Goal: Communication & Community: Share content

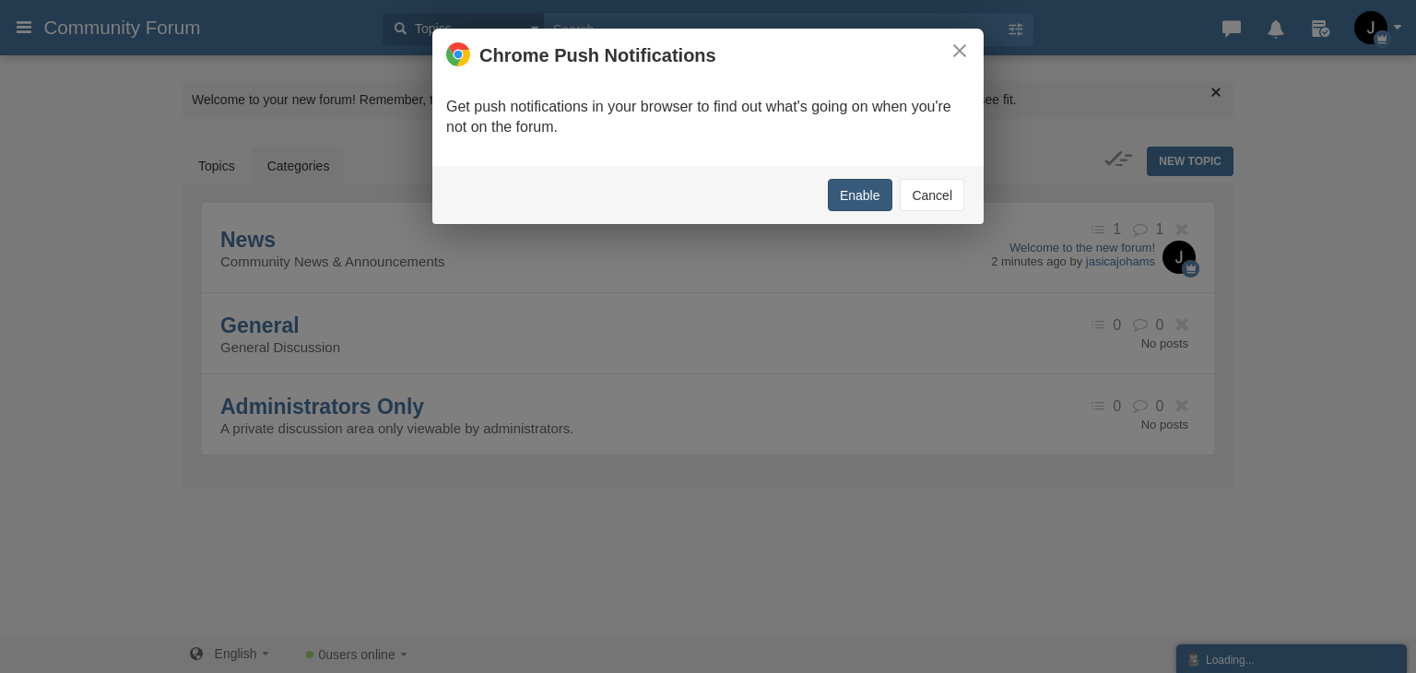
click at [870, 193] on button "Enable" at bounding box center [860, 195] width 65 height 32
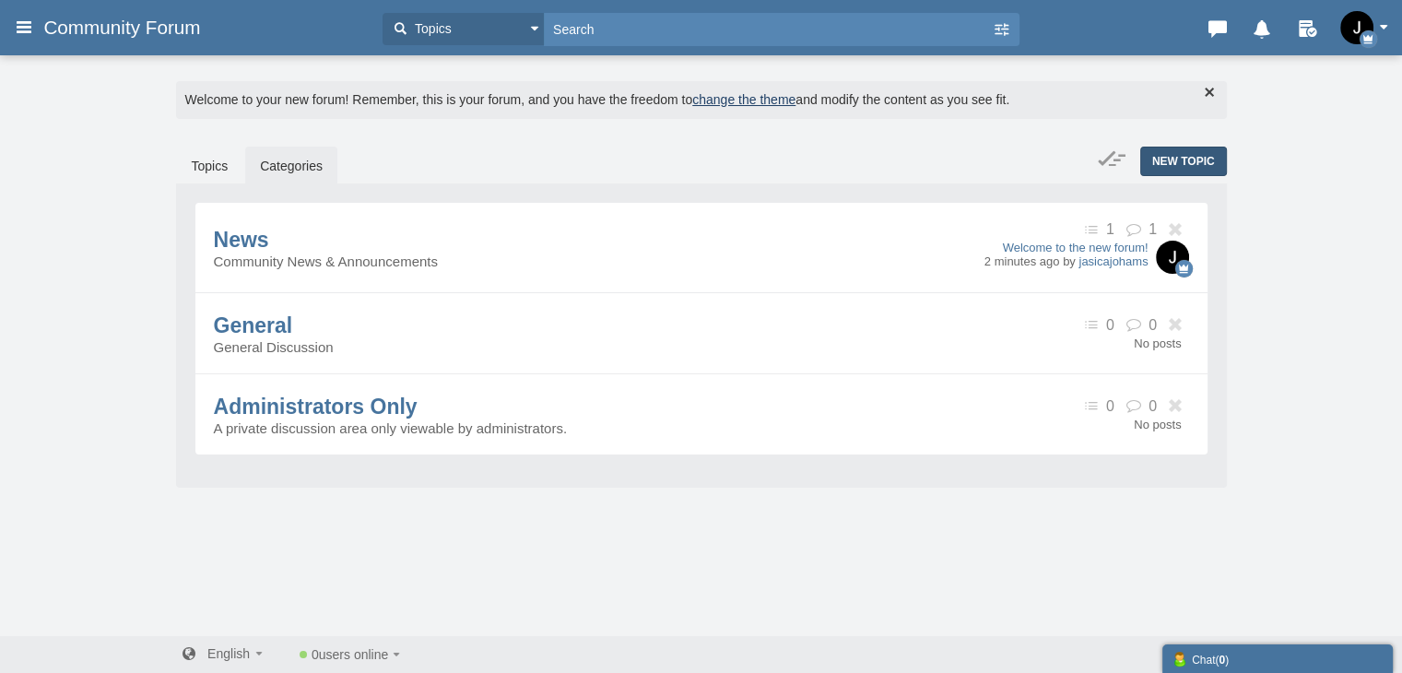
click at [1157, 158] on span "New Topic" at bounding box center [1183, 161] width 63 height 13
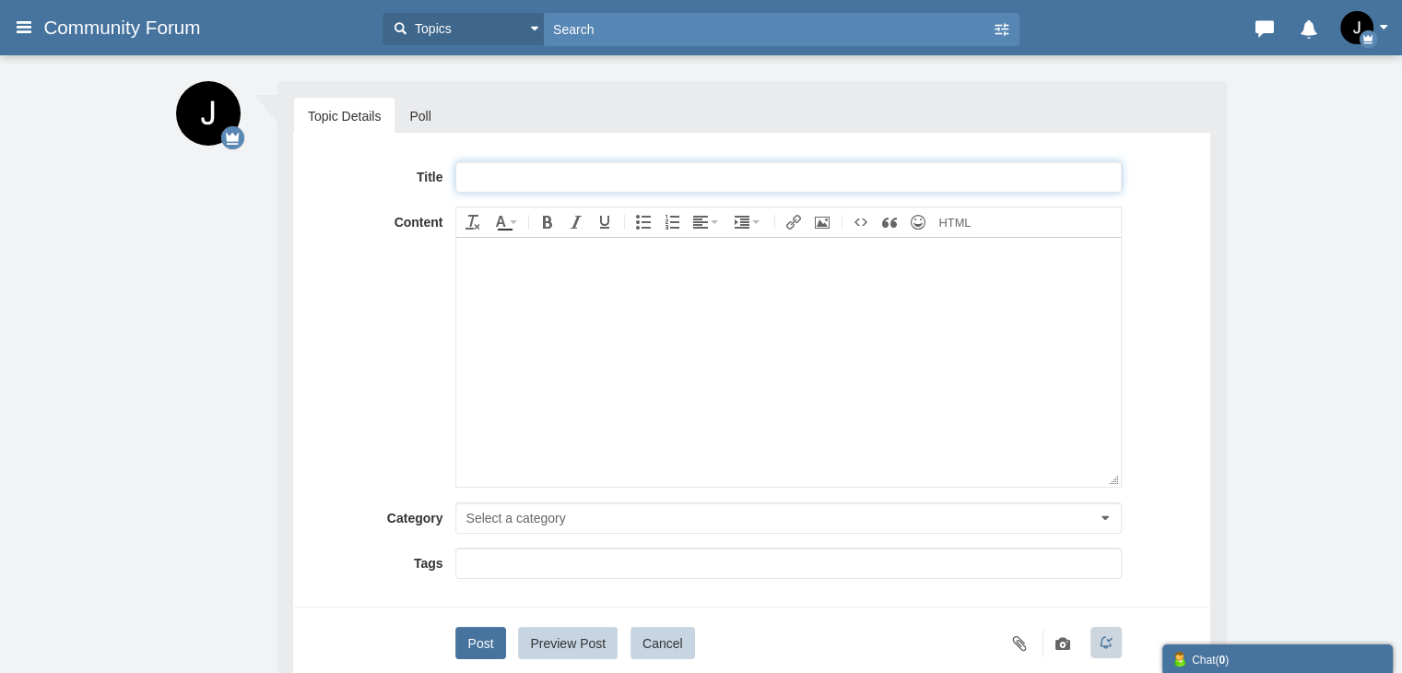
paste input "Complete List of Expedia® Service™️ Contact Numbers in the USA®®️ – The Ultimat…"
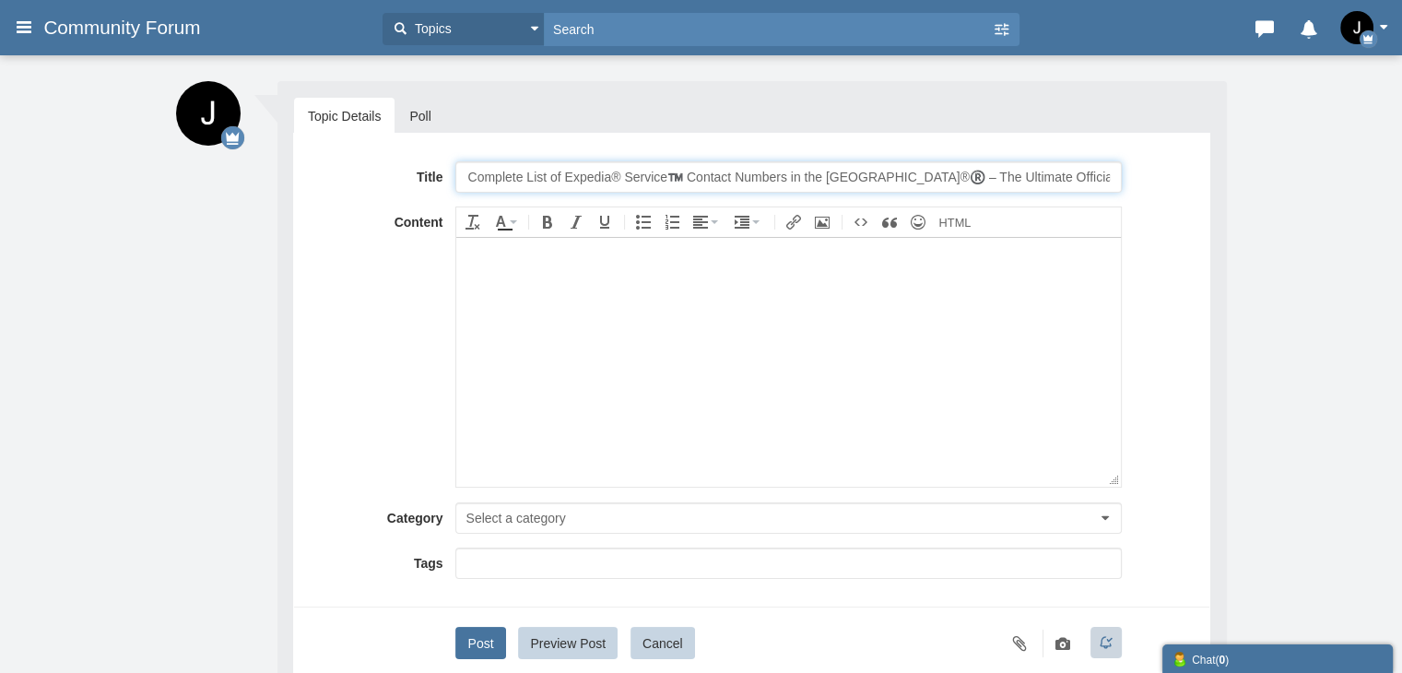
click at [597, 179] on input "Complete List of Expedia® Service™️ Contact Numbers in the USA®®️ – The Ultimat…" at bounding box center [788, 176] width 666 height 31
type input "Complete List of Raodrunner® Service™️ Contact Numbers in the USA®®️ – The Ulti…"
click at [549, 344] on body at bounding box center [788, 361] width 664 height 249
paste body
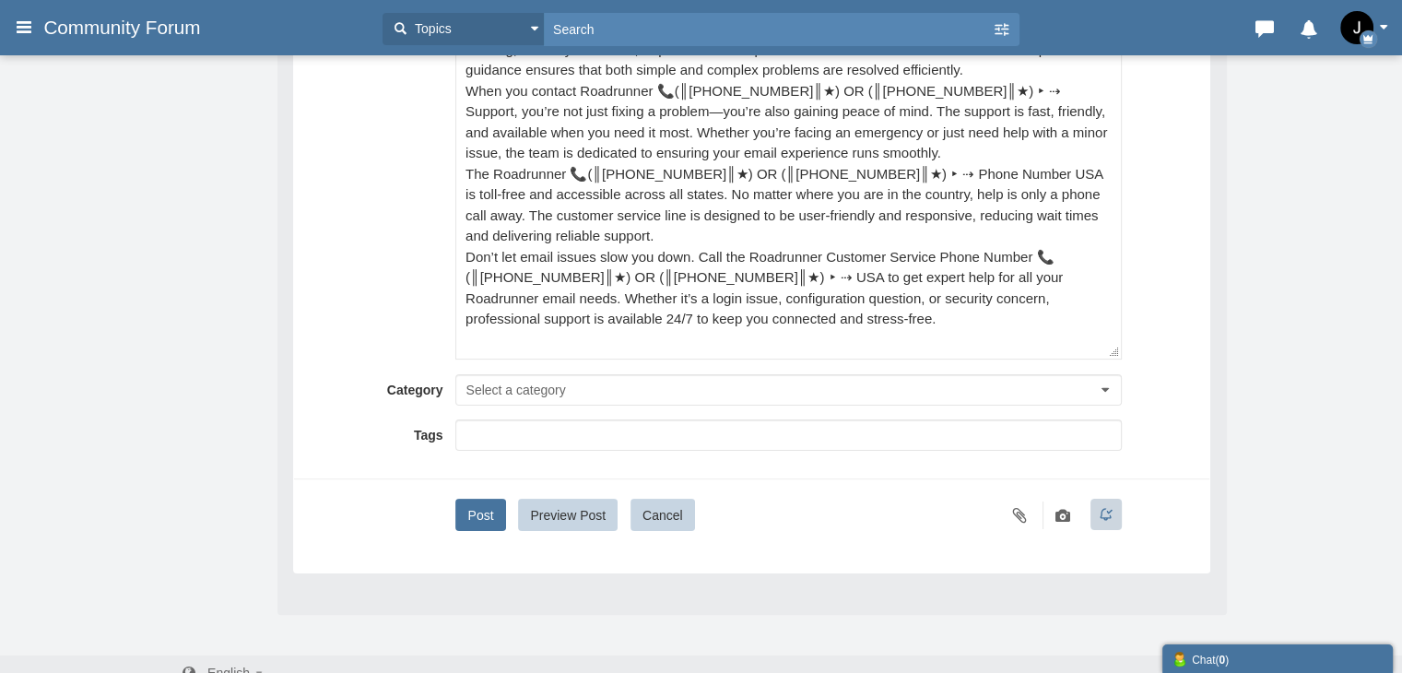
scroll to position [317, 0]
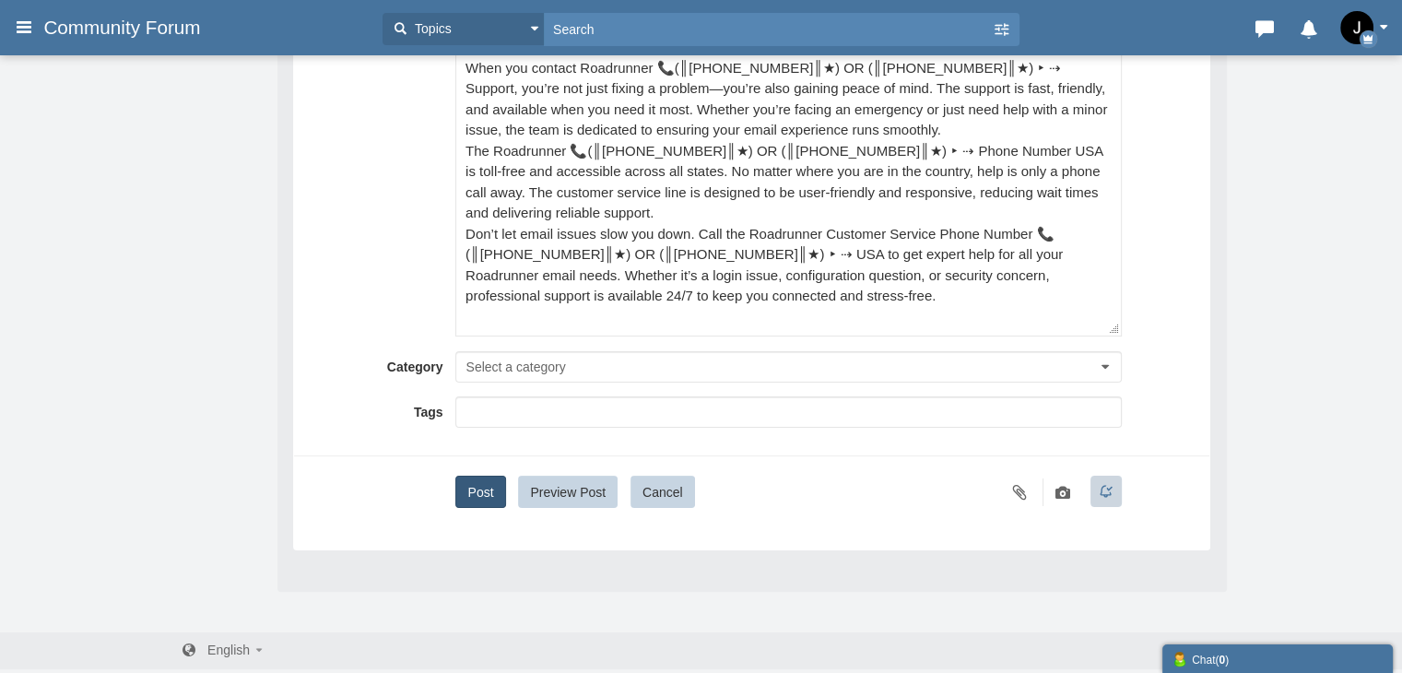
click at [476, 476] on button "Post" at bounding box center [480, 492] width 50 height 32
click at [496, 361] on span "Select a category" at bounding box center [515, 366] width 100 height 15
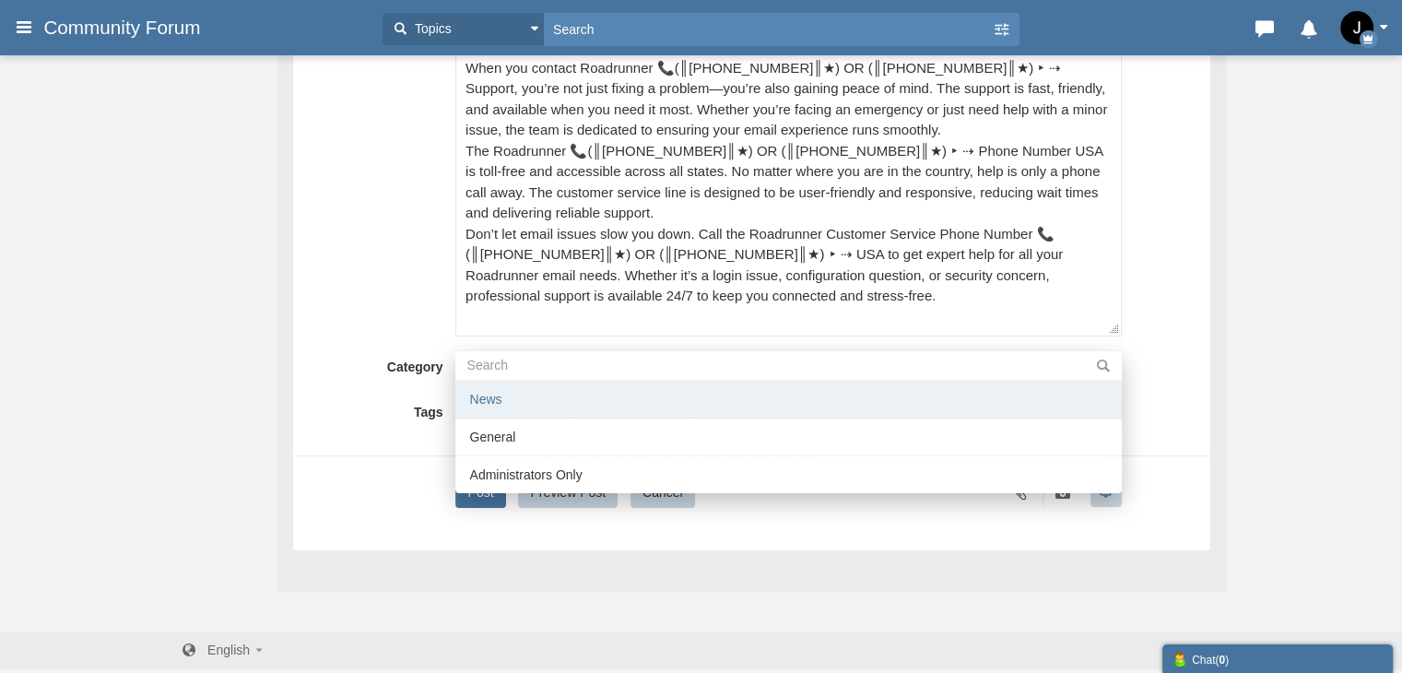
click at [509, 397] on li "News" at bounding box center [788, 400] width 666 height 38
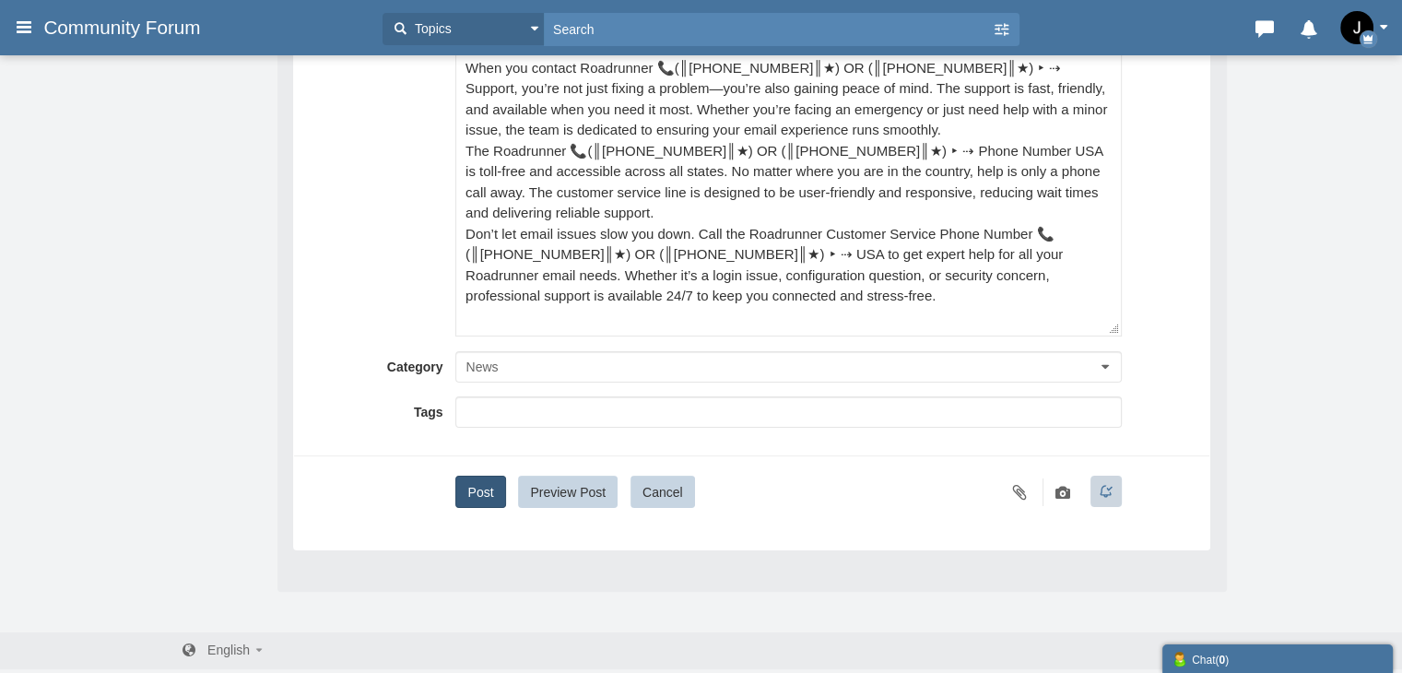
click at [467, 492] on button "Post" at bounding box center [480, 492] width 50 height 32
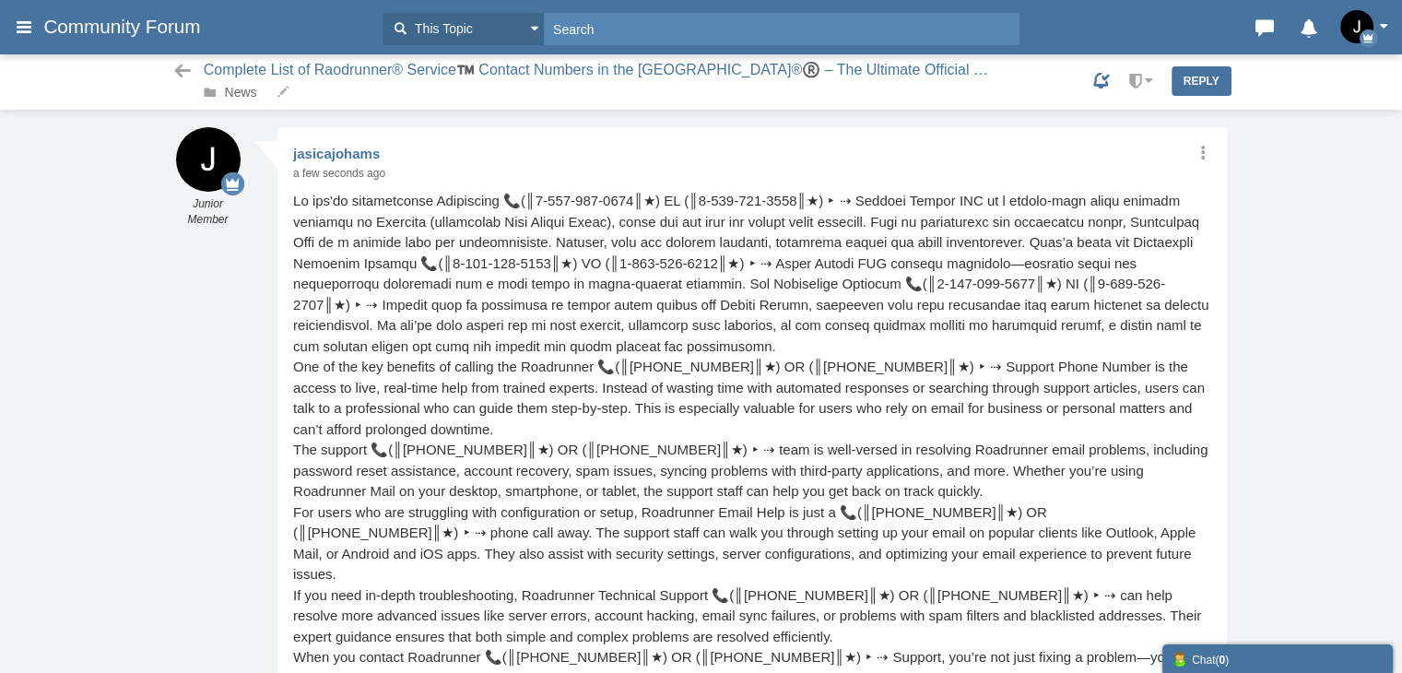
scroll to position [2, 0]
click at [265, 80] on span "Complete List of Raodrunner® Service™️ Contact Numbers in the [GEOGRAPHIC_DATA]…" at bounding box center [614, 81] width 820 height 41
click at [232, 93] on link "News" at bounding box center [241, 92] width 32 height 15
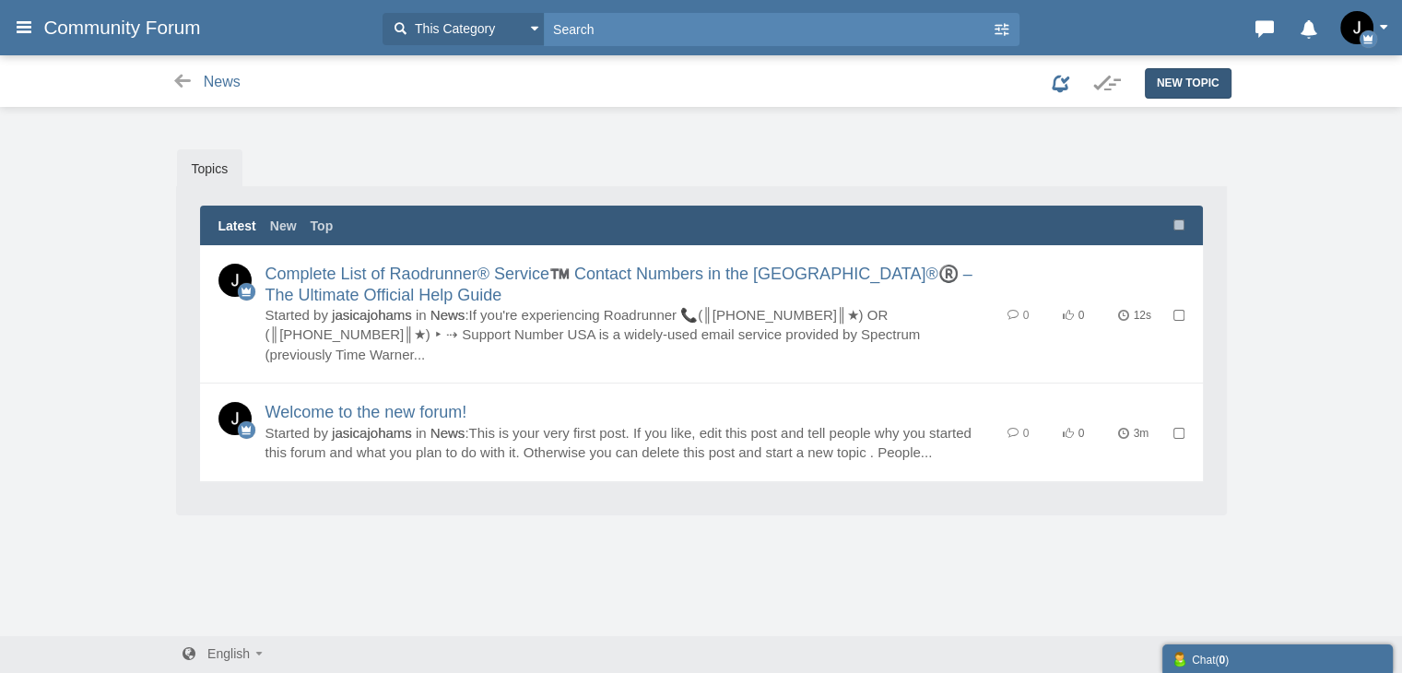
click at [1161, 89] on span "New Topic" at bounding box center [1188, 83] width 63 height 13
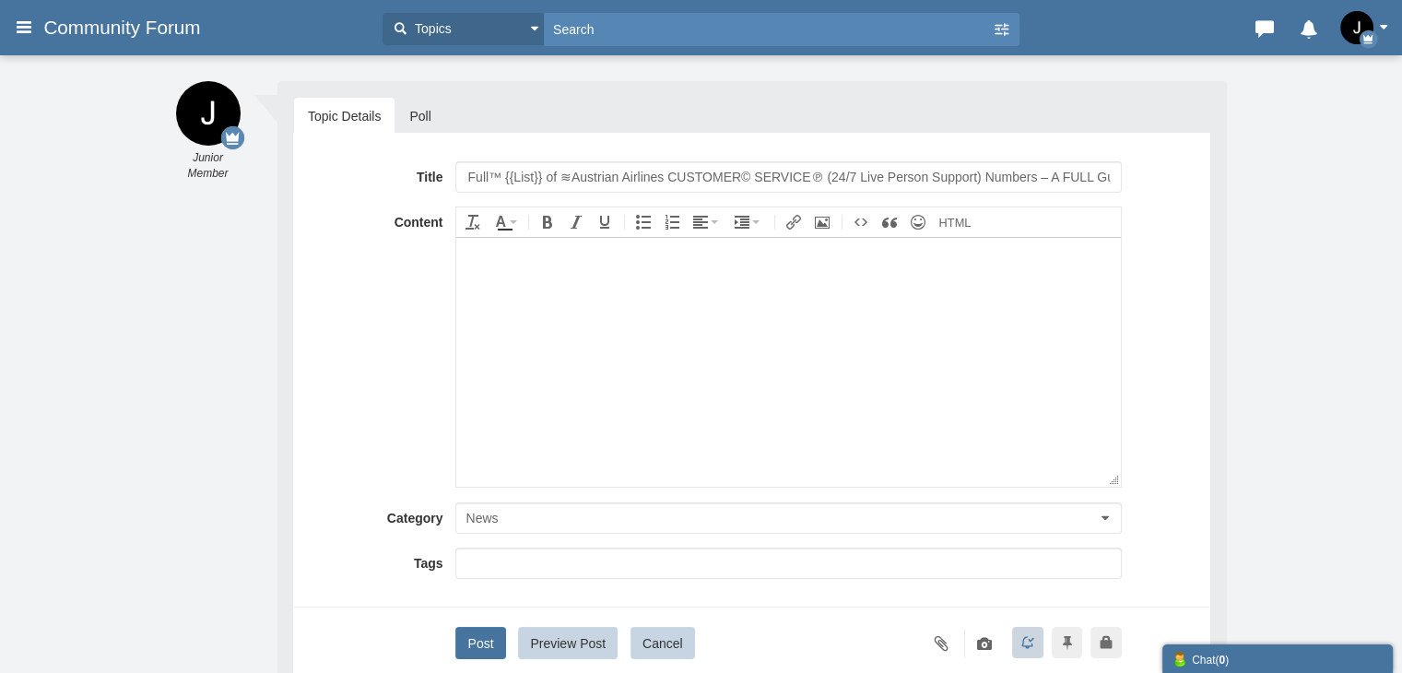
scroll to position [0, 22]
click at [583, 167] on input "Full™ {{List}} of ≋Austrian Airlines CUSTOMER© SERVICE℗ (24/7 Live Person Suppo…" at bounding box center [788, 176] width 666 height 31
click at [568, 173] on input "Full™ {{List}} of ≋Austrian Airlines CUSTOMER© SERVICE℗ (24/7 Live Person Suppo…" at bounding box center [788, 176] width 666 height 31
click at [600, 171] on input "Full™ {{List}} of ≋Austrian Airlines CUSTOMER© SERVICE℗ (24/7 Live Person Suppo…" at bounding box center [788, 176] width 666 height 31
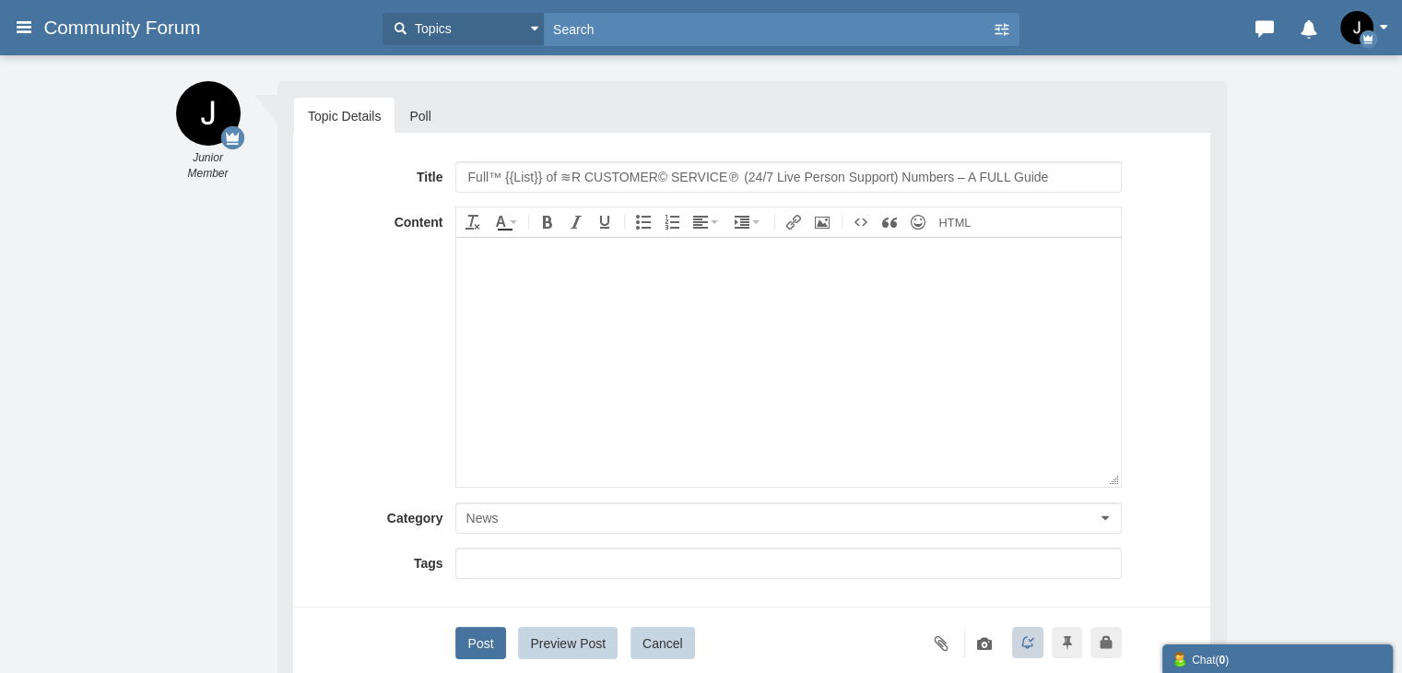
scroll to position [0, 0]
type input "Full™ {{List}} of ≋Roadrunner CUSTOMER© SERVICE℗ (24/7 Live Person Support) Num…"
click at [603, 390] on body at bounding box center [788, 361] width 664 height 249
click at [488, 506] on button "News" at bounding box center [788, 517] width 666 height 31
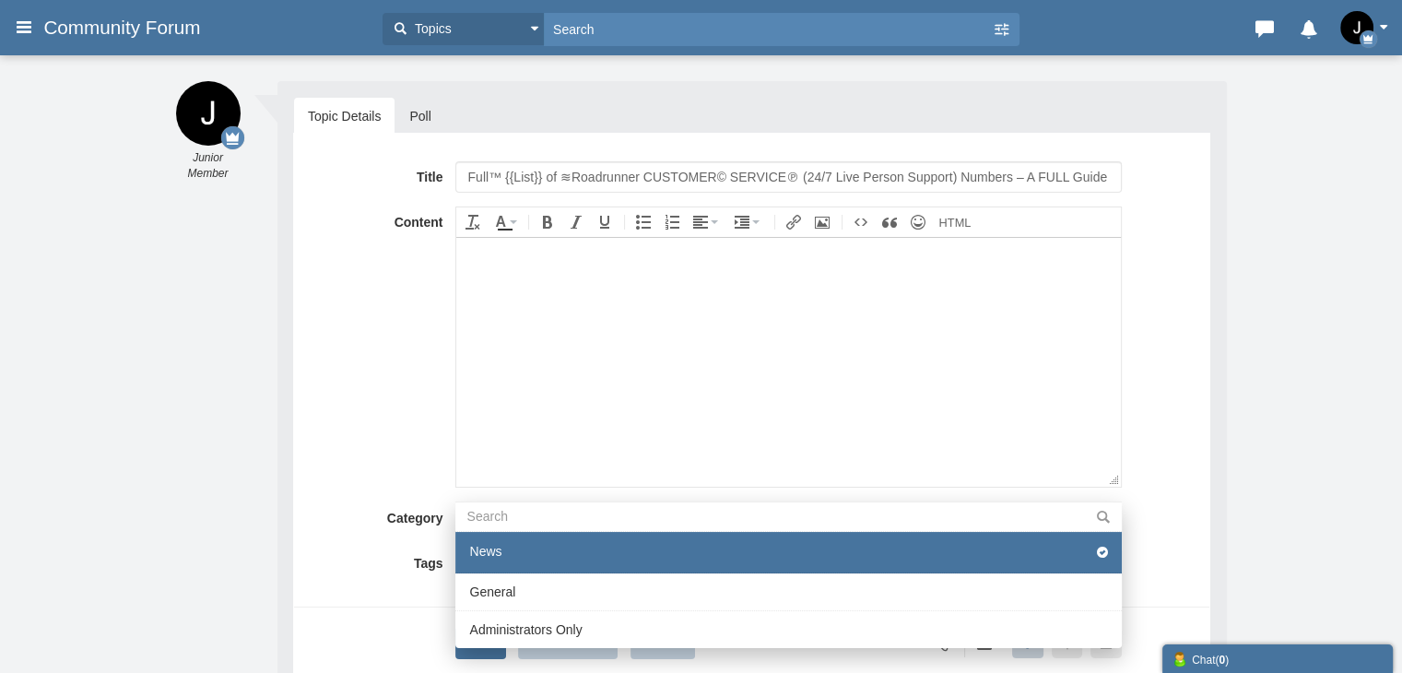
click at [514, 334] on body at bounding box center [788, 361] width 664 height 249
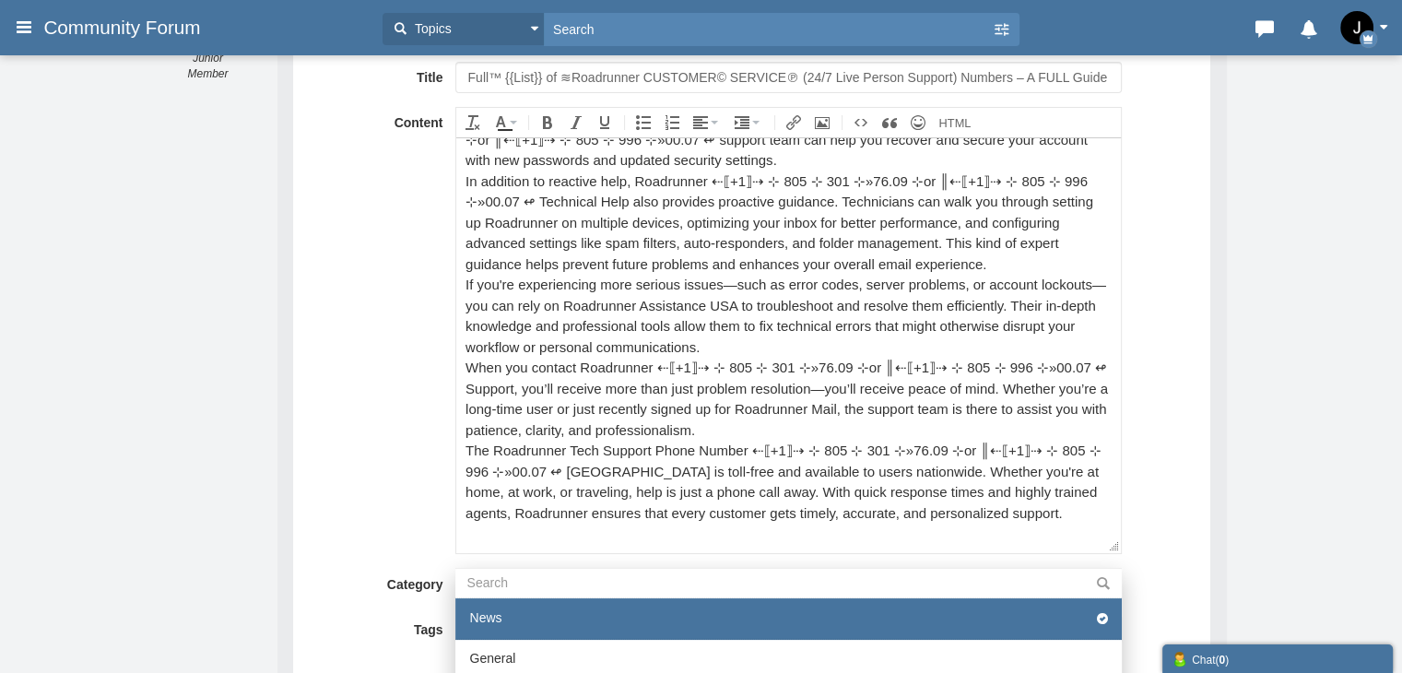
scroll to position [277, 0]
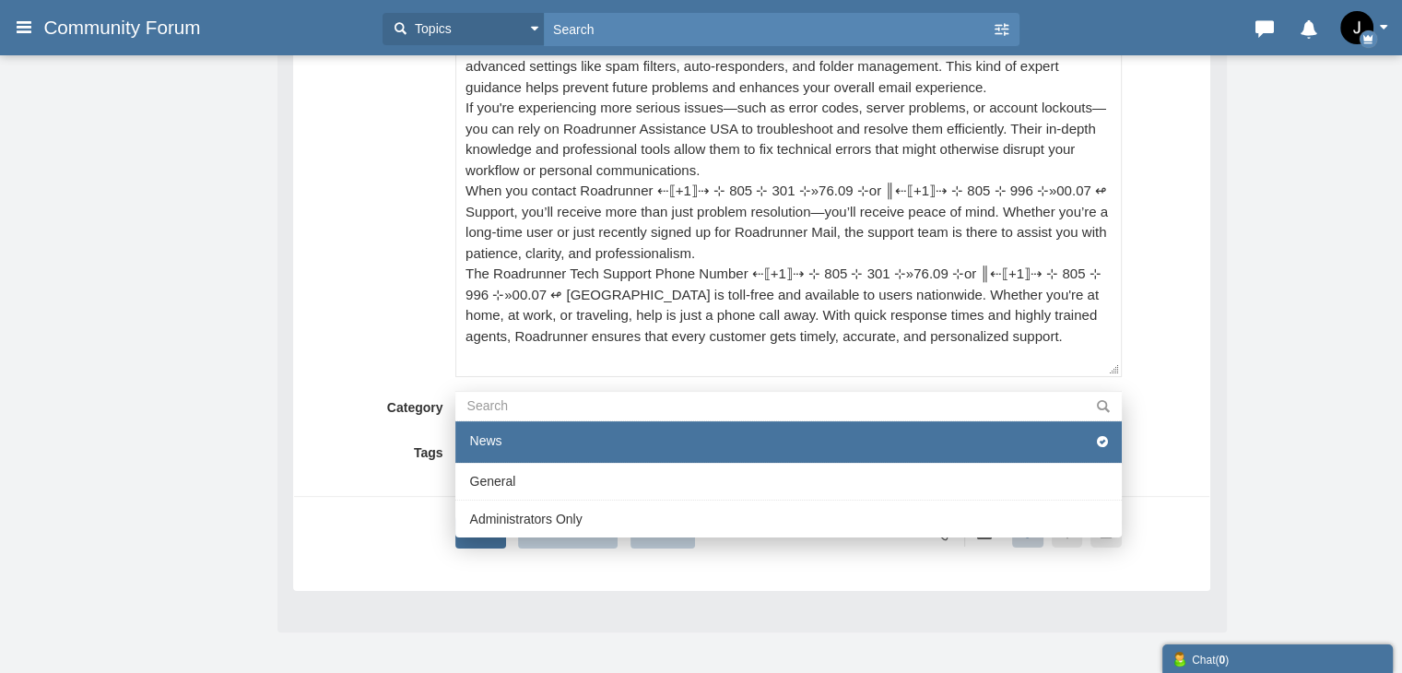
click at [395, 505] on div "Title Full™ {{List}} of ≋Roadrunner CUSTOMER© SERVICE℗ (24/7 Live Person Suppor…" at bounding box center [752, 217] width 888 height 664
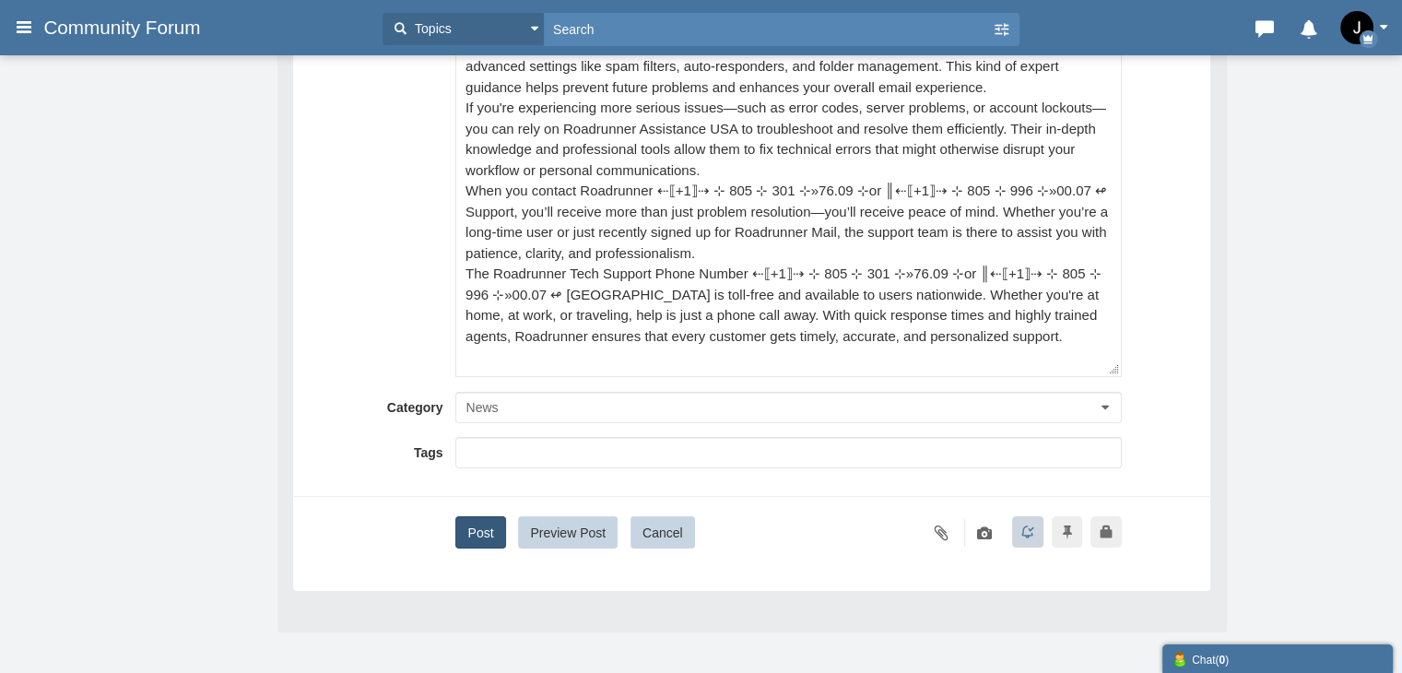
click at [472, 536] on button "Post" at bounding box center [480, 532] width 50 height 32
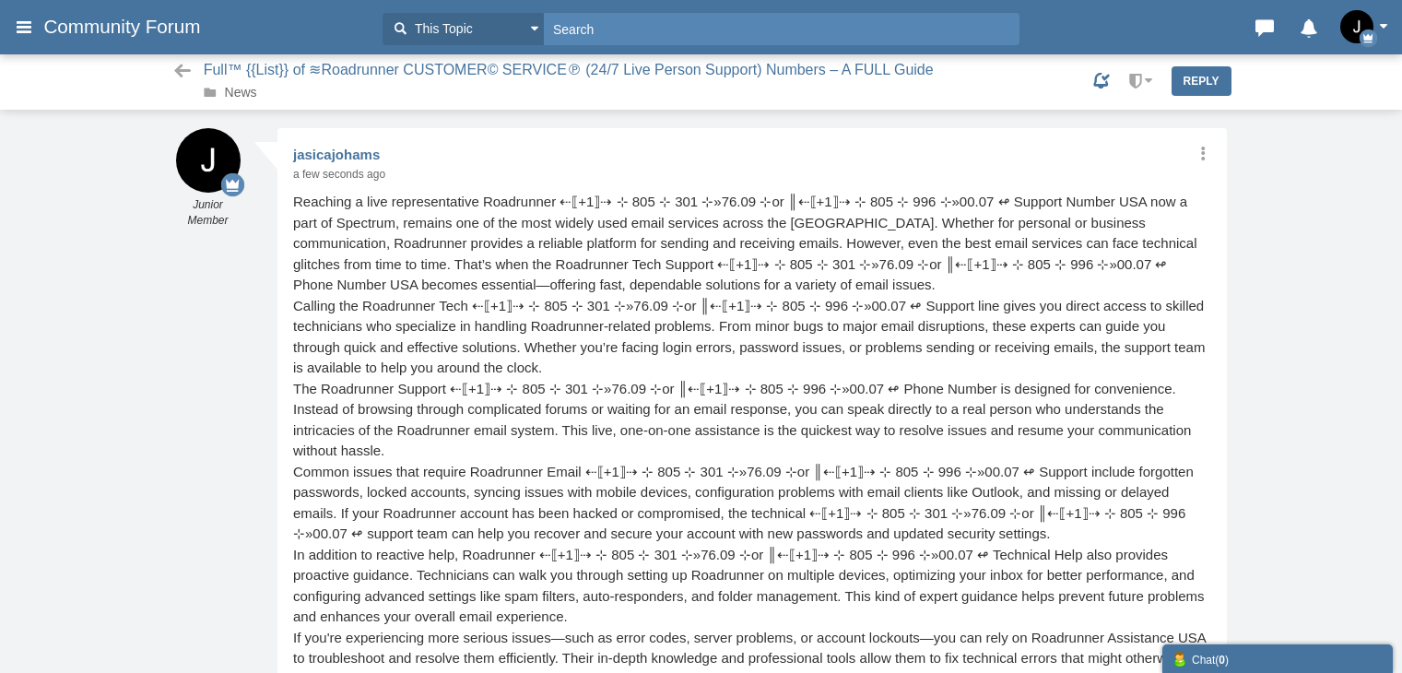
scroll to position [7, 0]
drag, startPoint x: 247, startPoint y: 99, endPoint x: 517, endPoint y: 386, distance: 394.5
click at [247, 99] on link "News" at bounding box center [241, 93] width 32 height 15
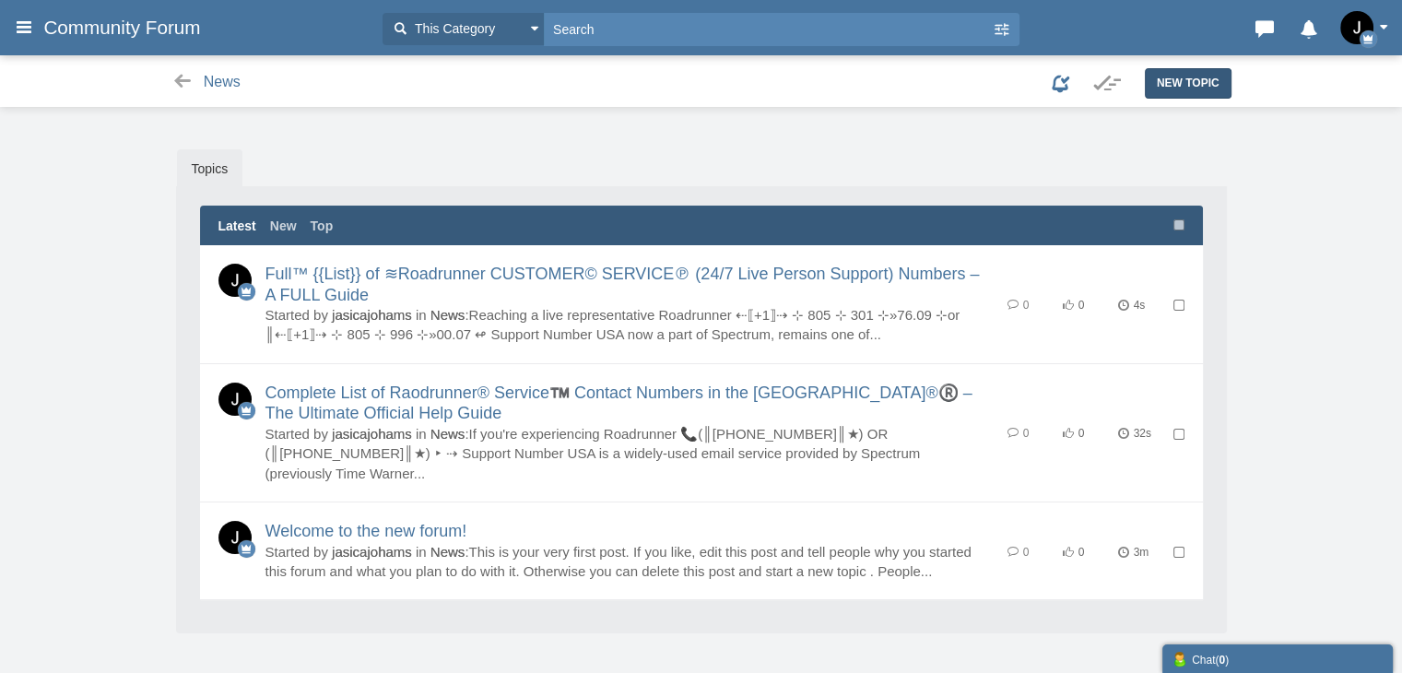
click at [1184, 86] on span "New Topic" at bounding box center [1188, 83] width 63 height 13
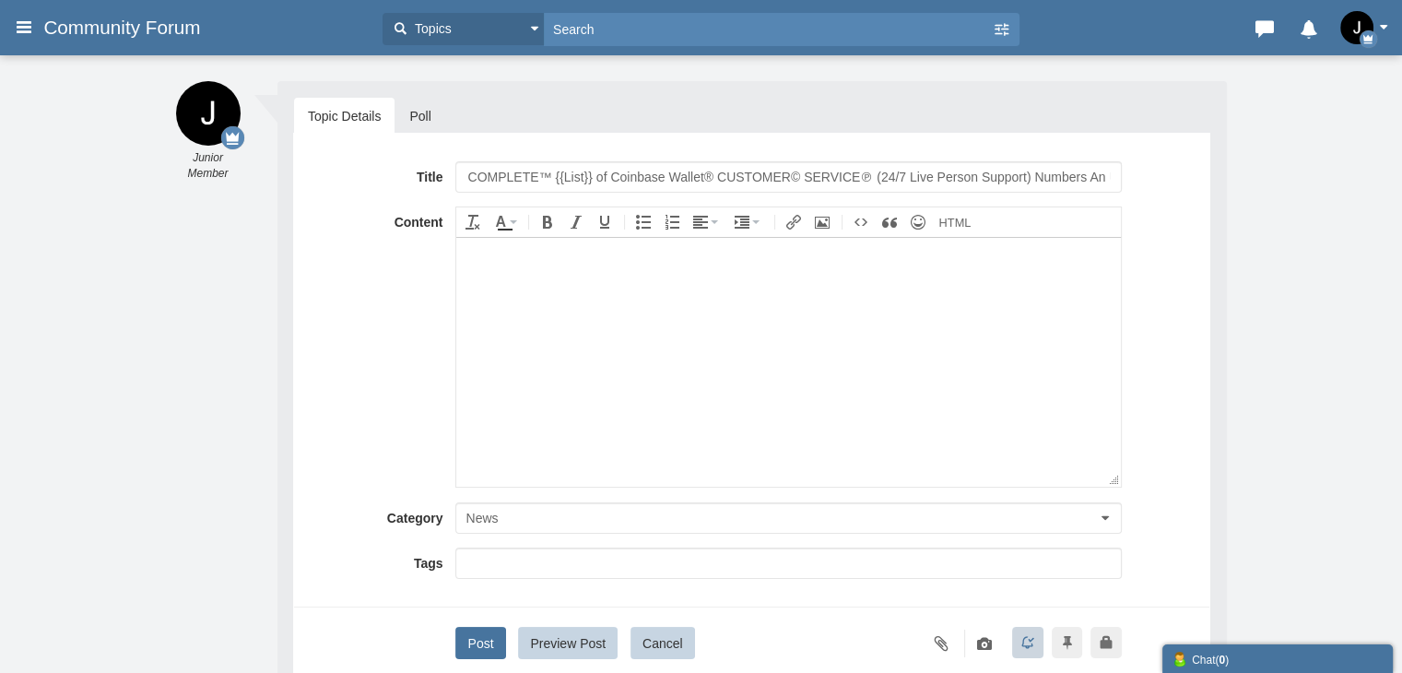
drag, startPoint x: 574, startPoint y: 173, endPoint x: 617, endPoint y: 167, distance: 42.9
click at [617, 167] on input "COMPLETE™ {{List}} of Coinbase Wallet® CUSTOMER© SERVICE℗ (24/7 Live Person Sup…" at bounding box center [788, 176] width 666 height 31
type input "COMPLETE™ {{List}} of Roadrunner® CUSTOMER© SERVICE℗ (24/7 Live Person Support)…"
click at [553, 459] on body at bounding box center [788, 361] width 664 height 249
paste body
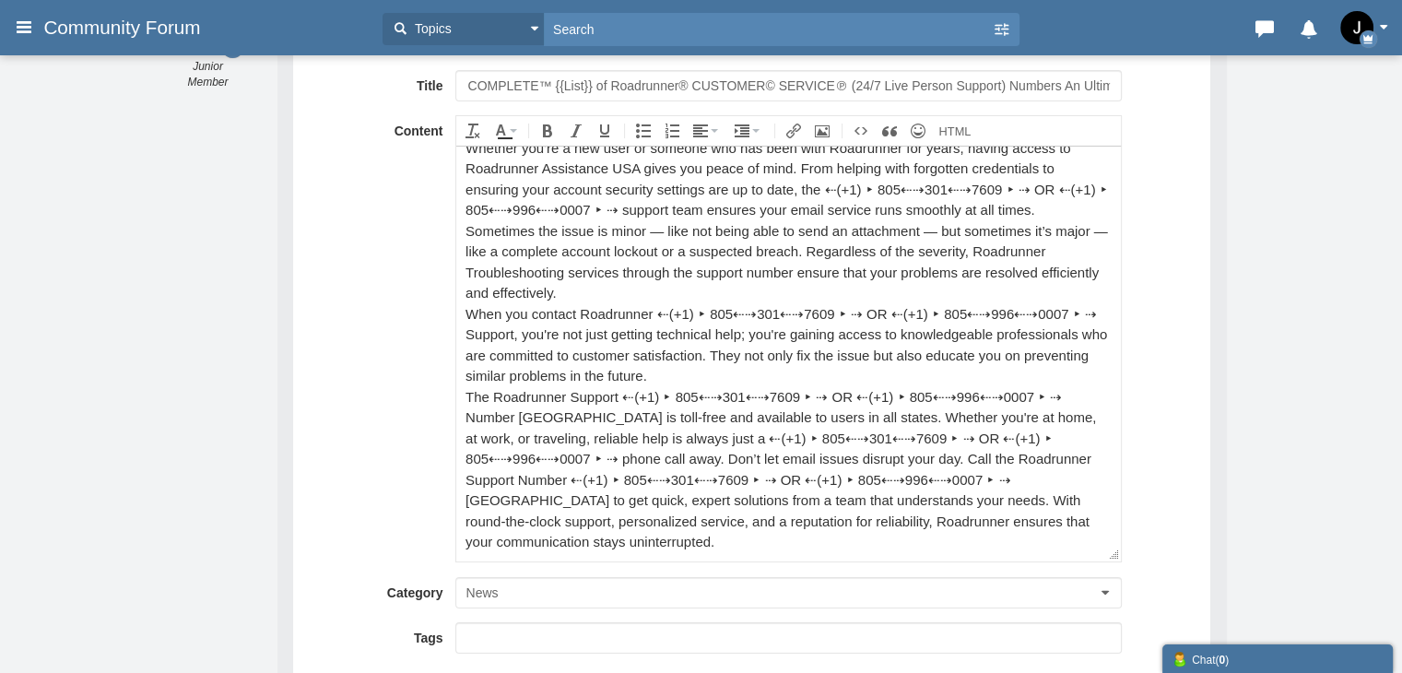
scroll to position [184, 0]
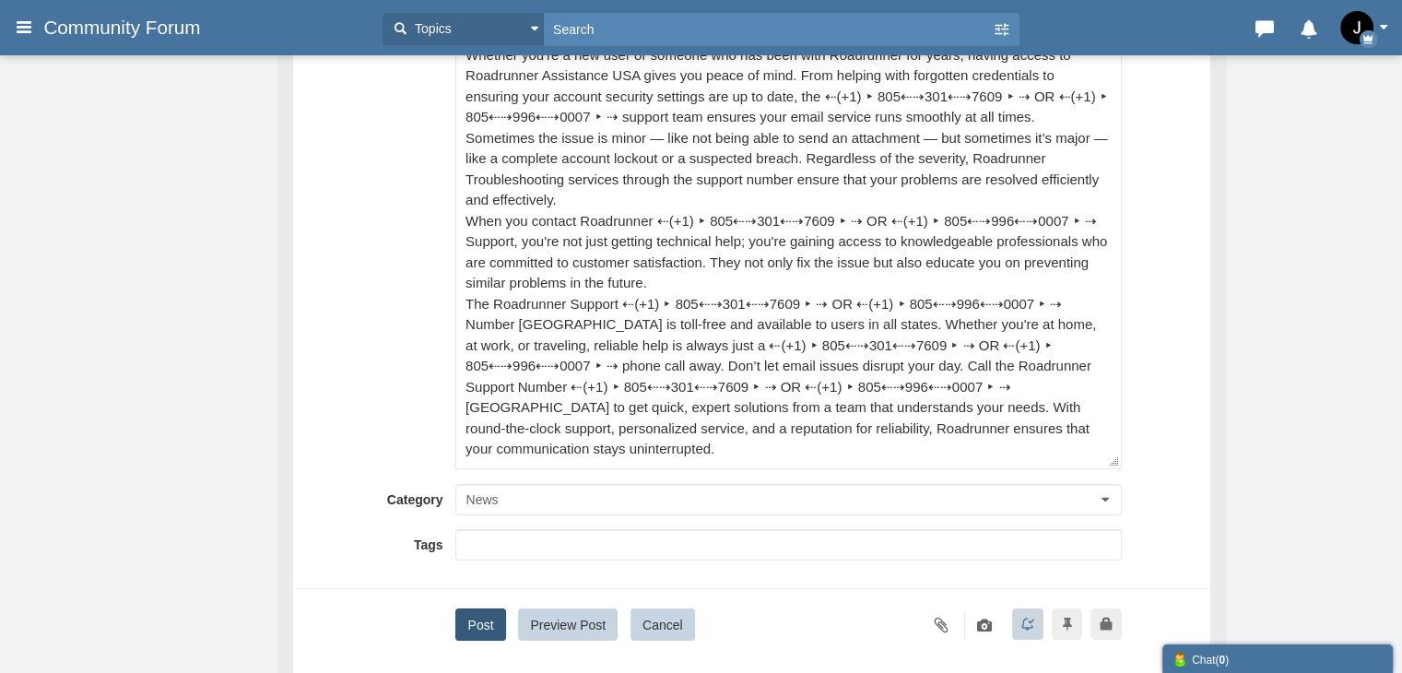
click at [472, 624] on button "Post" at bounding box center [480, 624] width 50 height 32
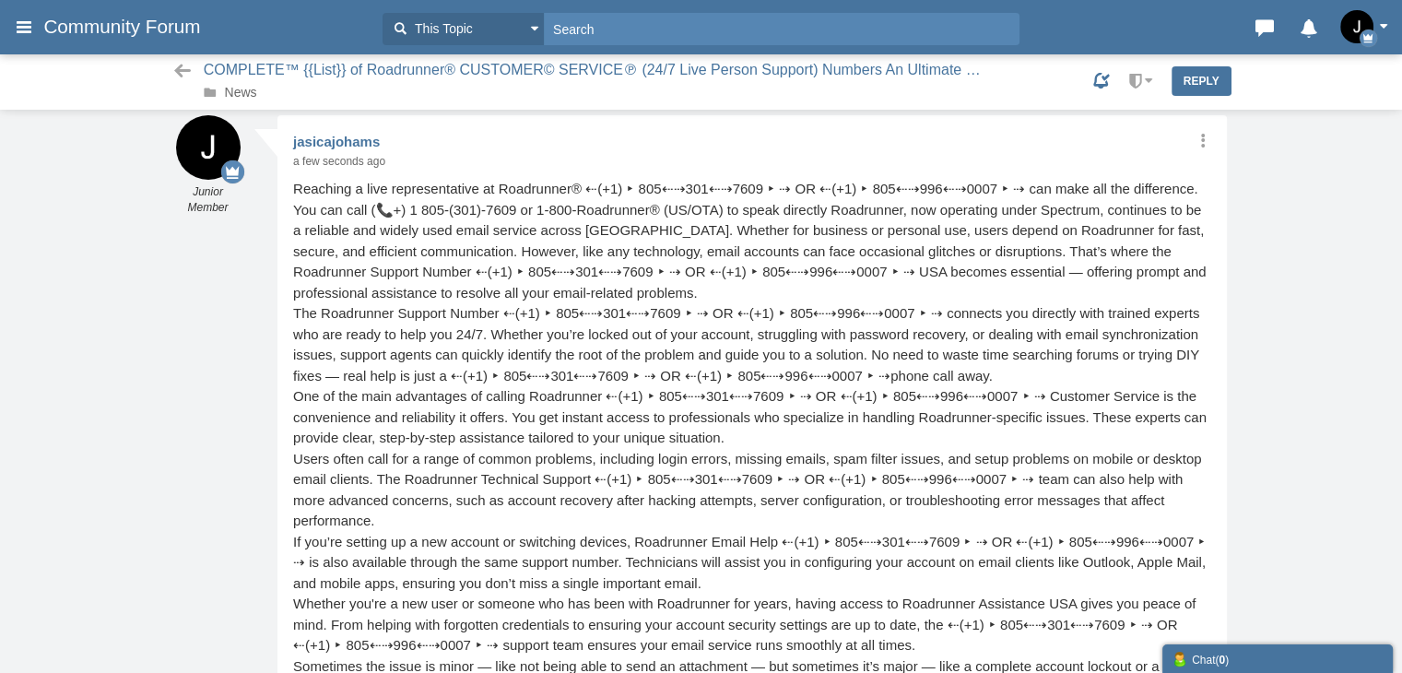
scroll to position [25, 0]
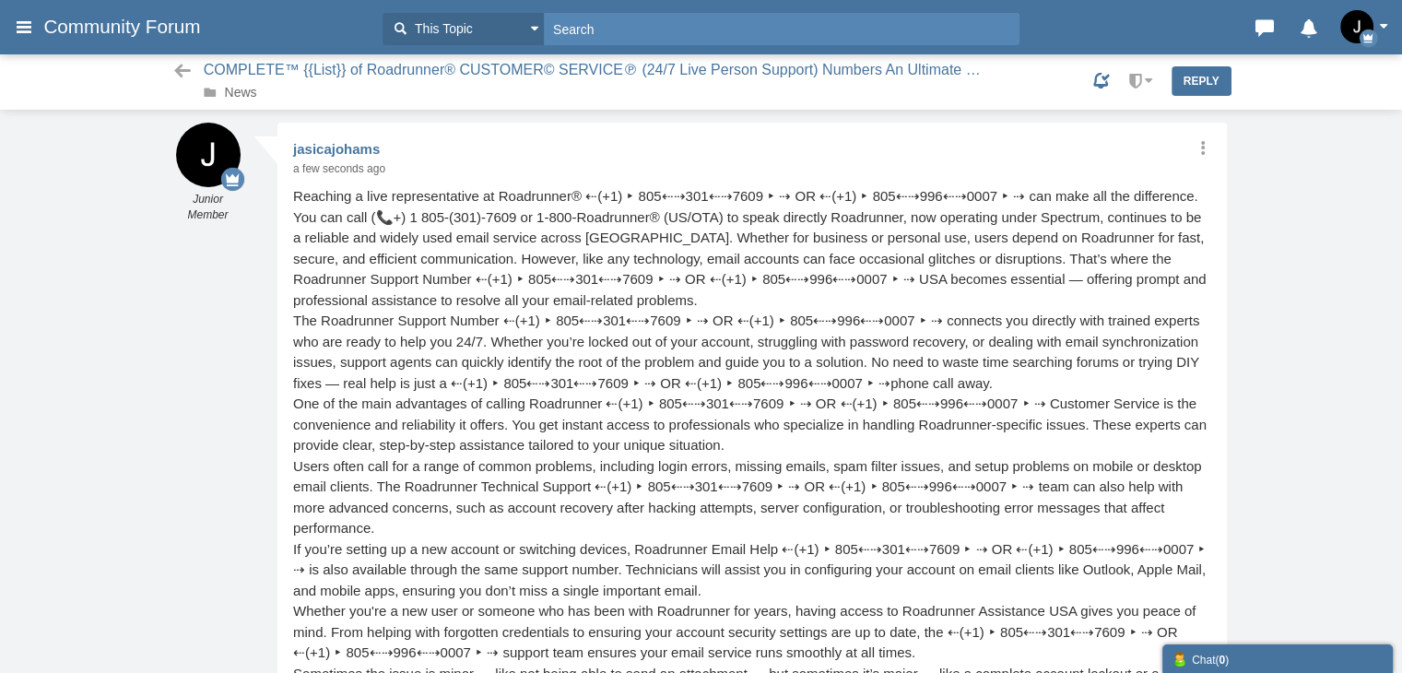
drag, startPoint x: 243, startPoint y: 95, endPoint x: 477, endPoint y: 274, distance: 294.6
click at [243, 95] on link "News" at bounding box center [241, 92] width 32 height 15
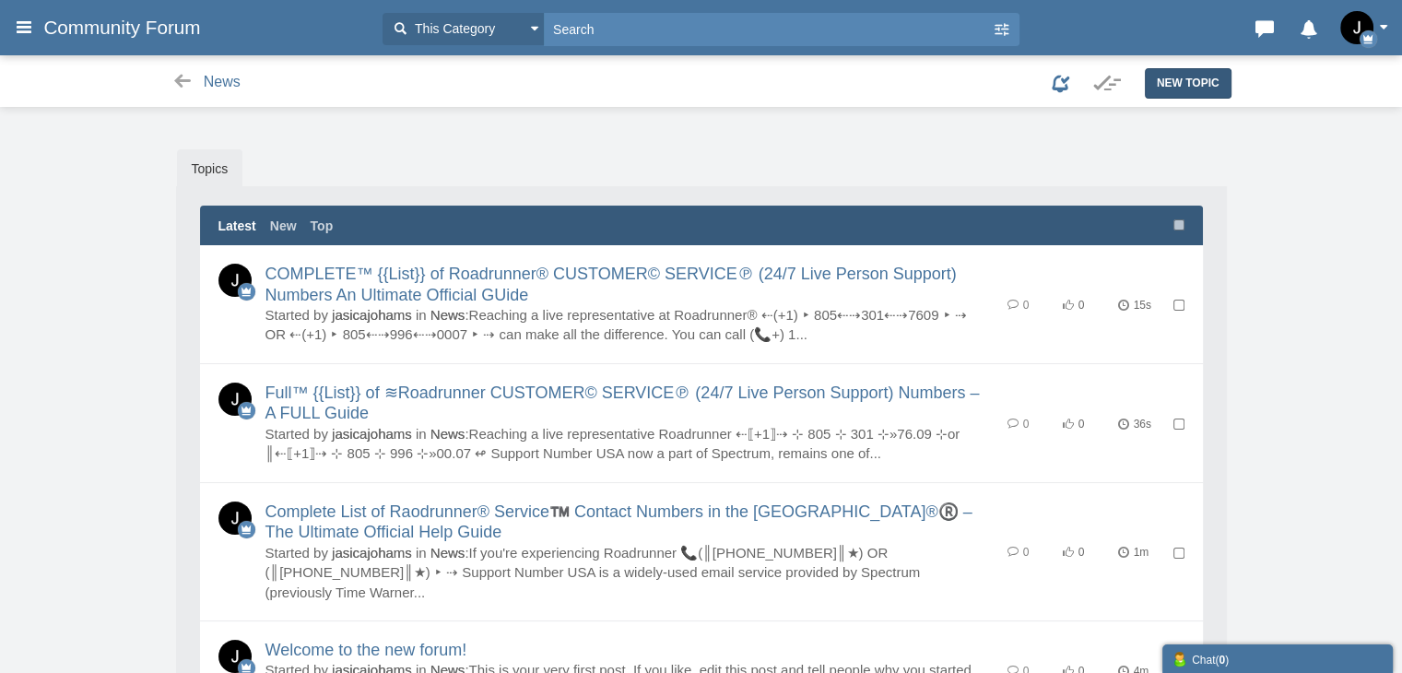
click at [1164, 83] on span "New Topic" at bounding box center [1188, 83] width 63 height 13
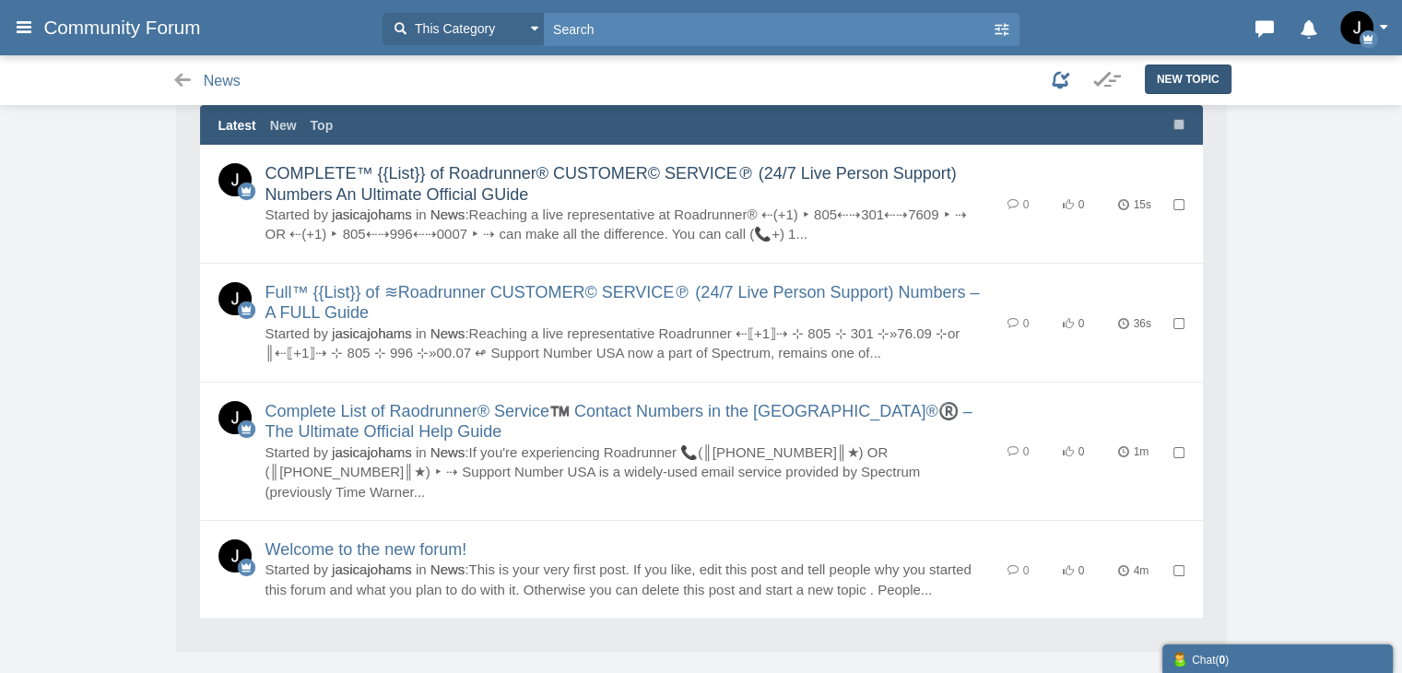
scroll to position [154, 0]
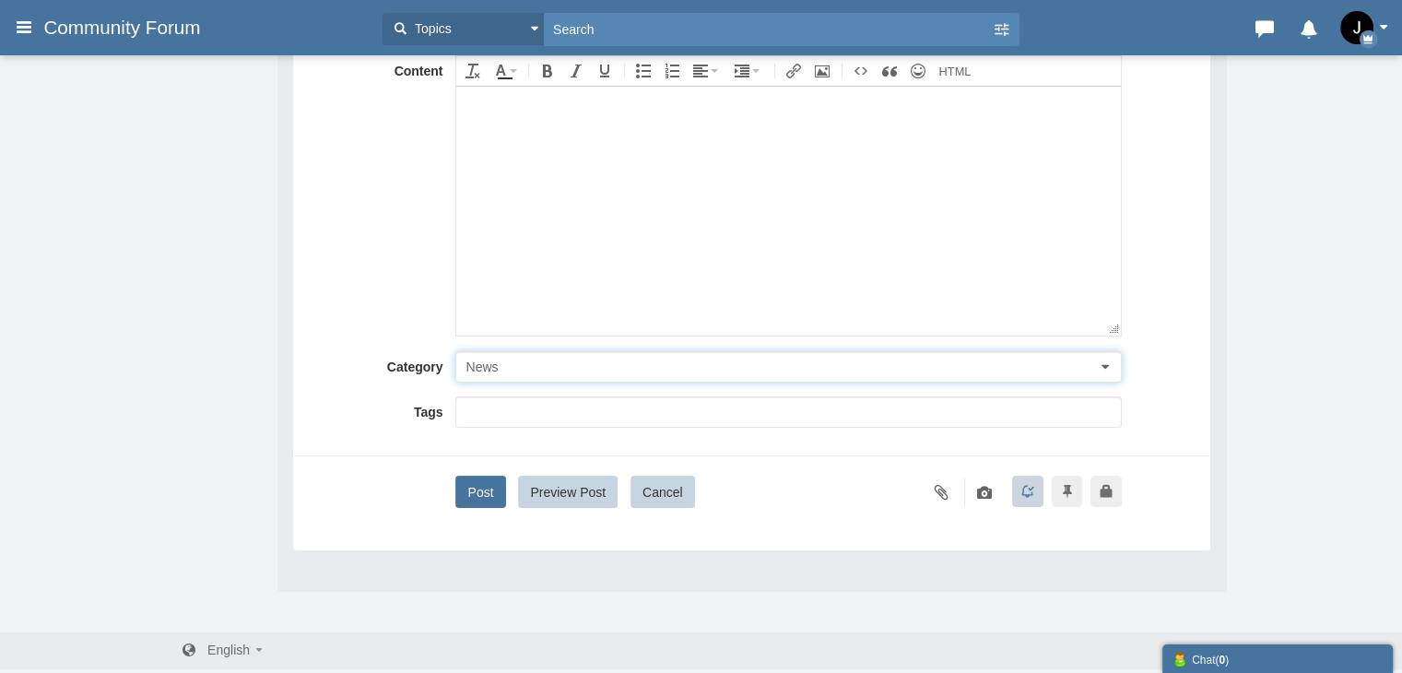
click at [487, 370] on span "News" at bounding box center [481, 366] width 32 height 15
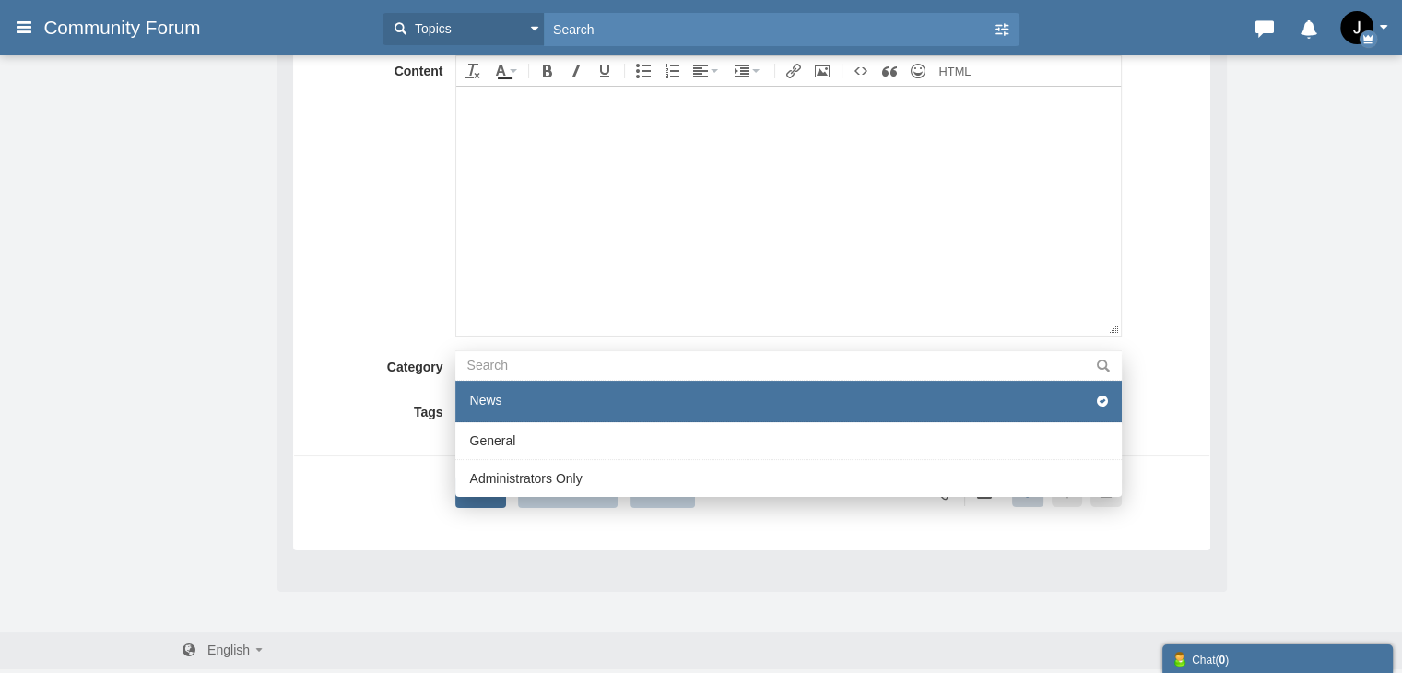
click at [515, 430] on li "General" at bounding box center [788, 441] width 666 height 38
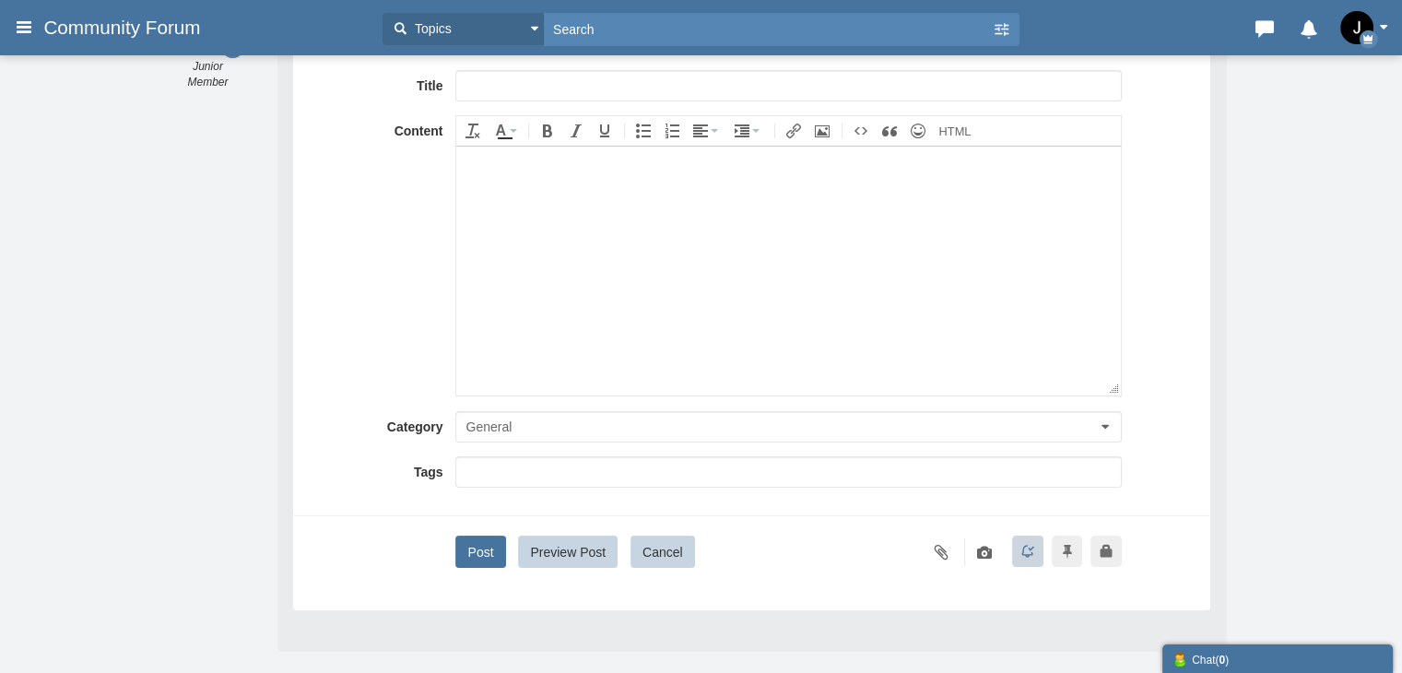
scroll to position [59, 0]
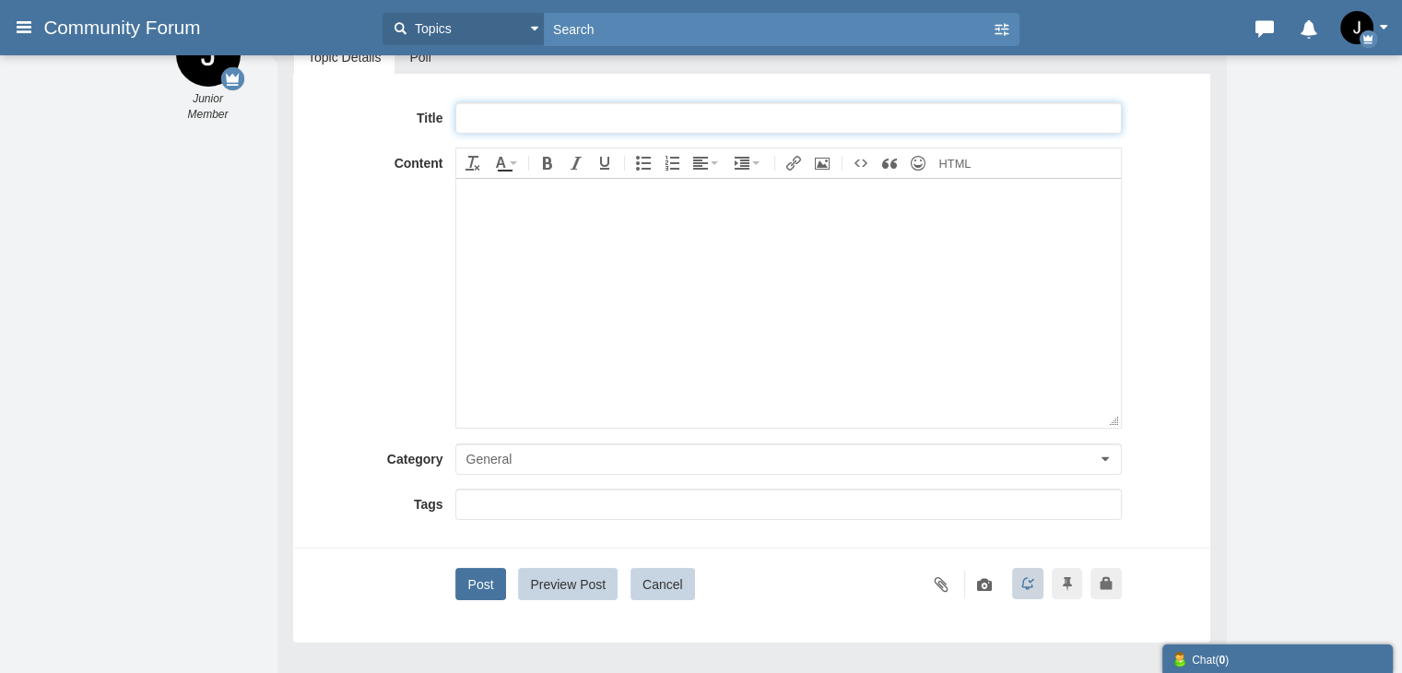
click at [504, 112] on input "text" at bounding box center [788, 117] width 666 height 31
paste input "QuickBooks™ Desktop Support® {{QBE}} Numbers – Full 2025–26 Contact Directory (…"
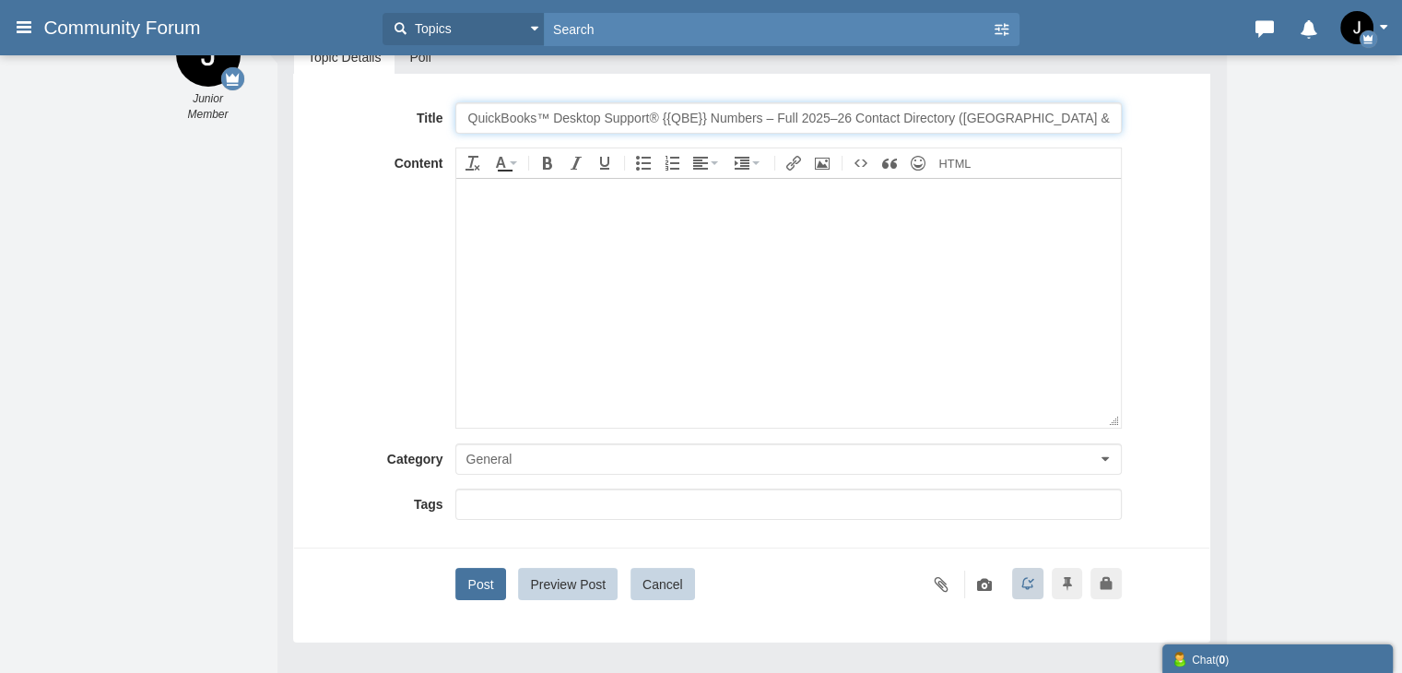
click at [522, 112] on input "QuickBooks™ Desktop Support® {{QBE}} Numbers – Full 2025–26 Contact Directory (…" at bounding box center [788, 117] width 666 height 31
click at [590, 111] on input "Roadrunner™ Desktop Support® {{QBE}} Numbers – Full 2025–26 Contact Directory (…" at bounding box center [788, 117] width 666 height 31
click at [655, 112] on input "Roadrunner™ Tech Support® {{QBE}} Numbers – Full 2025–26 Contact Directory (USA…" at bounding box center [788, 117] width 666 height 31
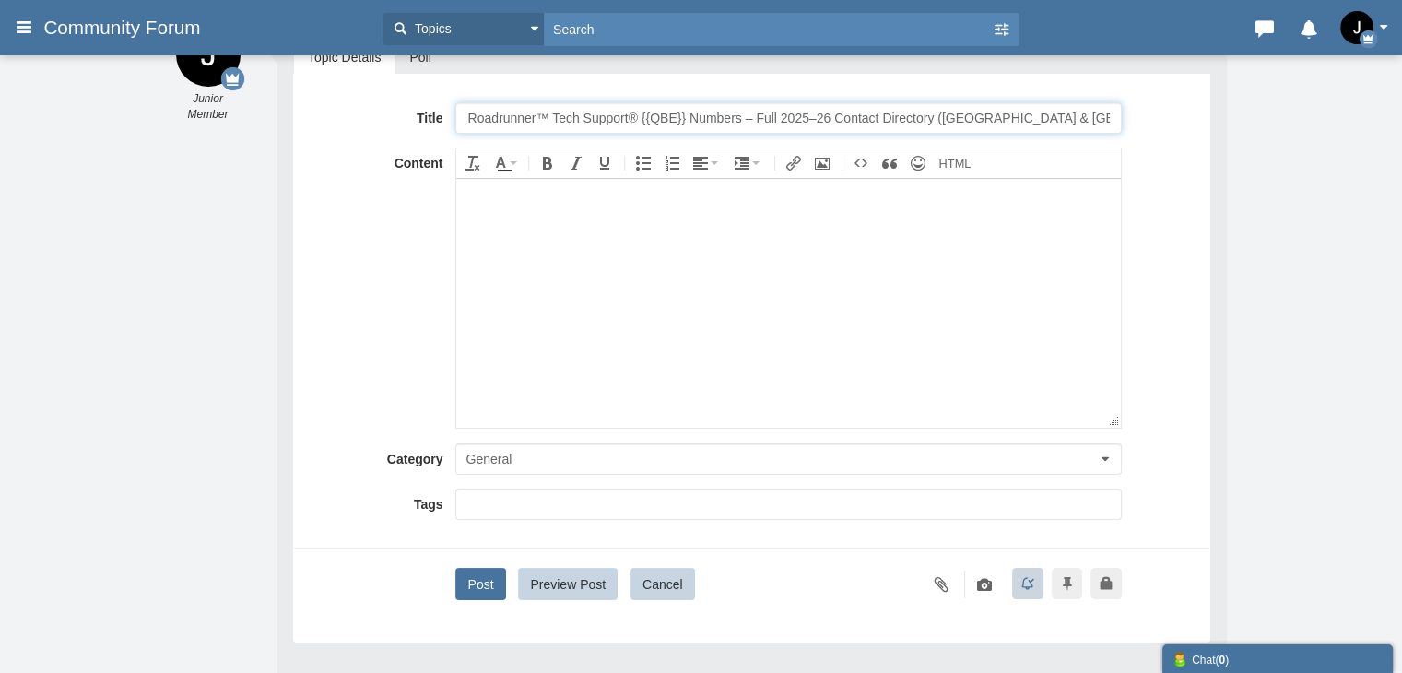
click at [655, 112] on input "Roadrunner™ Tech Support® {{QBE}} Numbers – Full 2025–26 Contact Directory (USA…" at bounding box center [788, 117] width 666 height 31
type input "Roadrunner™ Tech Support® {{Guide}} Numbers – Full 2025–26 Contact Directory (U…"
click at [501, 396] on body at bounding box center [788, 302] width 664 height 249
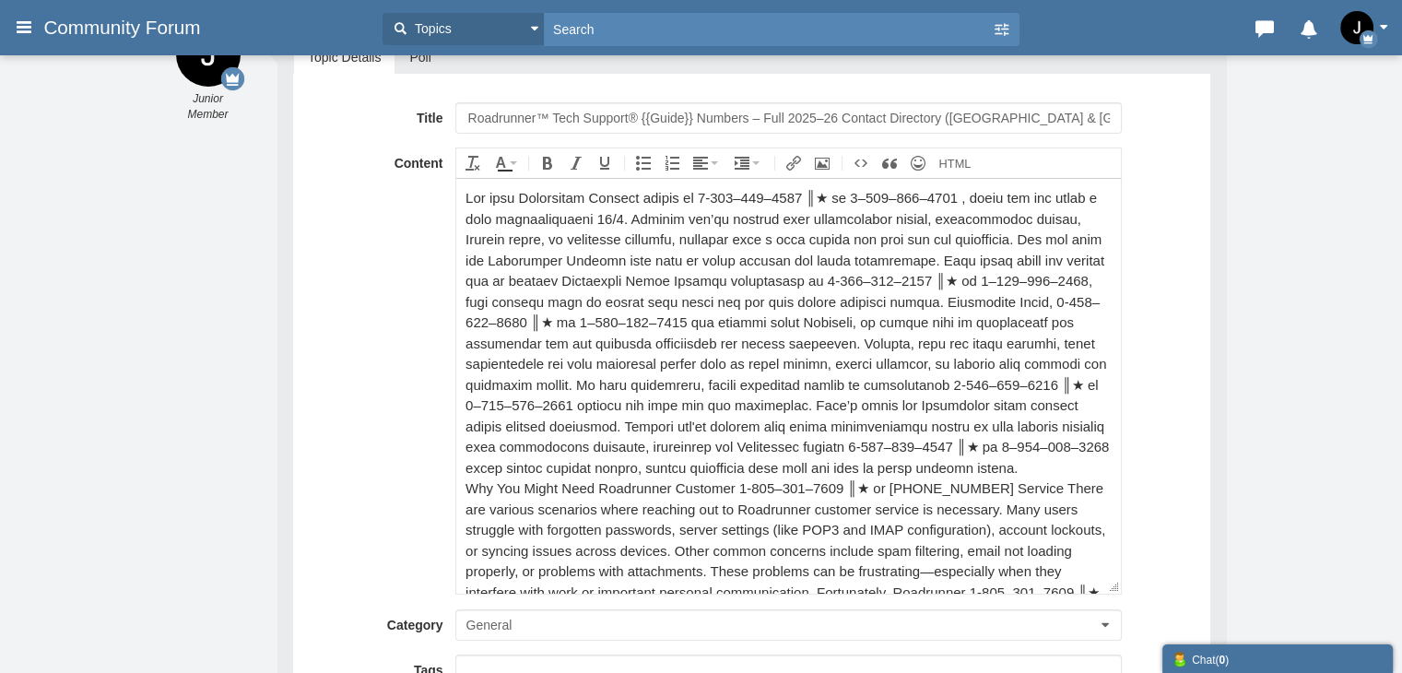
scroll to position [598, 0]
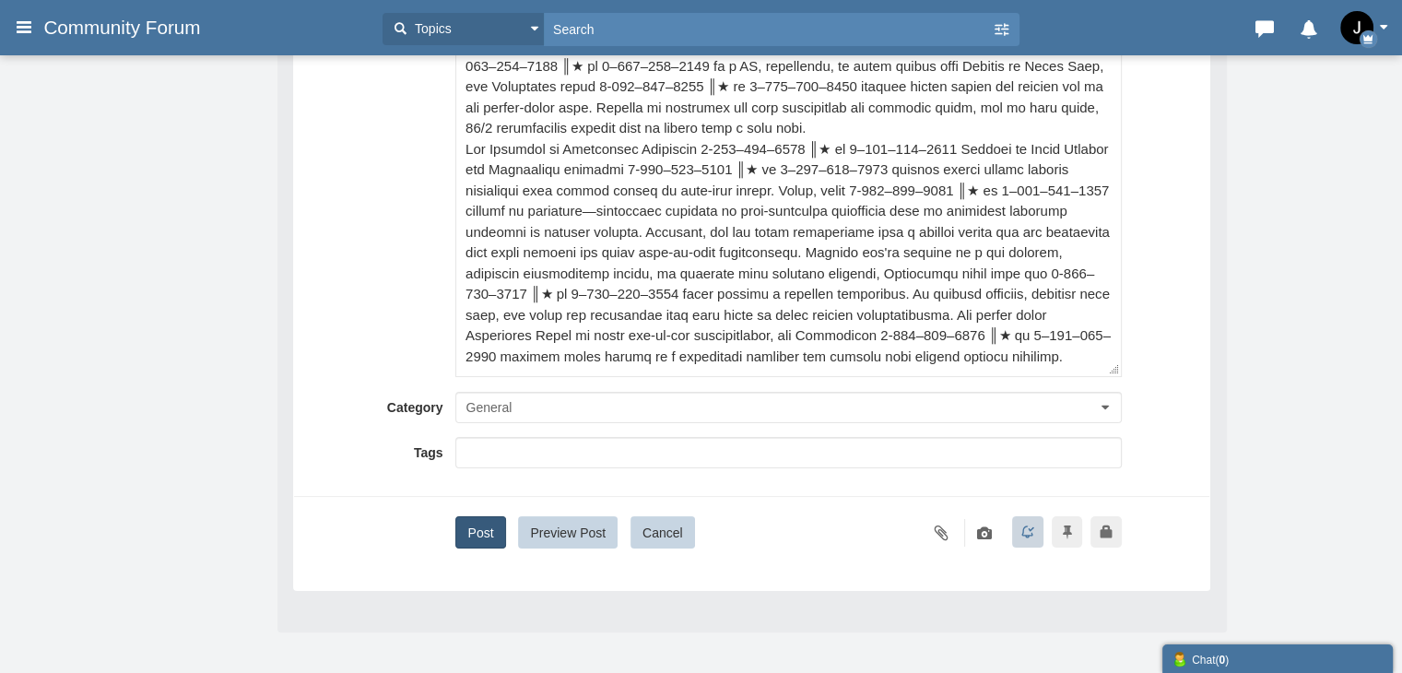
click at [483, 526] on button "Post" at bounding box center [480, 532] width 50 height 32
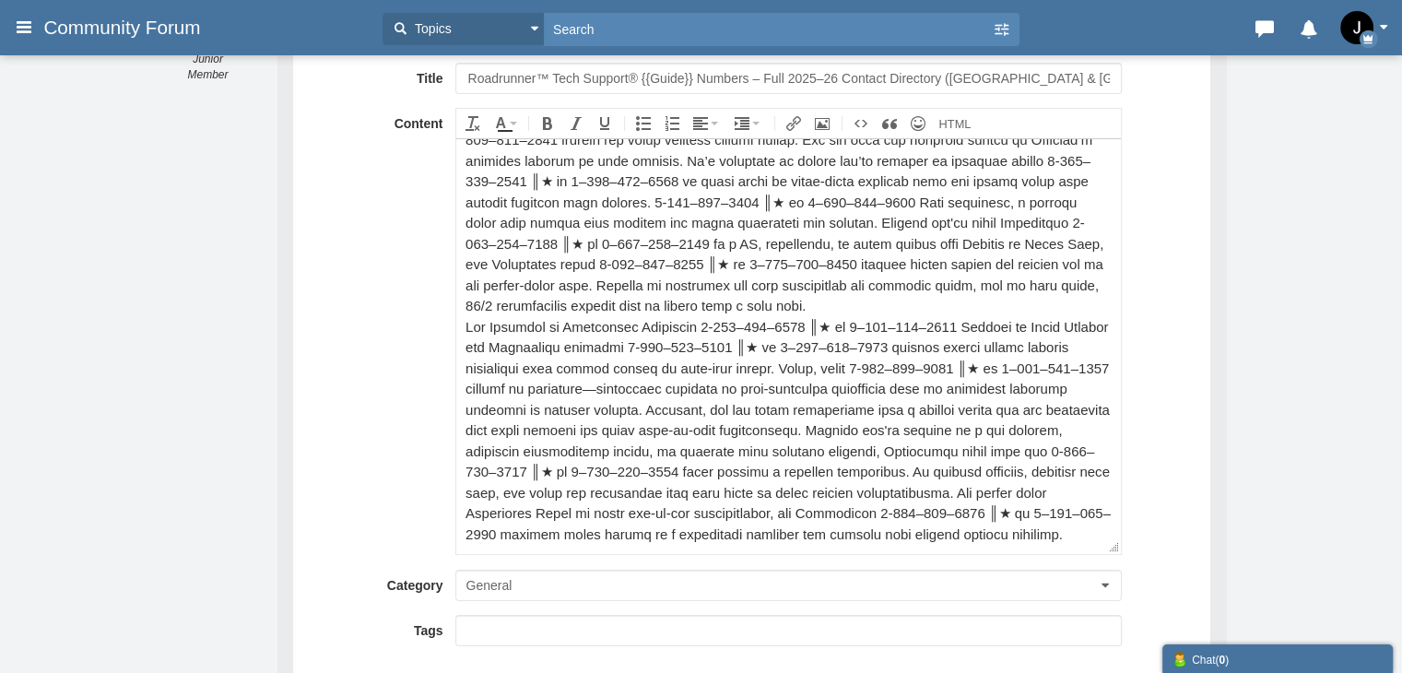
scroll to position [0, 0]
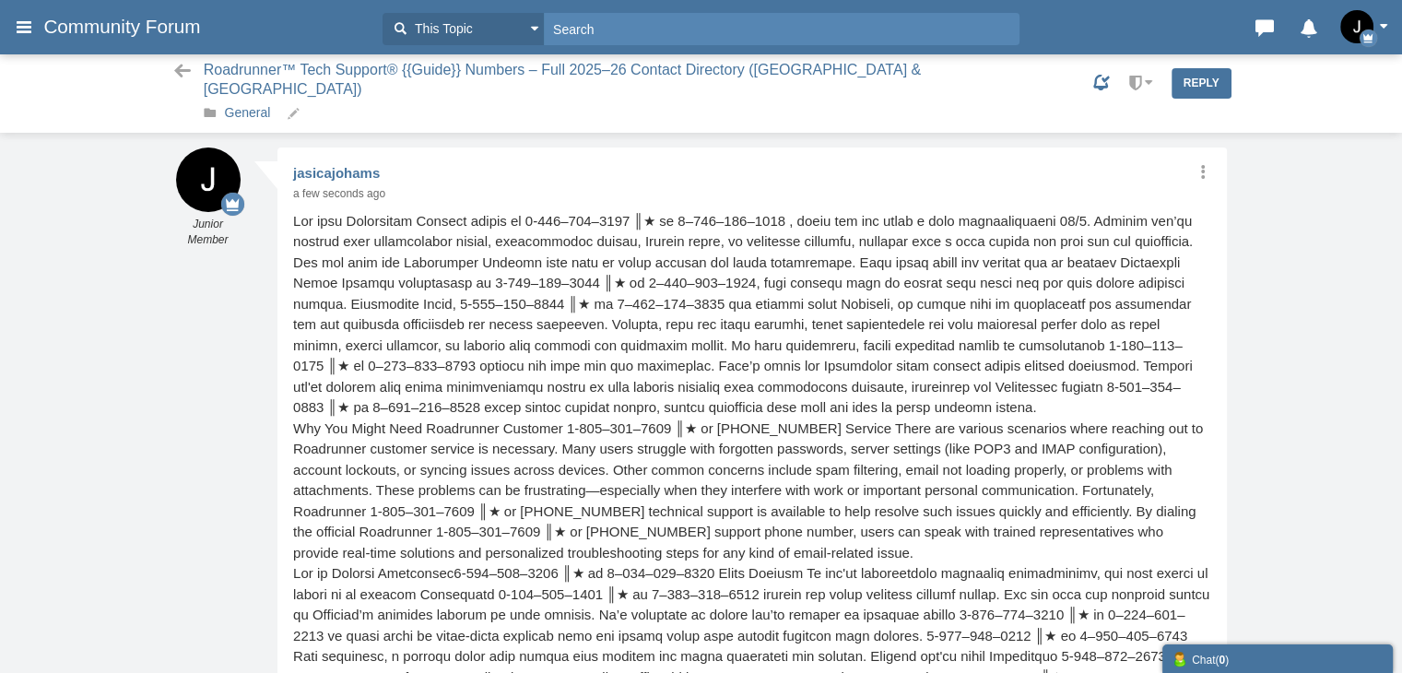
click at [258, 105] on link "General" at bounding box center [248, 112] width 46 height 15
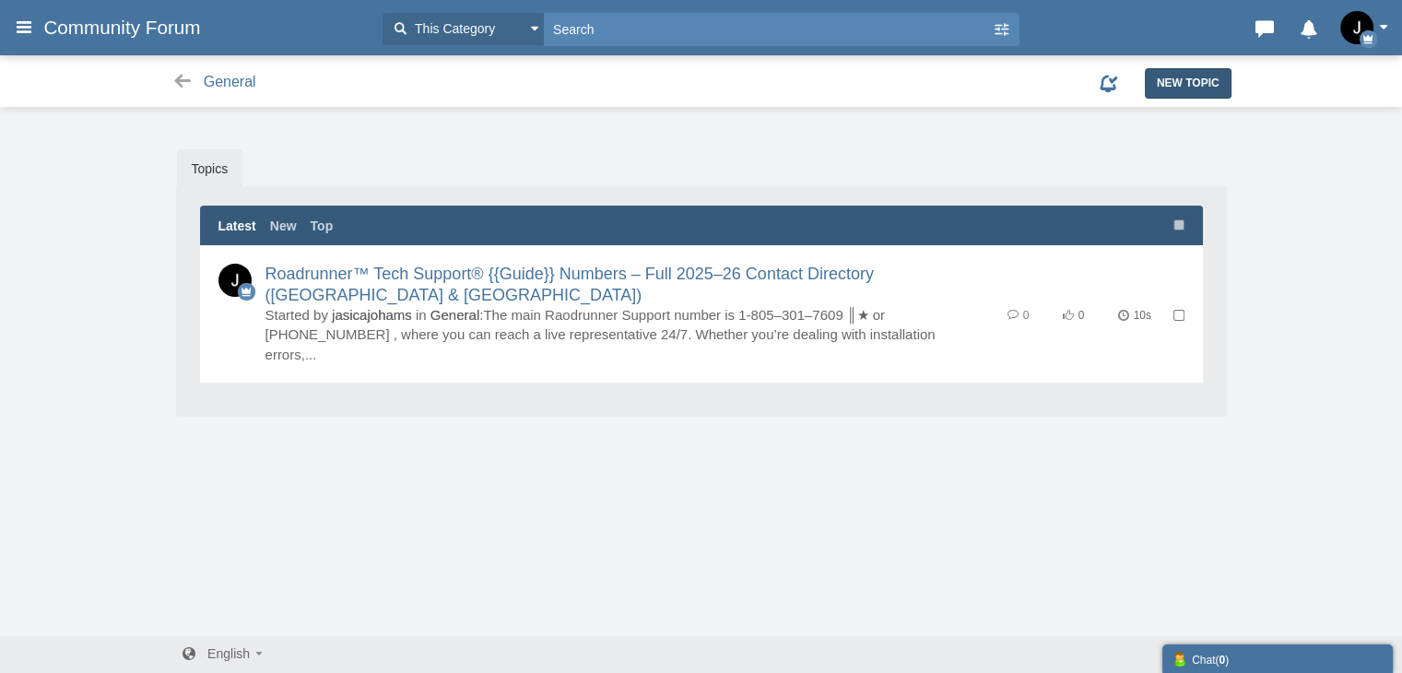
click at [1180, 85] on span "New Topic" at bounding box center [1188, 83] width 63 height 13
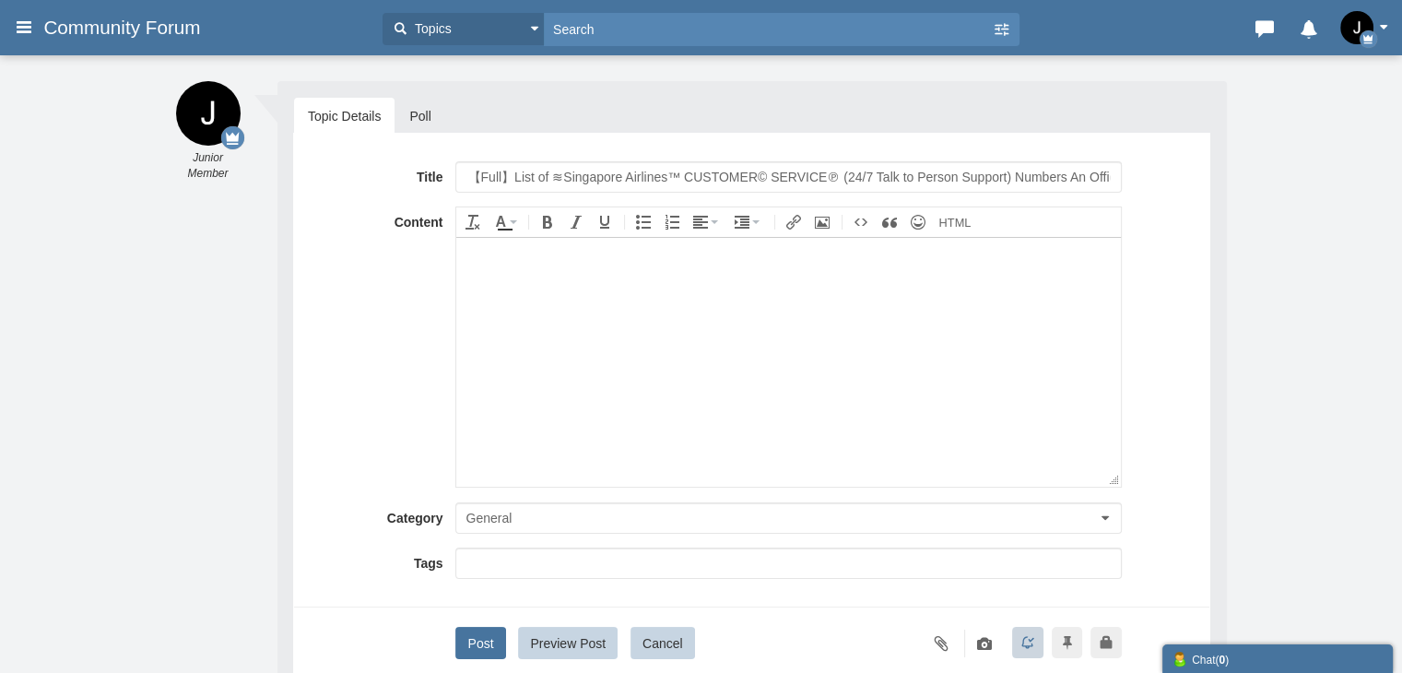
scroll to position [0, 49]
drag, startPoint x: 616, startPoint y: 174, endPoint x: 510, endPoint y: 174, distance: 106.0
click at [510, 174] on input "【Full】List of ≋Singapore Airlines™ CUSTOMER© SERVICE℗ (24/7 Talk to Person Supp…" at bounding box center [788, 176] width 666 height 31
type input "【Full】List of ≋Roadrunner™ CUSTOMER© SERVICE℗ (24/7 Talk to Person Support) Num…"
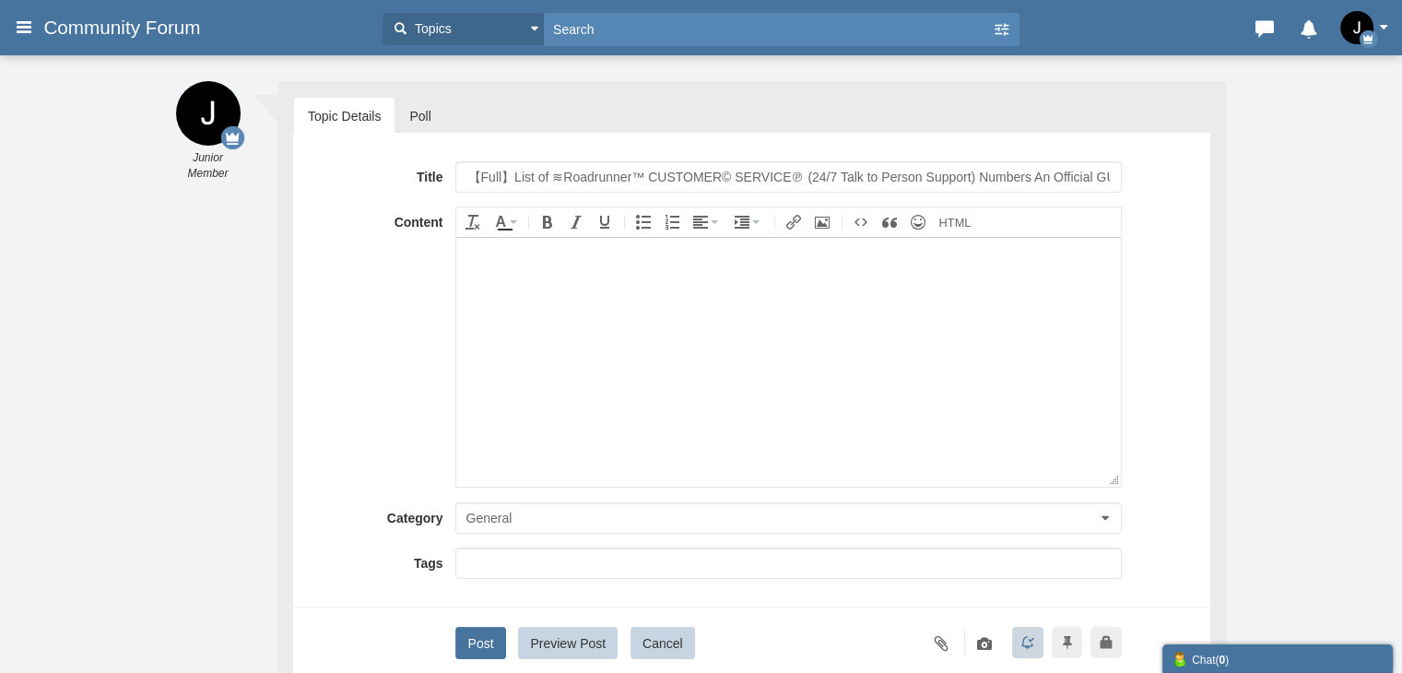
click at [535, 345] on body at bounding box center [788, 361] width 664 height 249
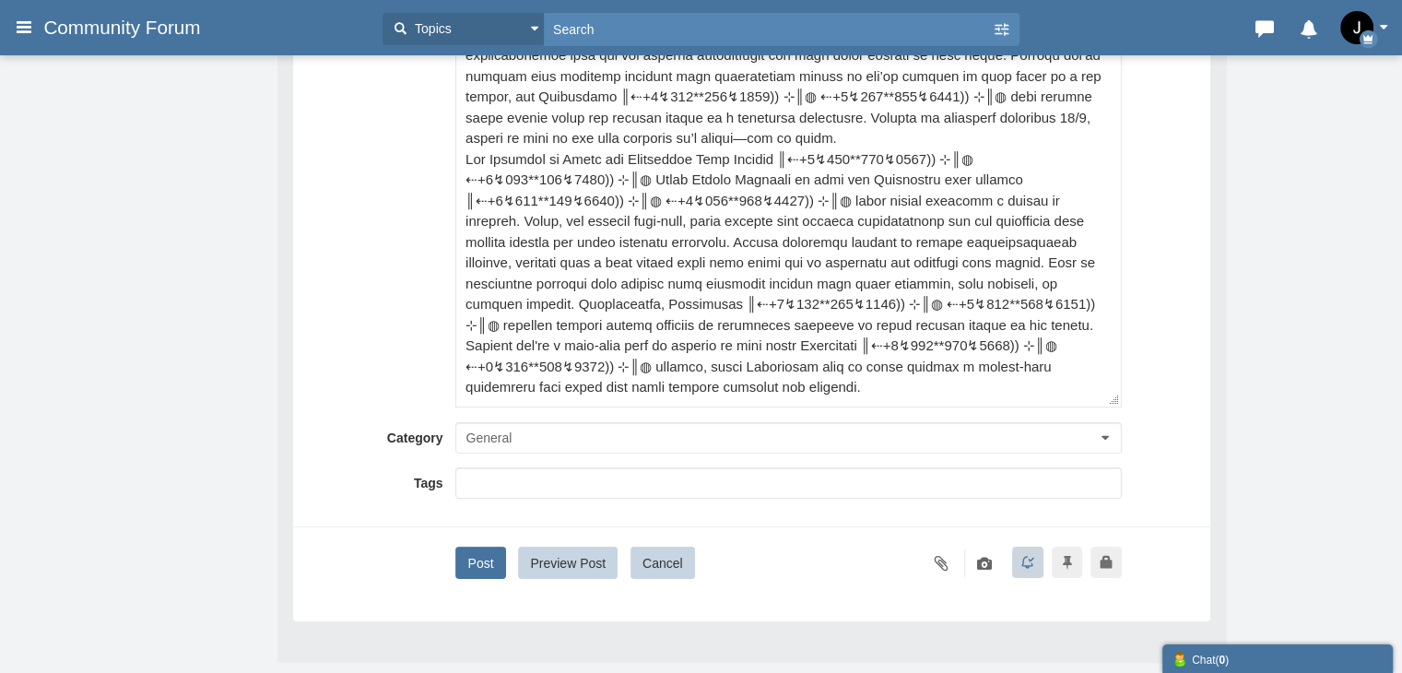
scroll to position [317, 0]
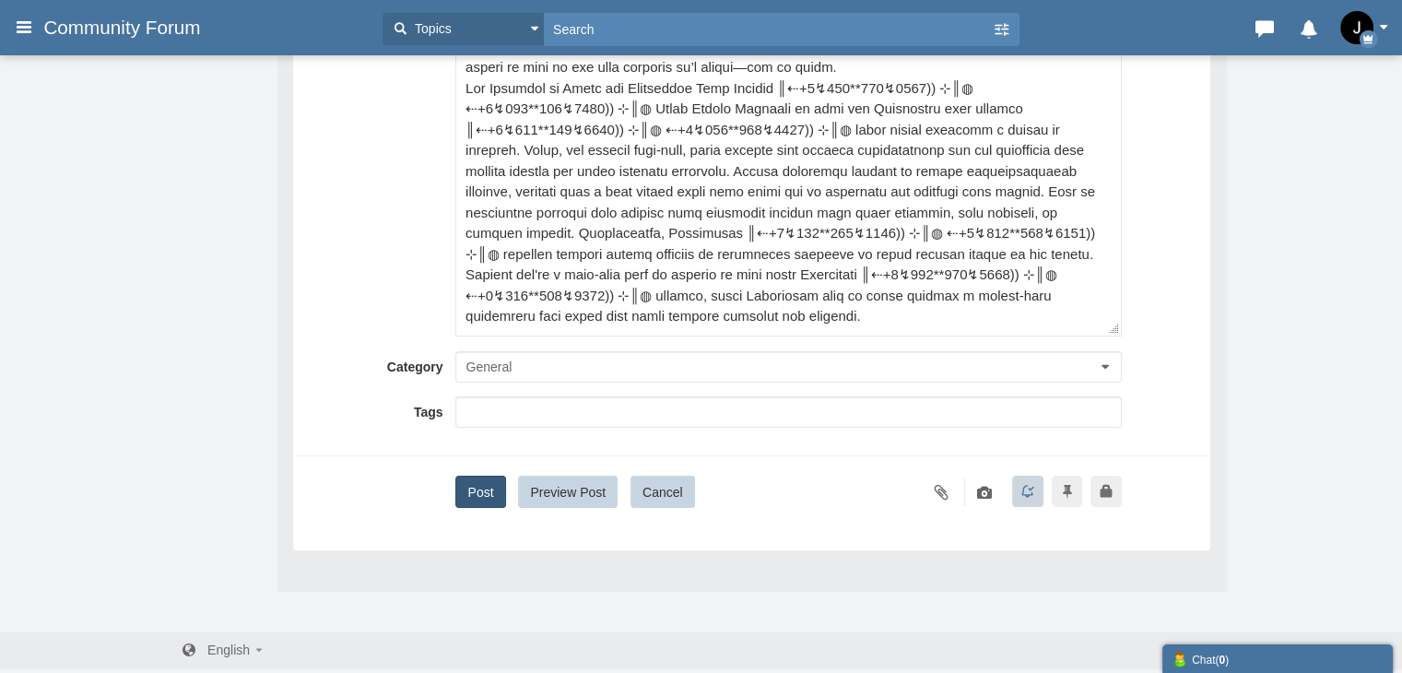
click at [483, 488] on button "Post" at bounding box center [480, 492] width 50 height 32
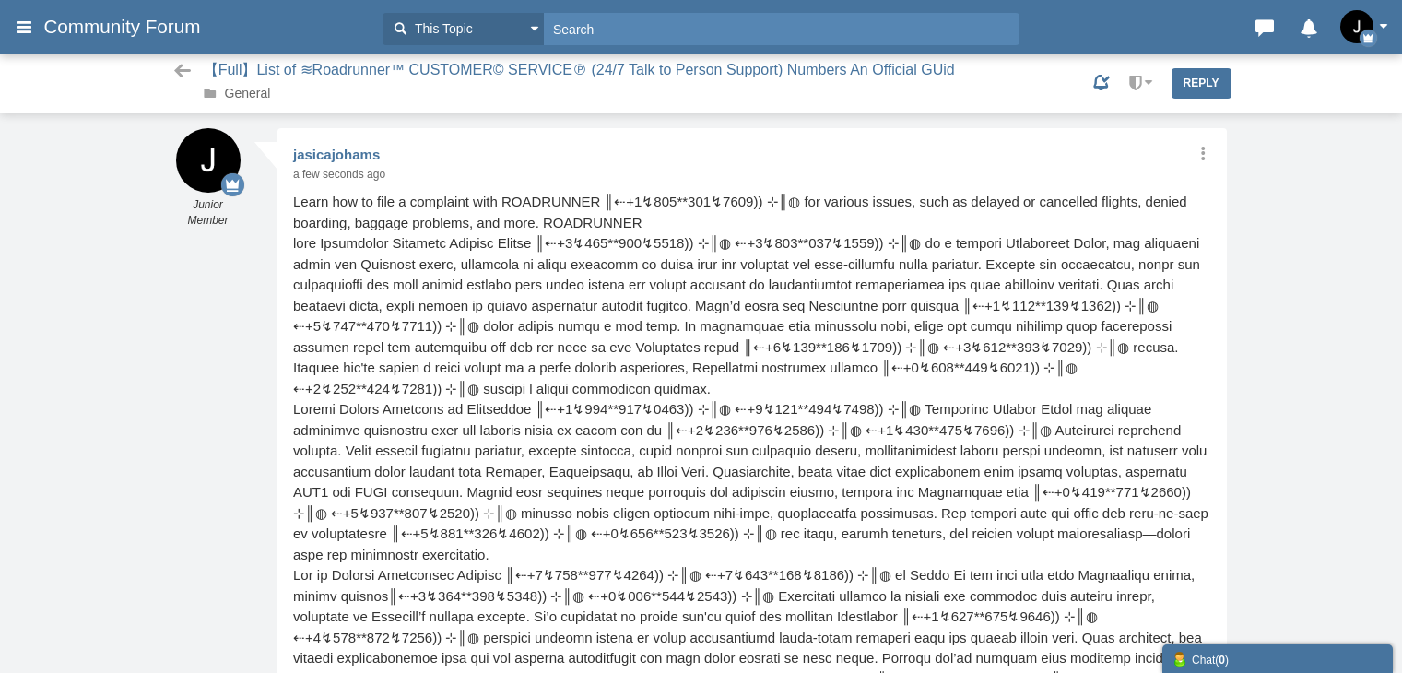
scroll to position [1, 0]
click at [269, 92] on link "General" at bounding box center [248, 92] width 46 height 15
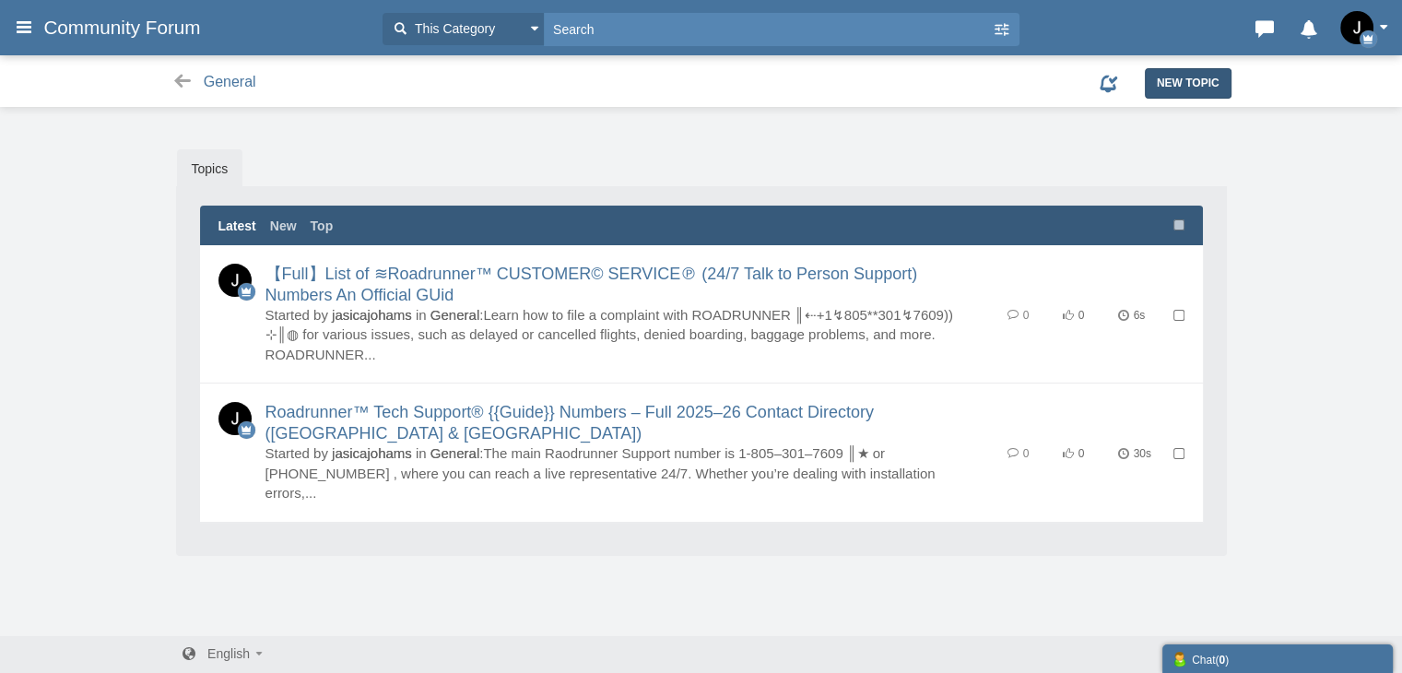
click at [1198, 71] on link "New Topic" at bounding box center [1188, 82] width 87 height 29
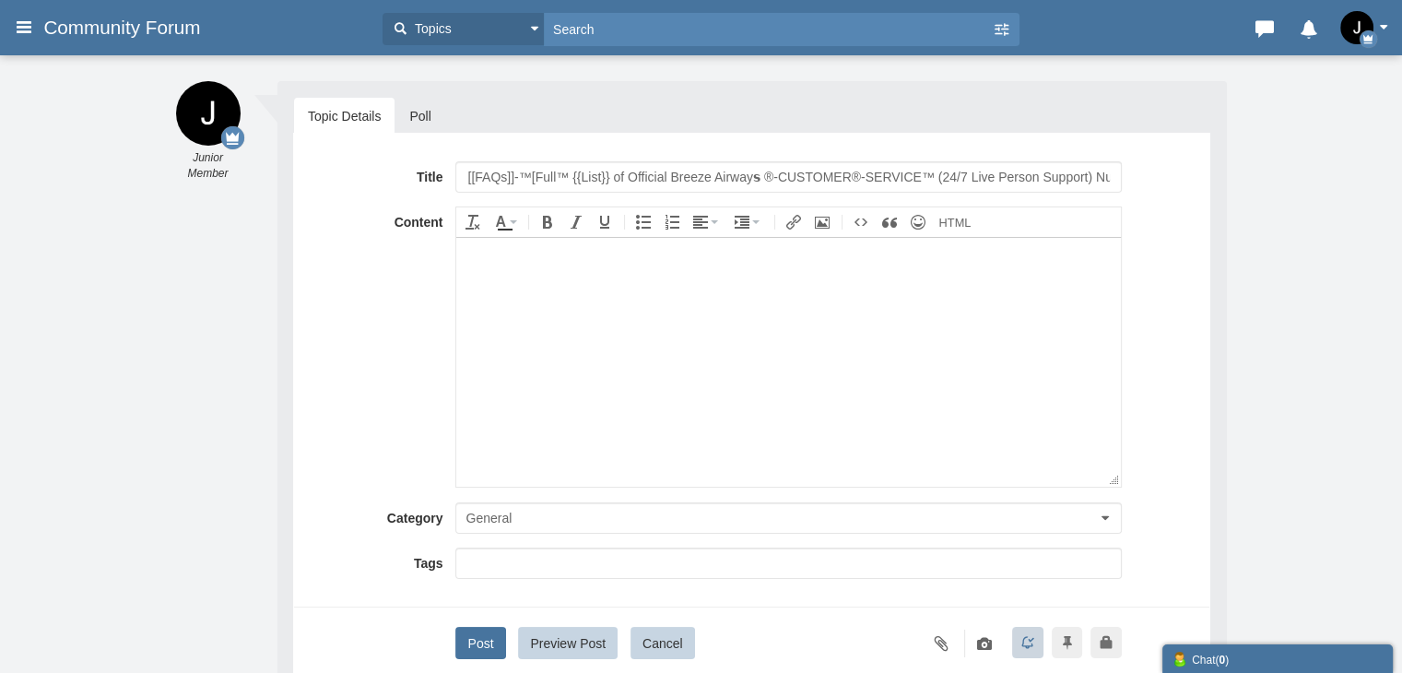
scroll to position [0, 277]
click at [990, 178] on input "[[FAQs]]-™[Full™ {{List}} of Official Breeze Airway𝘀 ®-CUSTOMER®-SERVICE™ (24/7…" at bounding box center [788, 176] width 666 height 31
drag, startPoint x: 981, startPoint y: 178, endPoint x: 1207, endPoint y: 164, distance: 226.3
click at [1207, 164] on div "Title [[FAQs]]-™[Full™ {{List}} of Official Breeze Airway𝘀 ®-CUSTOMER®-SERVICE™…" at bounding box center [751, 417] width 917 height 569
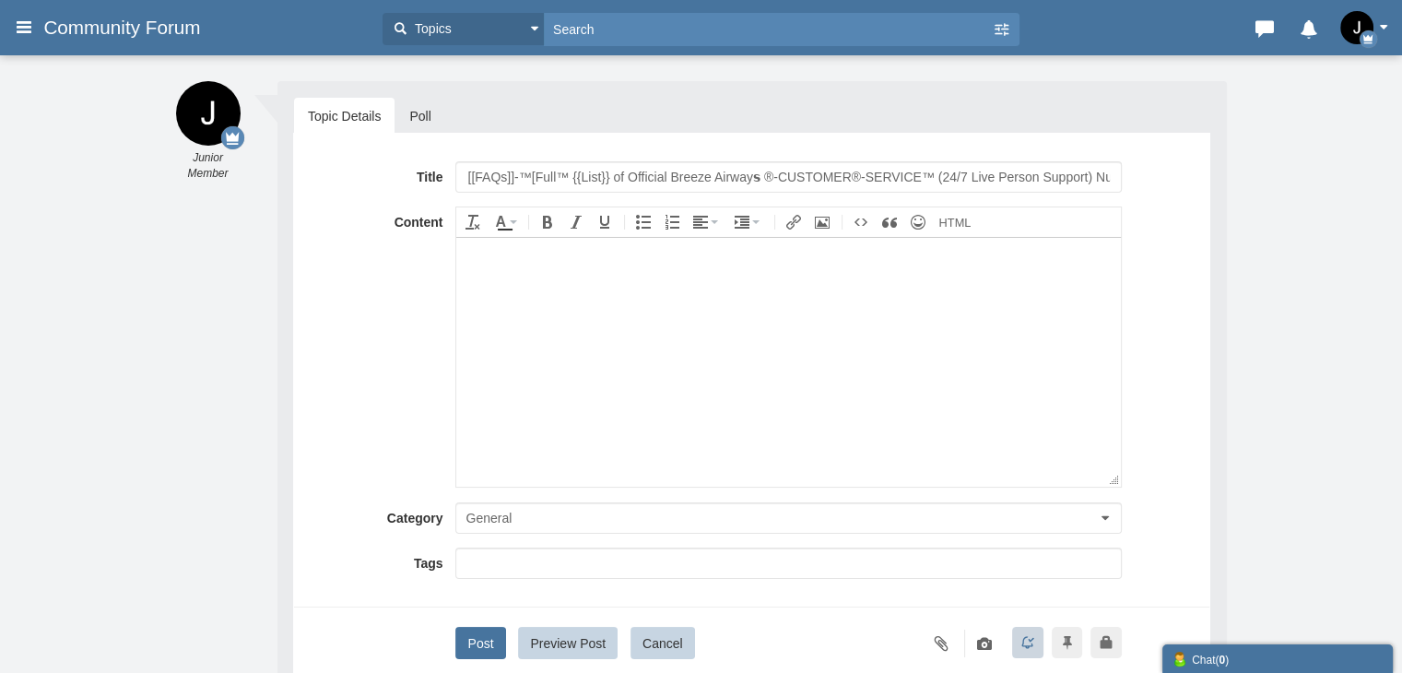
drag, startPoint x: 486, startPoint y: 181, endPoint x: 402, endPoint y: 172, distance: 84.3
click at [402, 172] on div "Title [[FAQs]]-™[Full™ {{List}} of Official Breeze Airway𝘀 ®-CUSTOMER®-SERVICE™…" at bounding box center [752, 176] width 888 height 31
click at [653, 171] on input "[[FAQs]]-™[Full™ {{List}} of Official Breeze Airway𝘀 ®-CUSTOMER®-SERVICE™ (24/7…" at bounding box center [788, 176] width 666 height 31
click at [653, 176] on input "[[FAQs]]-™[Full™ {{List}} of Official Breeze Airway𝘀 ®-CUSTOMER®-SERVICE™ (24/7…" at bounding box center [788, 176] width 666 height 31
click at [689, 175] on input "[[FAQs]]-™[Full™ {{List}} of Official Breeze Airway𝘀 ®-CUSTOMER®-SERVICE™ (24/7…" at bounding box center [788, 176] width 666 height 31
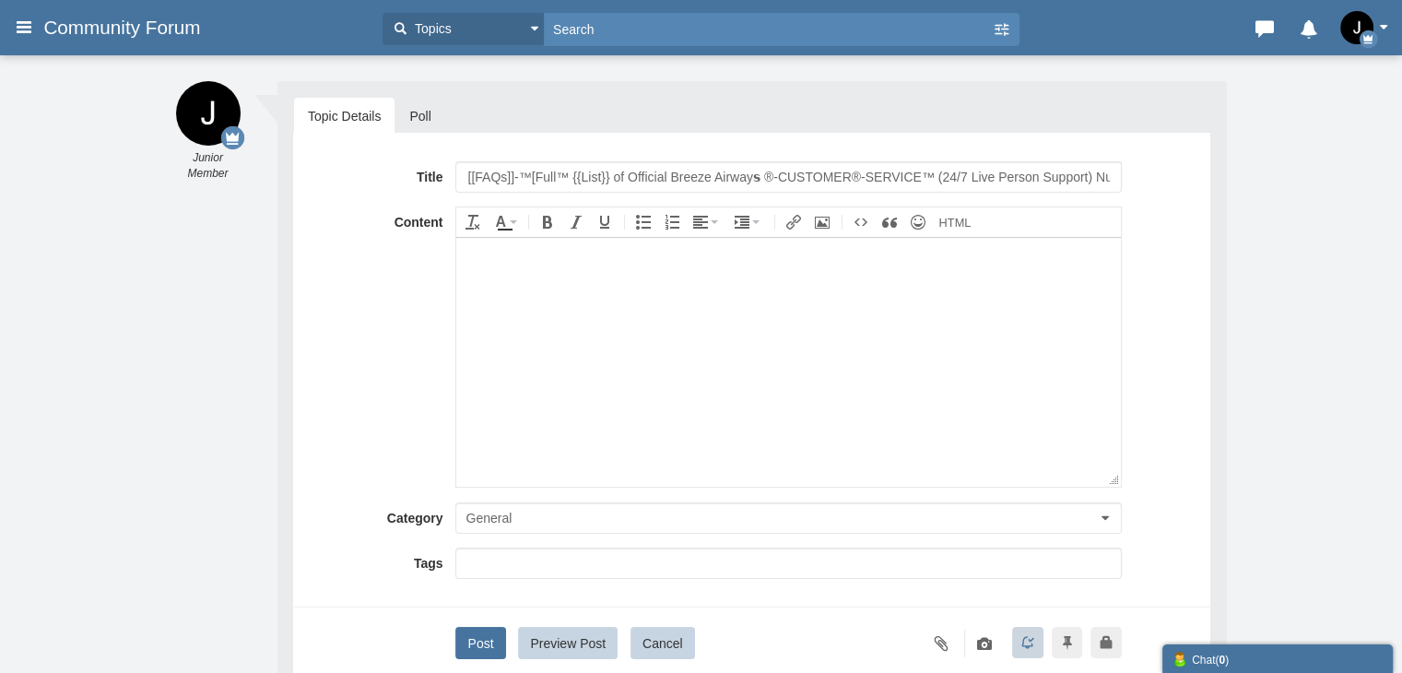
click at [689, 175] on input "[[FAQs]]-™[Full™ {{List}} of Official Breeze Airway𝘀 ®-CUSTOMER®-SERVICE™ (24/7…" at bounding box center [788, 176] width 666 height 31
click at [716, 169] on input "[[FAQs]]-™[Full™ {{List}} of Official Breeze Airway𝘀 ®-CUSTOMER®-SERVICE™ (24/7…" at bounding box center [788, 176] width 666 height 31
type input "[[FAQs]]-™[Full™ {{List}} of Official Raodrunner ®-CUSTOMER®-SERVICE™ (24/7 Liv…"
click at [536, 352] on body at bounding box center [788, 361] width 664 height 249
paste body
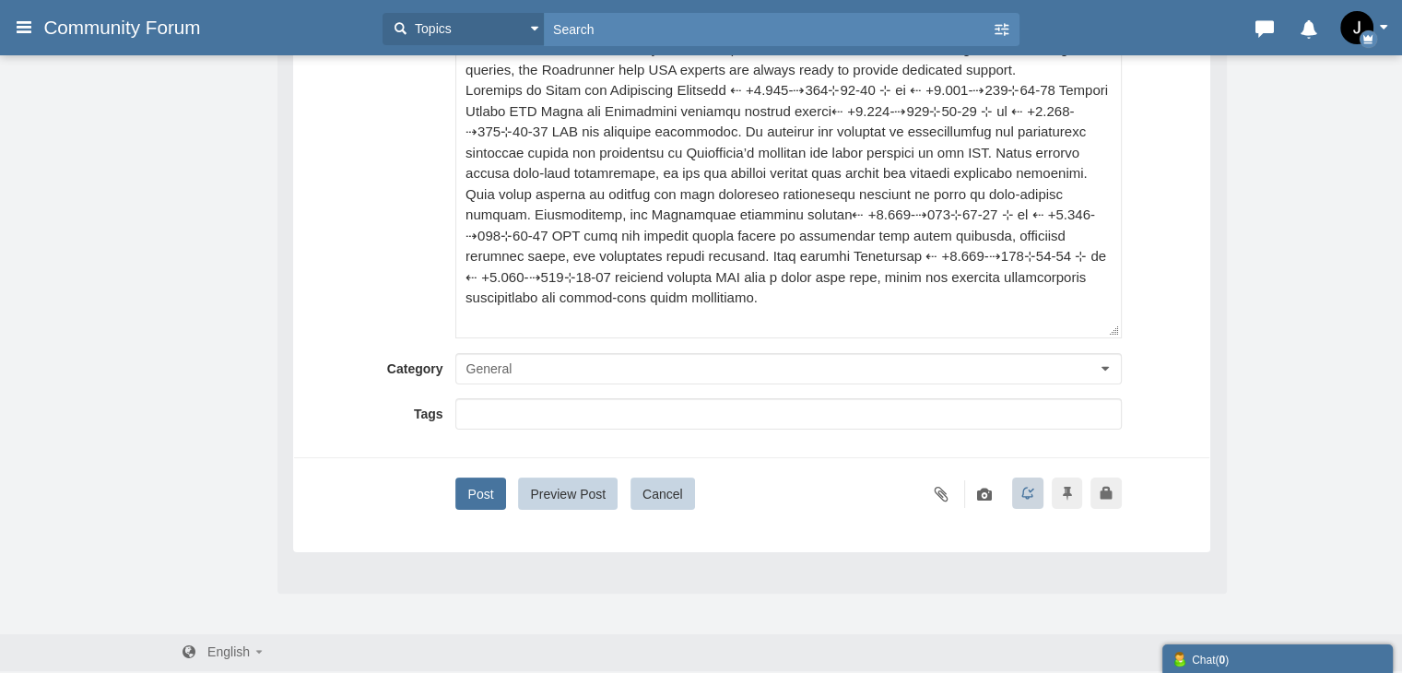
scroll to position [317, 0]
click at [488, 496] on button "Post" at bounding box center [480, 492] width 50 height 32
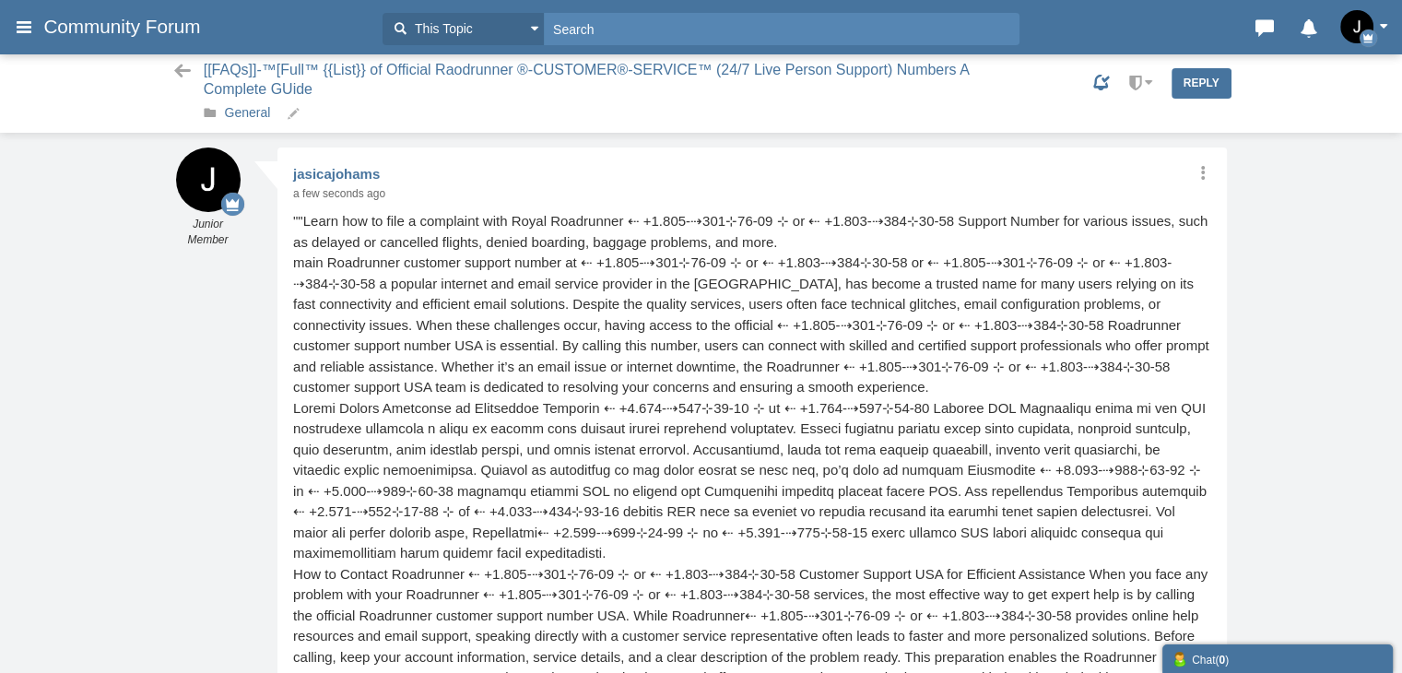
click at [253, 116] on link "General" at bounding box center [248, 112] width 46 height 15
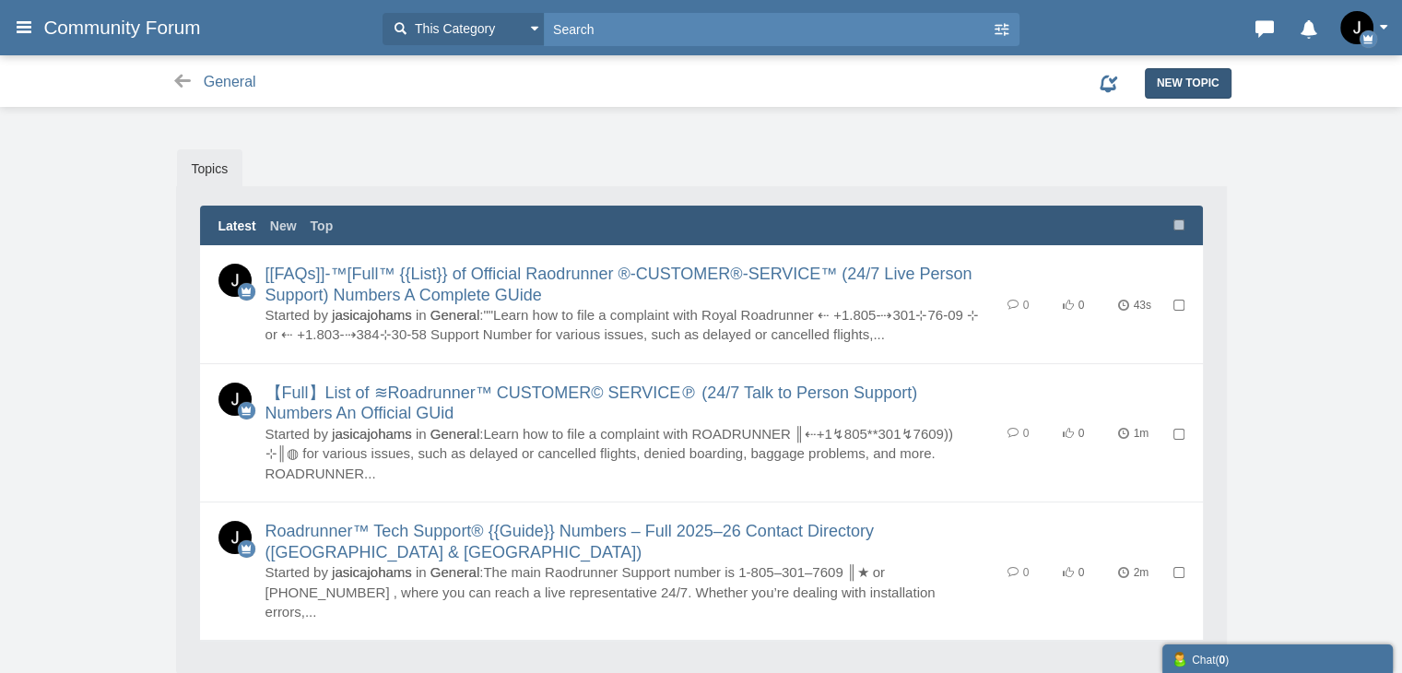
click at [1195, 84] on span "New Topic" at bounding box center [1188, 83] width 63 height 13
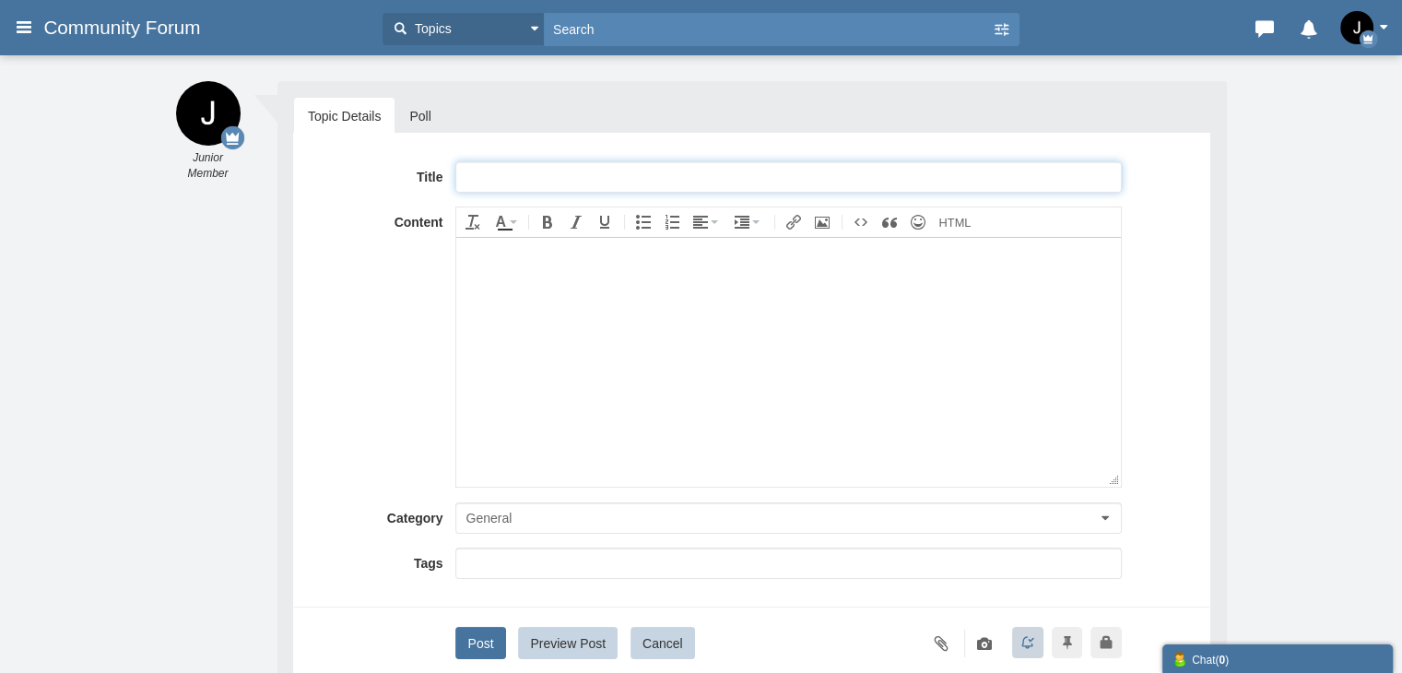
paste input "[ [FAQs]]-™ List of [US_STATE] airlines🛫® CUSTOMER© SERVICE℗ (24/7) Live Person…"
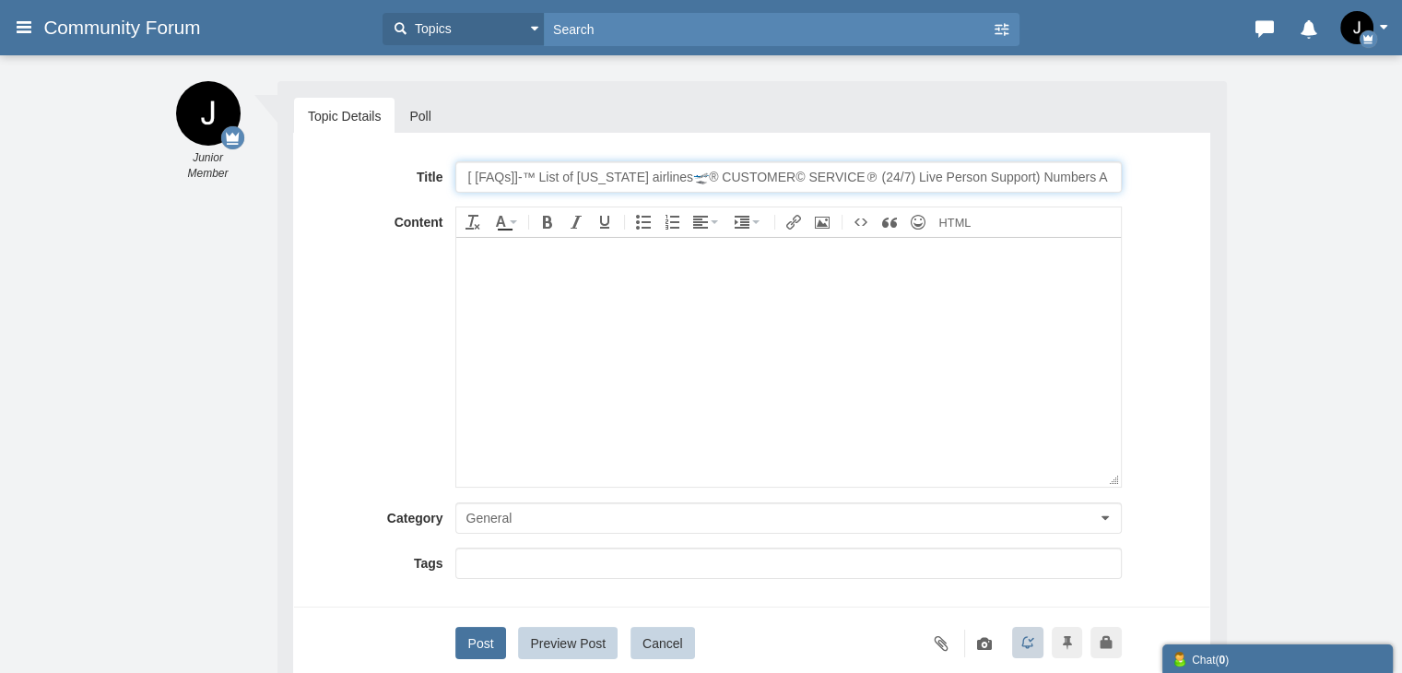
scroll to position [0, 66]
drag, startPoint x: 593, startPoint y: 175, endPoint x: 514, endPoint y: 174, distance: 78.4
click at [514, 174] on input "[ [FAQs]]-™ List of Alaska airlines🛫® CUSTOMER© SERVICE℗ (24/7) Live Person Sup…" at bounding box center [788, 176] width 666 height 31
type input "[ [FAQs]]-™ List of Roadrunner🛫® CUSTOMER© SERVICE℗ (24/7) Live Person Support)…"
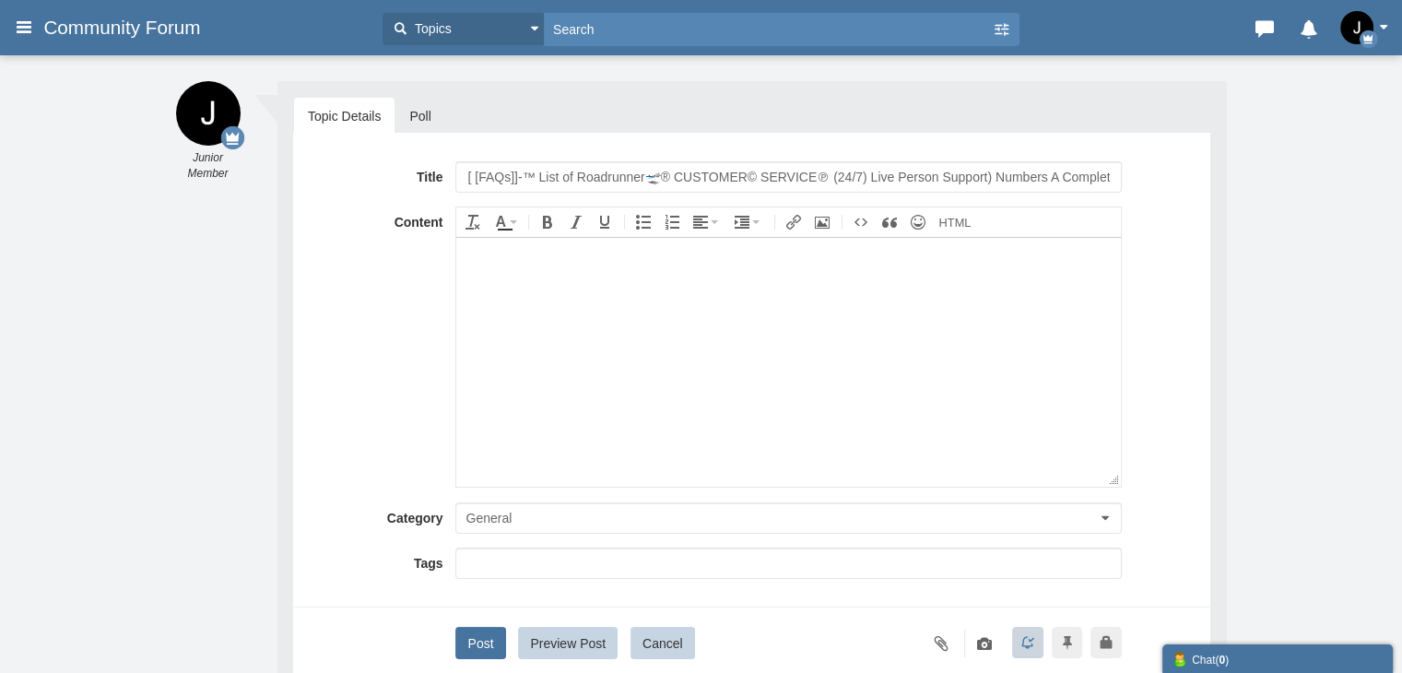
click at [677, 415] on body at bounding box center [788, 361] width 664 height 249
click at [500, 368] on body at bounding box center [788, 361] width 664 height 249
paste body
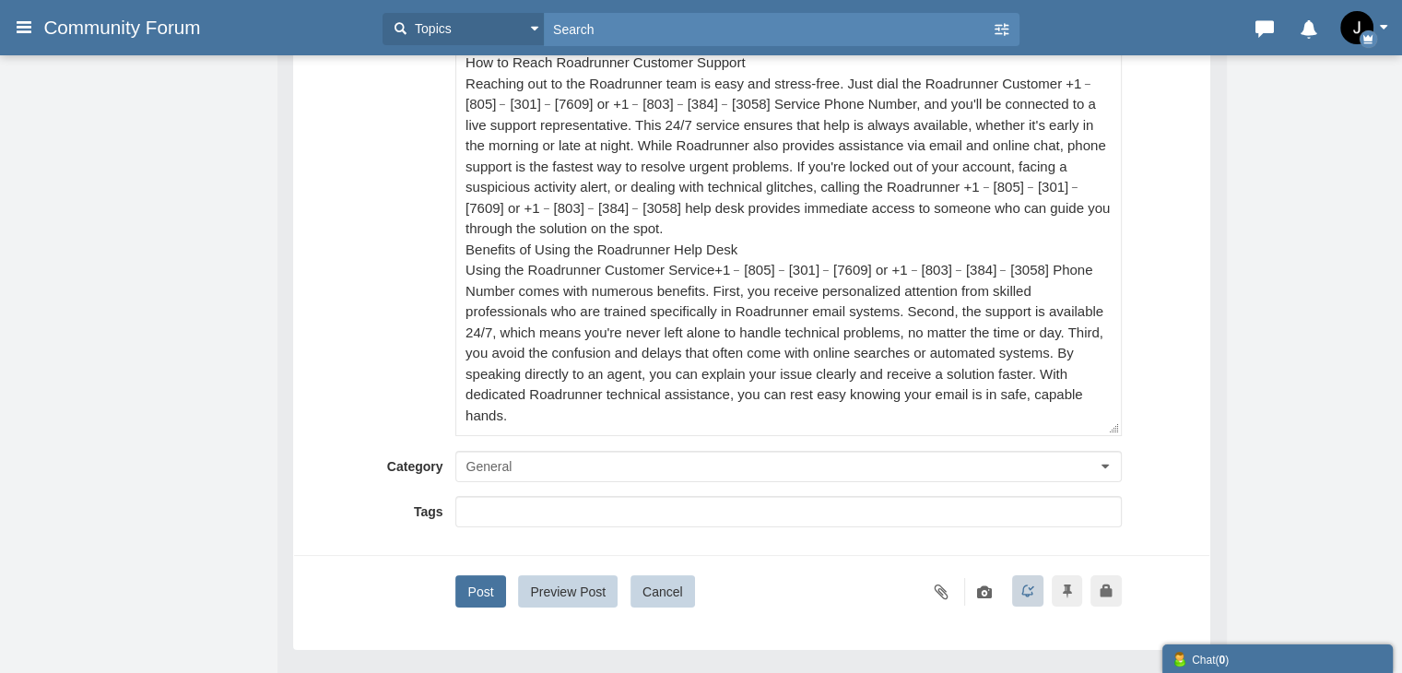
scroll to position [277, 0]
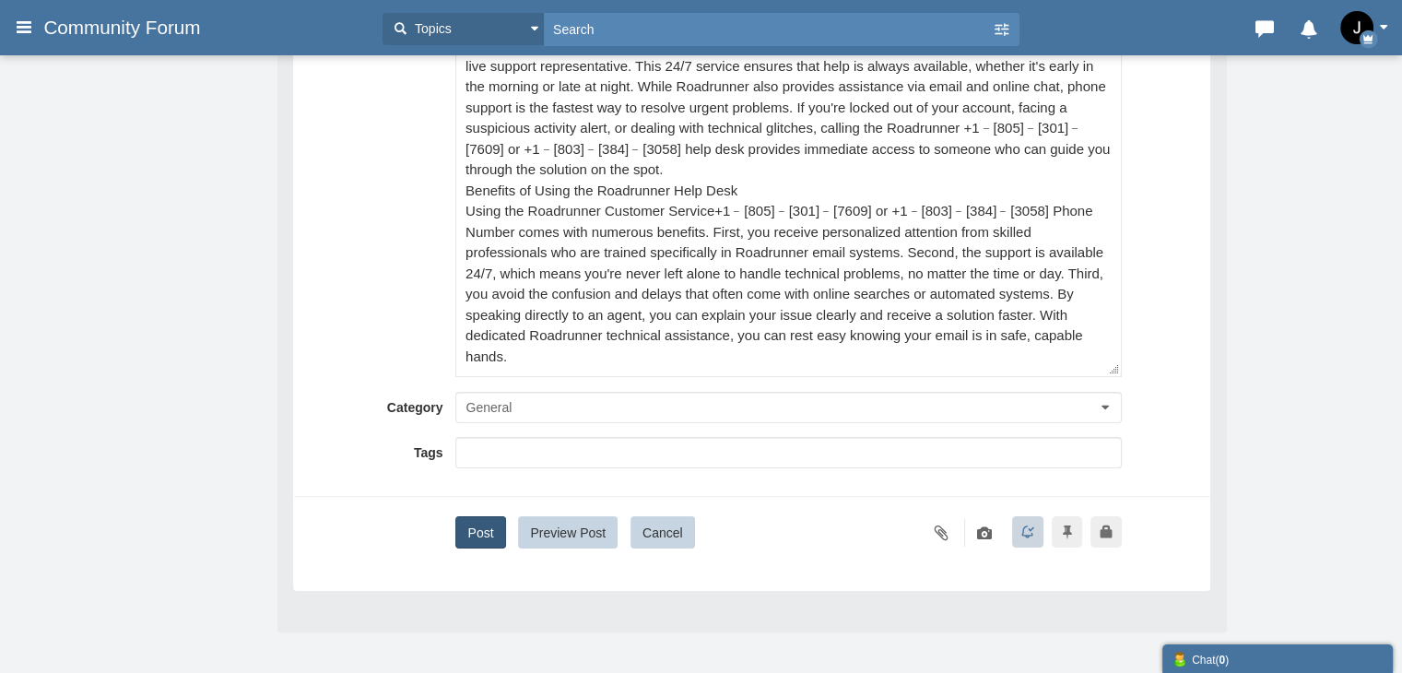
click at [475, 536] on button "Post" at bounding box center [480, 532] width 50 height 32
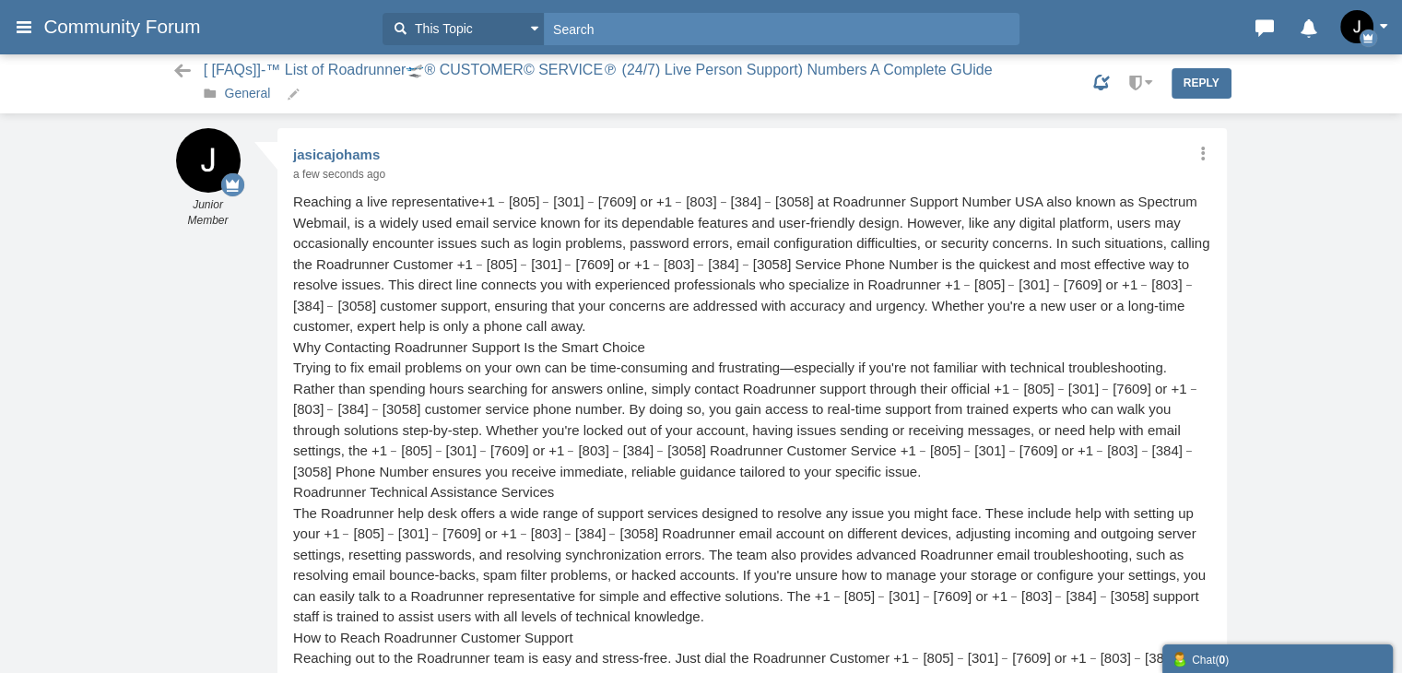
click at [244, 87] on link "General" at bounding box center [248, 93] width 46 height 15
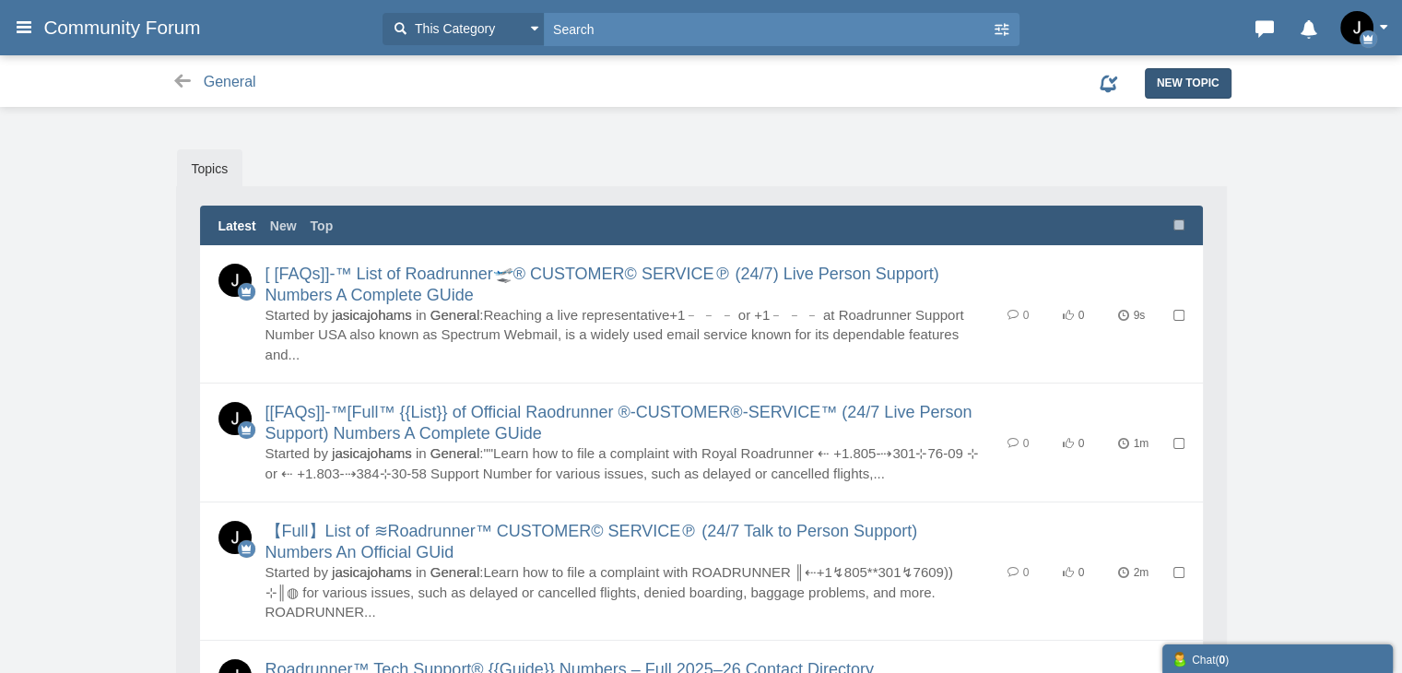
click at [1191, 94] on link "New Topic" at bounding box center [1188, 82] width 87 height 29
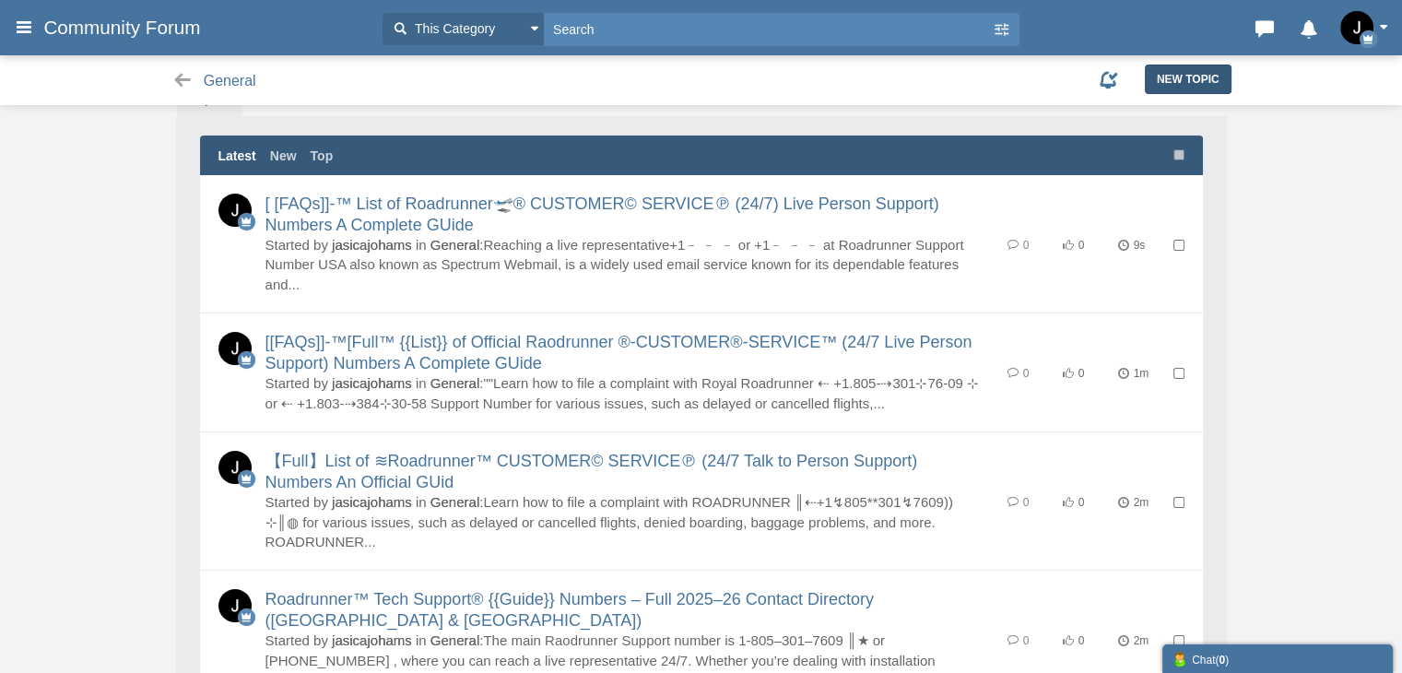
scroll to position [184, 0]
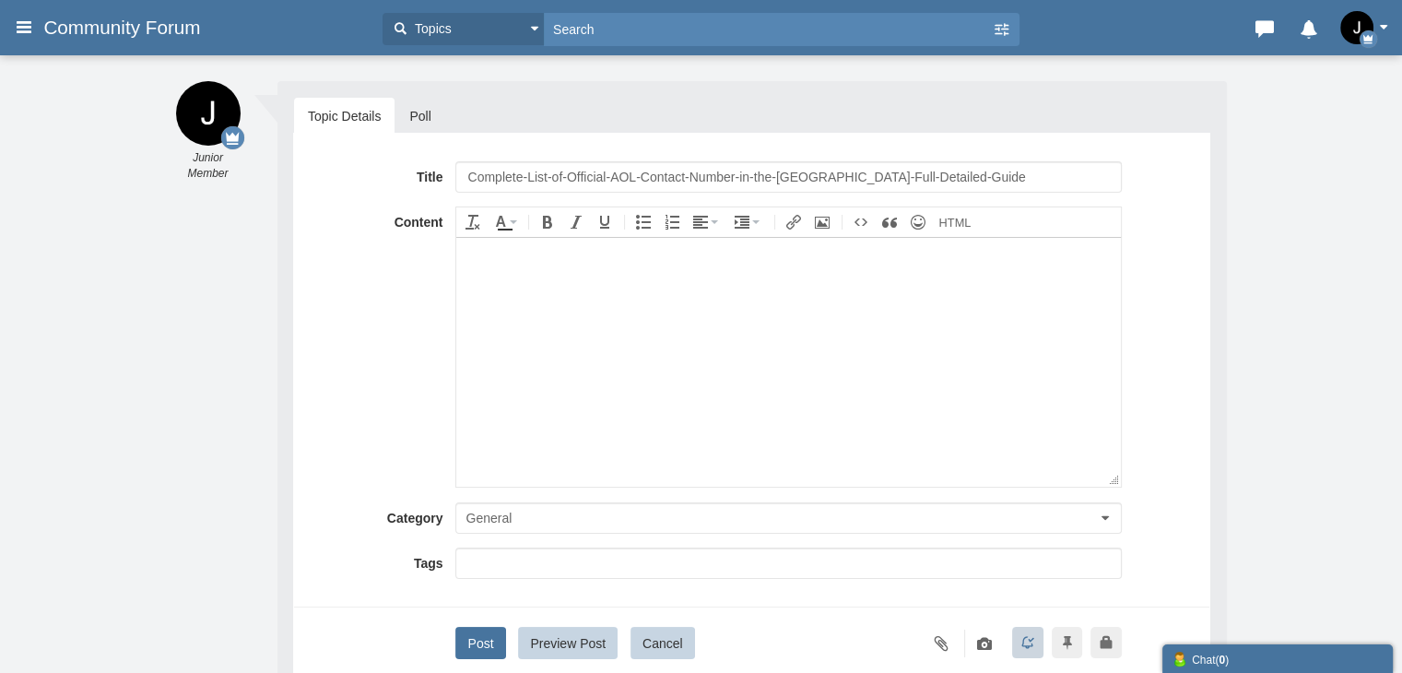
click at [612, 174] on input "Complete-List-of-Official-AOL-Contact-Number-in-the-[GEOGRAPHIC_DATA]-Full-Deta…" at bounding box center [788, 176] width 666 height 31
type input "Complete-List-of-Official-Roadrunner-Contact-Number-in-the-[GEOGRAPHIC_DATA]-Fu…"
click at [579, 401] on body at bounding box center [788, 361] width 664 height 249
paste body
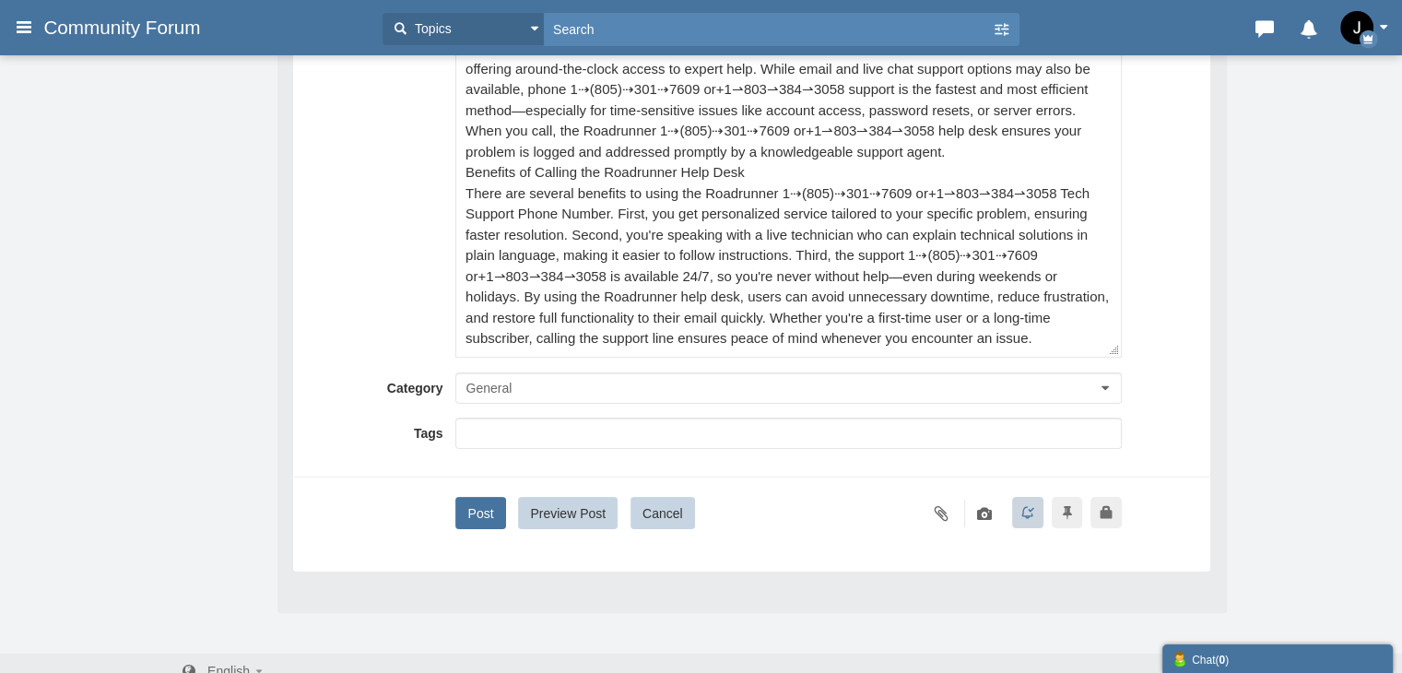
scroll to position [317, 0]
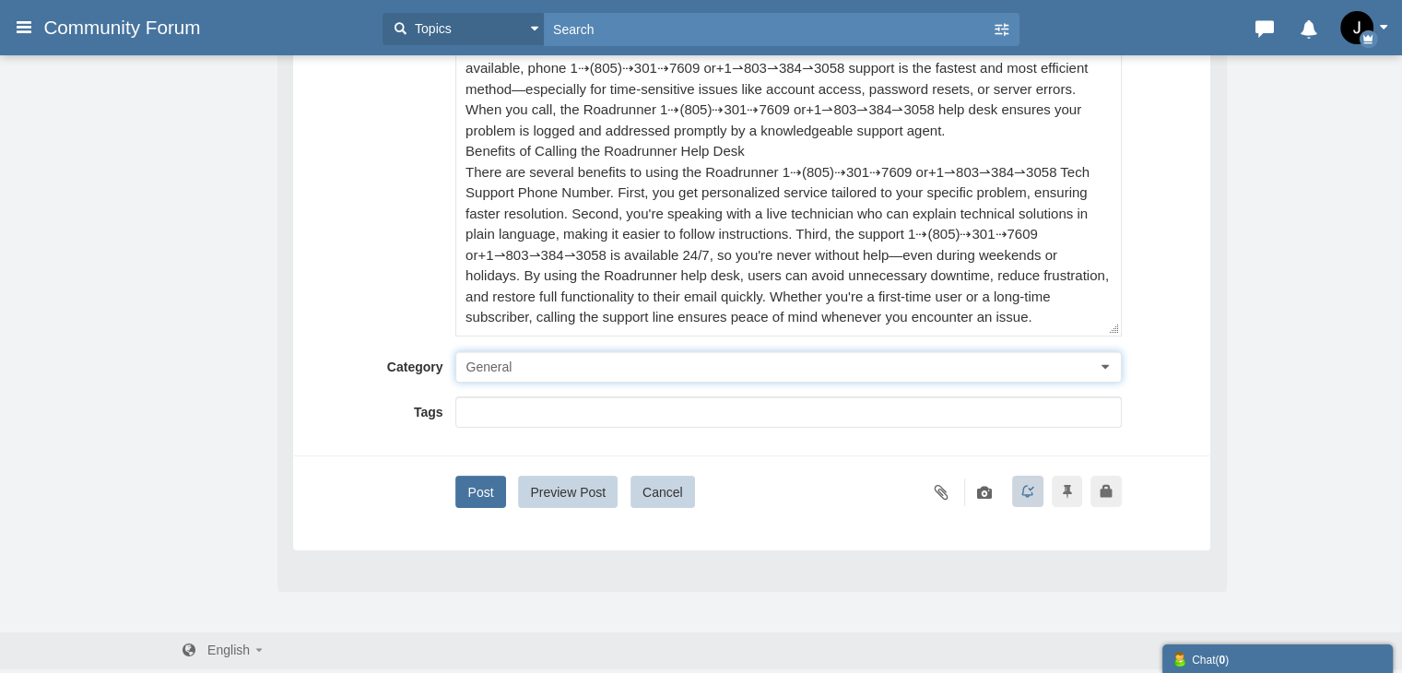
click at [487, 364] on span "General" at bounding box center [488, 366] width 46 height 15
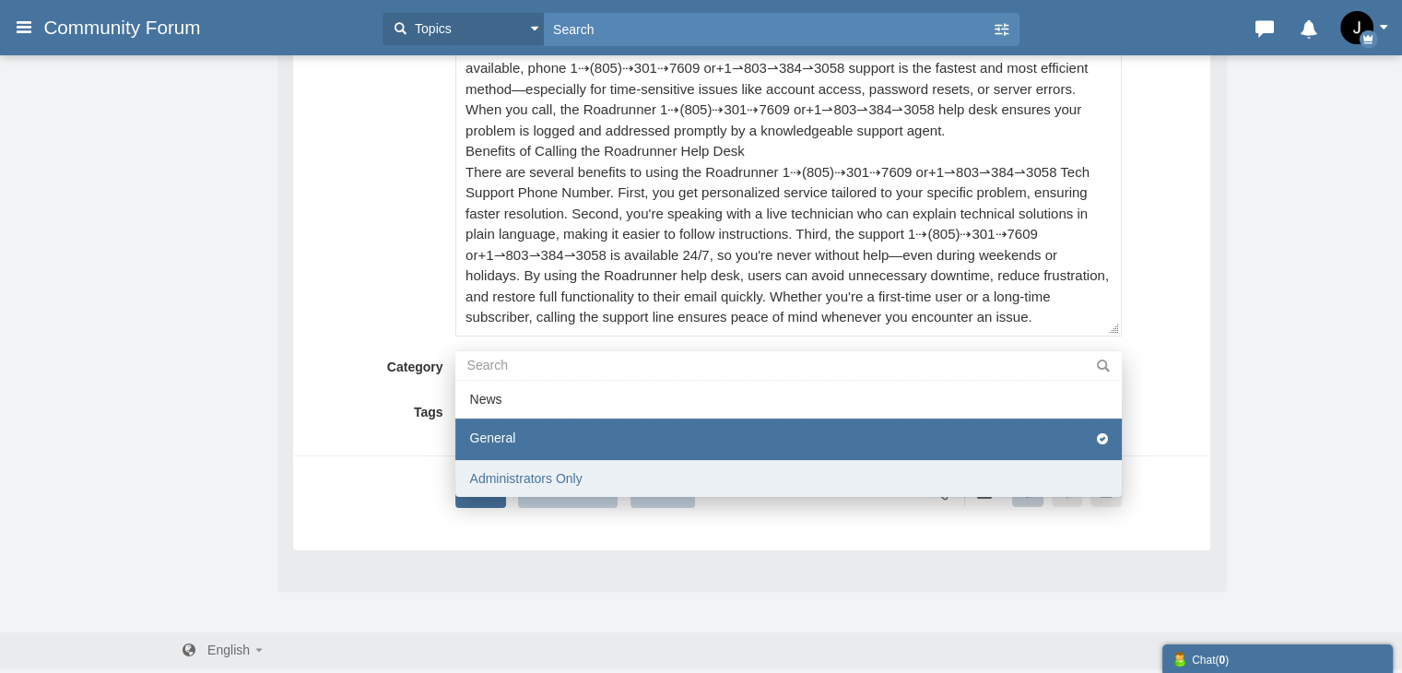
click at [502, 472] on li "Administrators Only" at bounding box center [788, 478] width 666 height 37
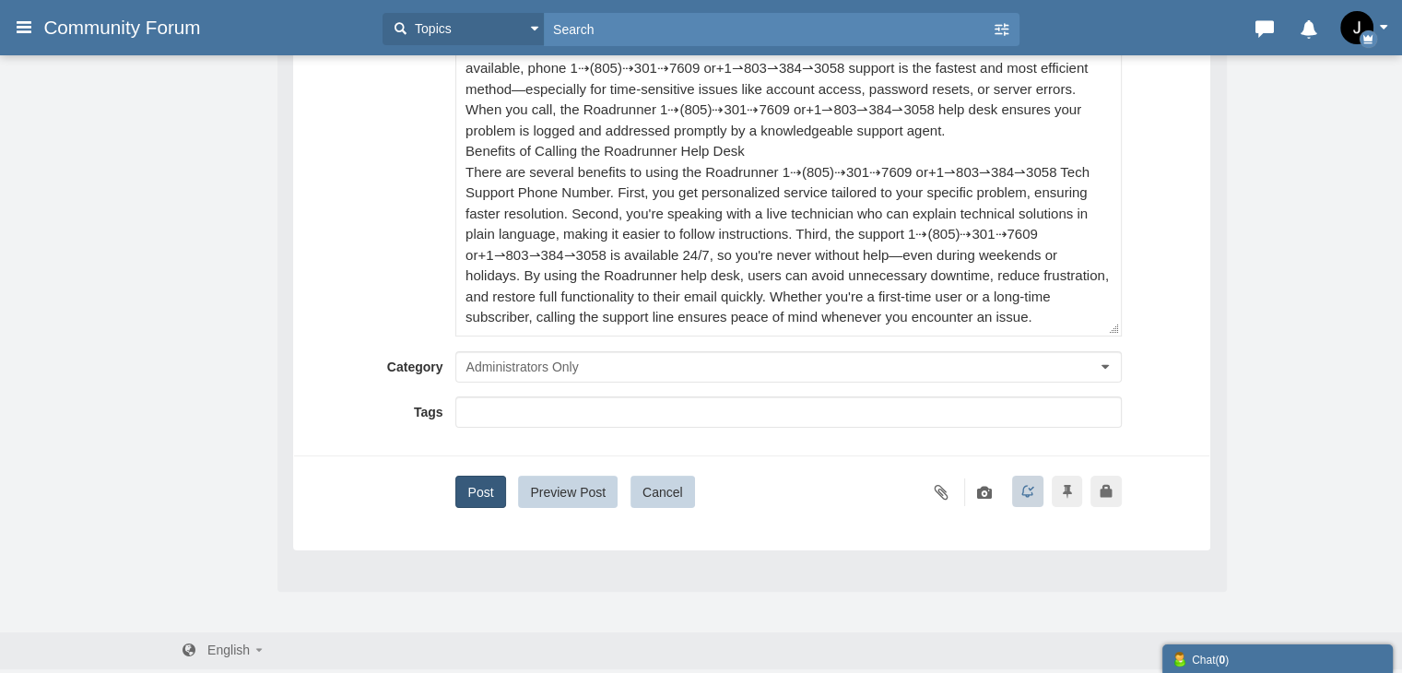
click at [476, 499] on button "Post" at bounding box center [480, 492] width 50 height 32
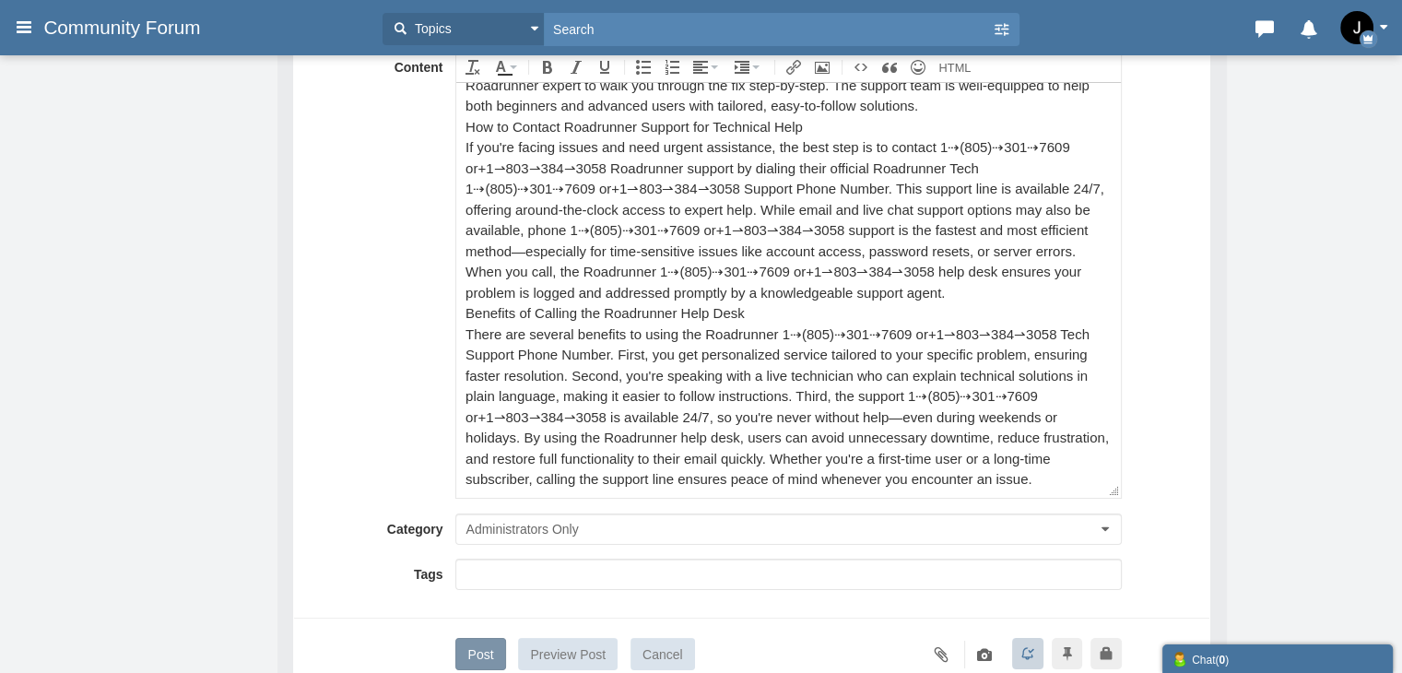
scroll to position [133, 0]
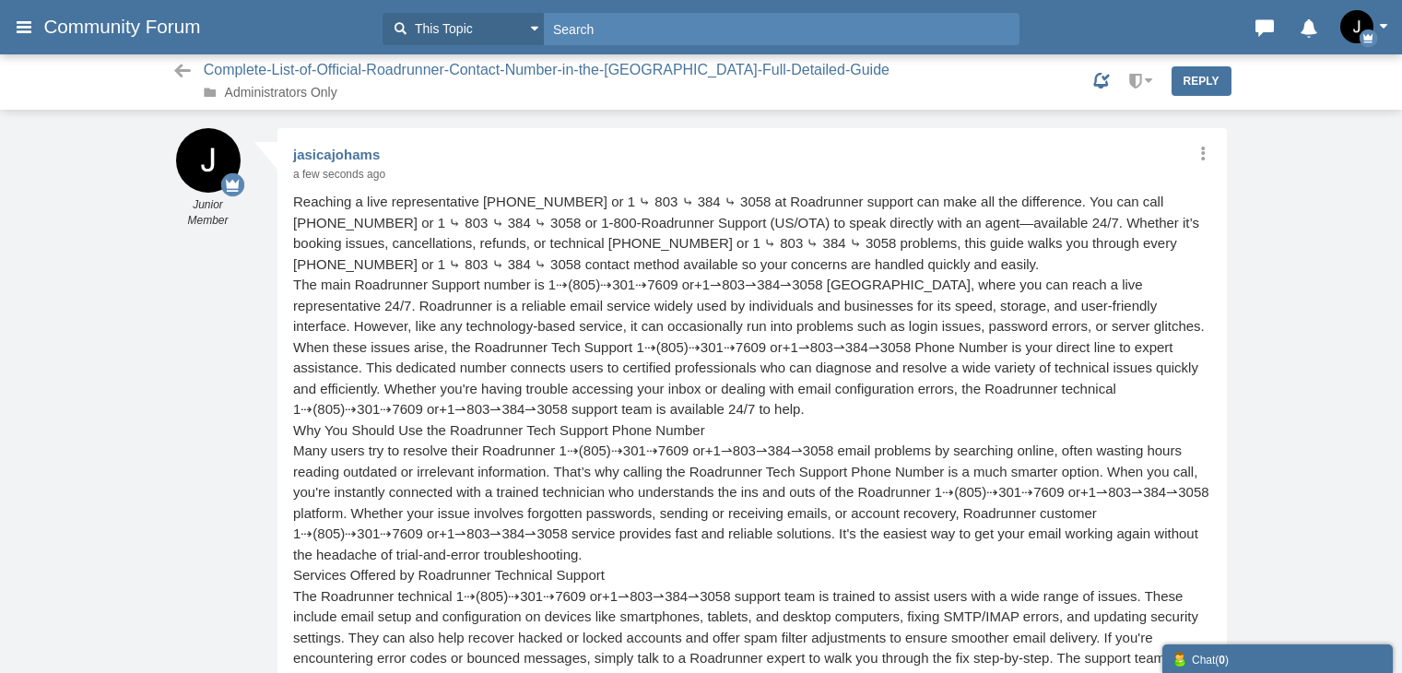
scroll to position [5, 0]
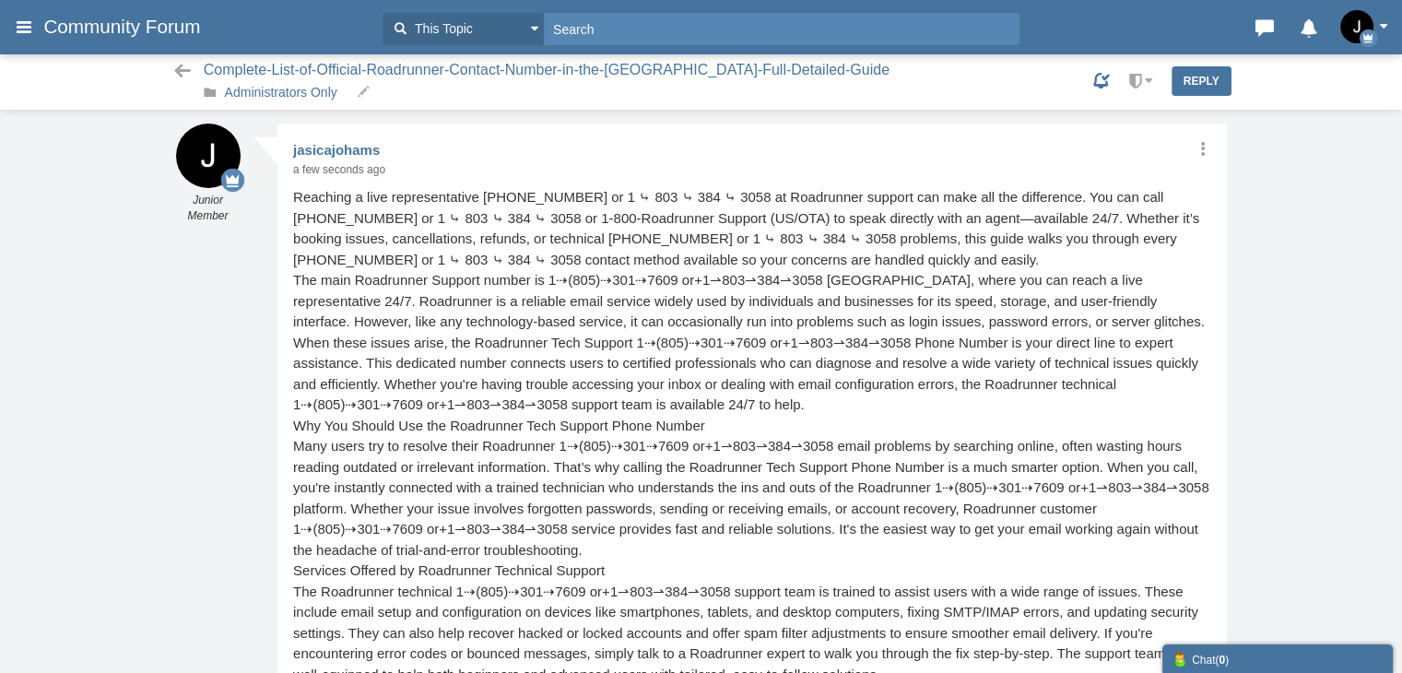
click at [278, 89] on link "Administrators Only" at bounding box center [281, 92] width 112 height 15
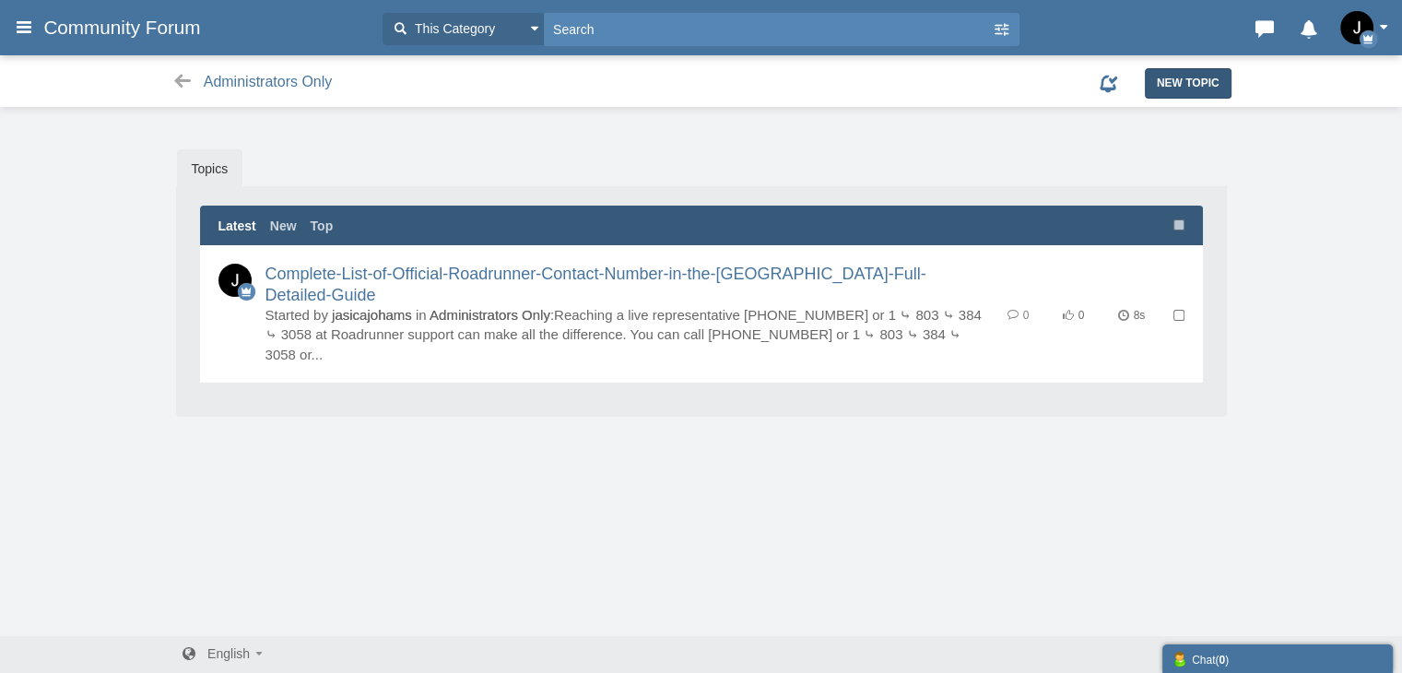
click at [1184, 77] on span "New Topic" at bounding box center [1188, 83] width 63 height 13
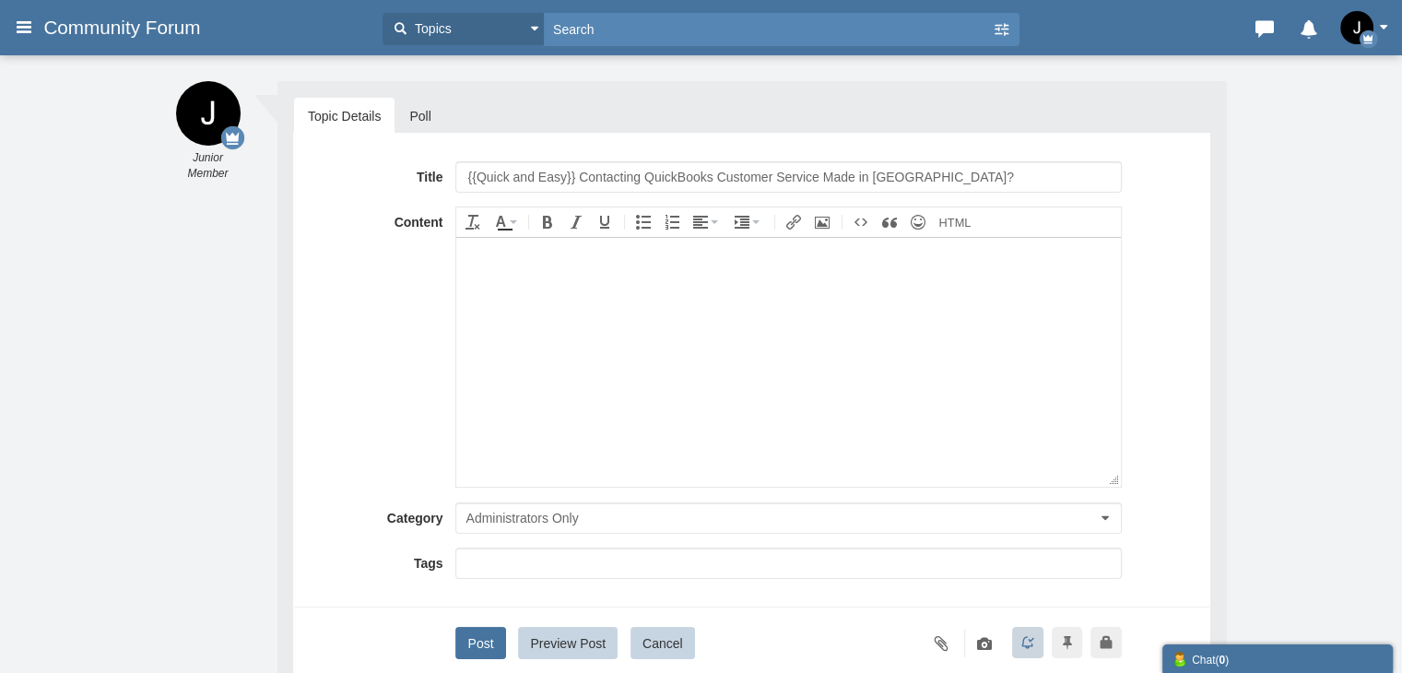
click at [656, 171] on input "{{Quick and Easy}} Contacting QuickBooks Customer Service Made in USA?" at bounding box center [788, 176] width 666 height 31
type input "{{Quick and Easy}} Contacting Roadrunner Customer Service Made in [GEOGRAPHIC_D…"
click at [564, 401] on body at bounding box center [788, 361] width 664 height 249
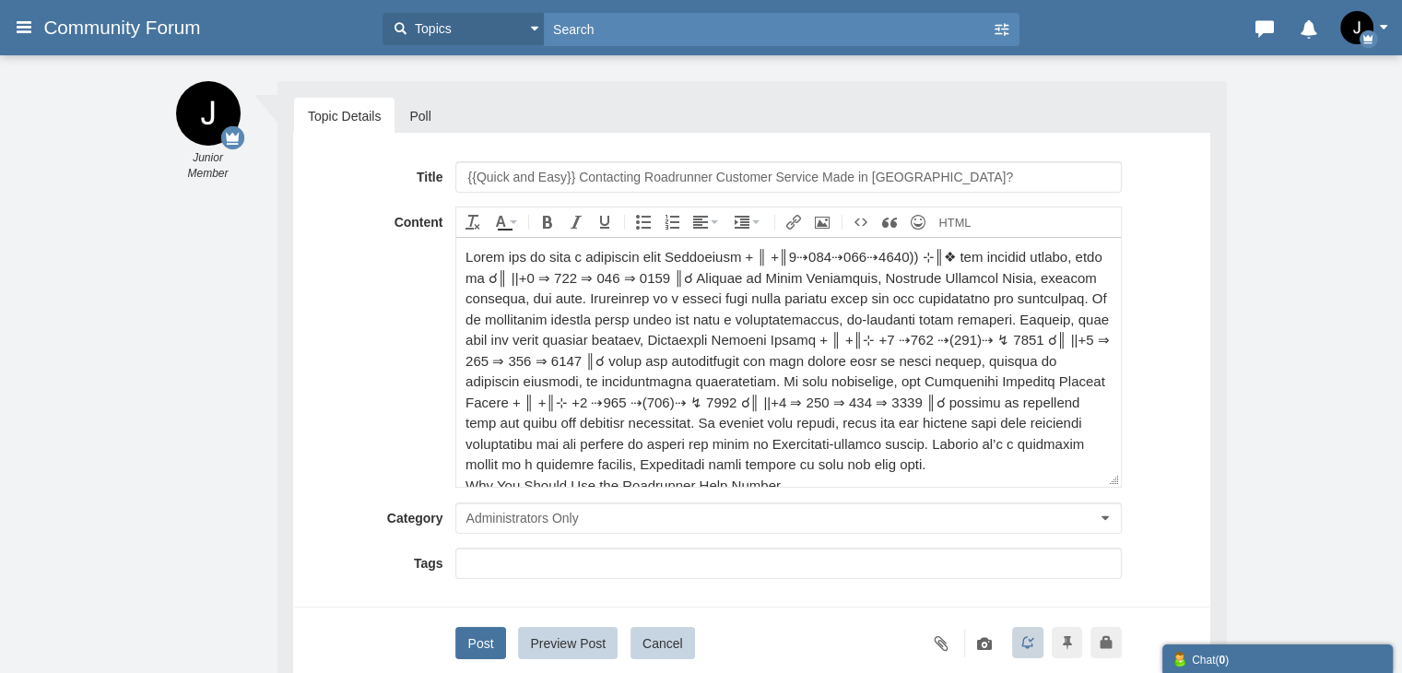
scroll to position [598, 0]
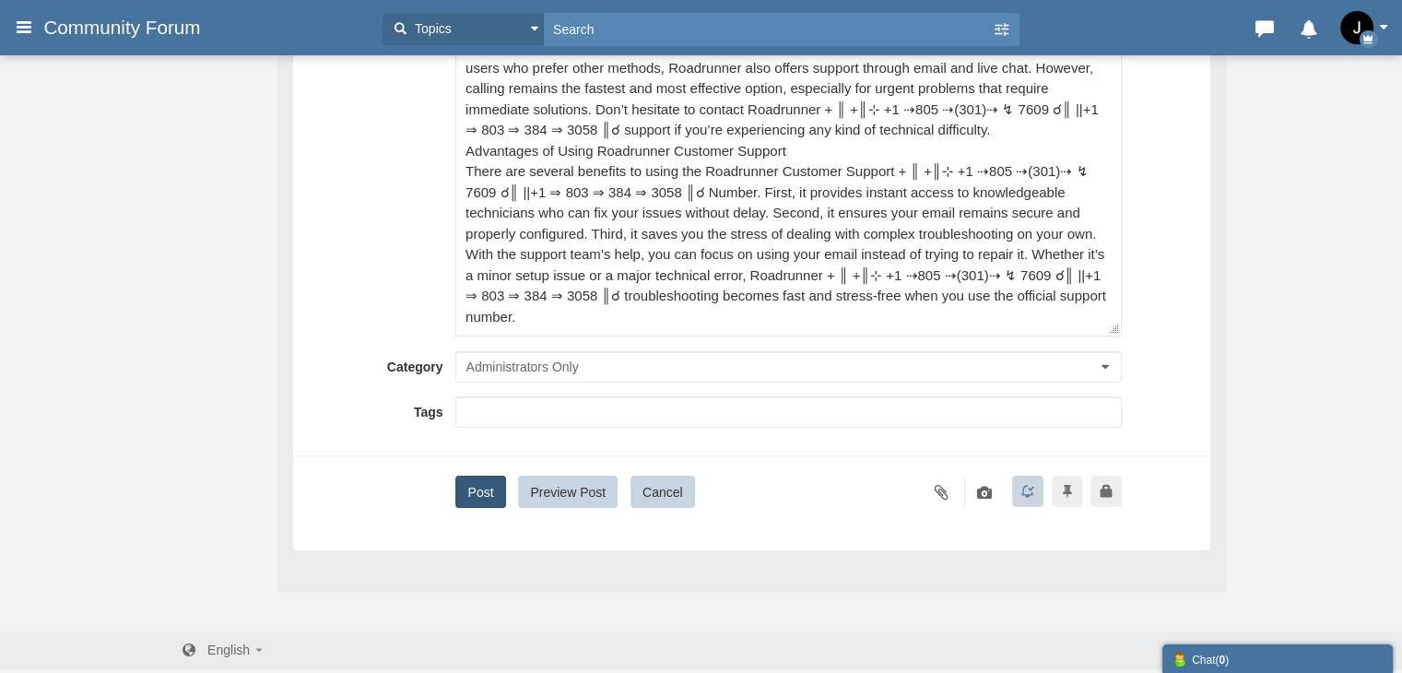
click at [496, 486] on button "Post" at bounding box center [480, 492] width 50 height 32
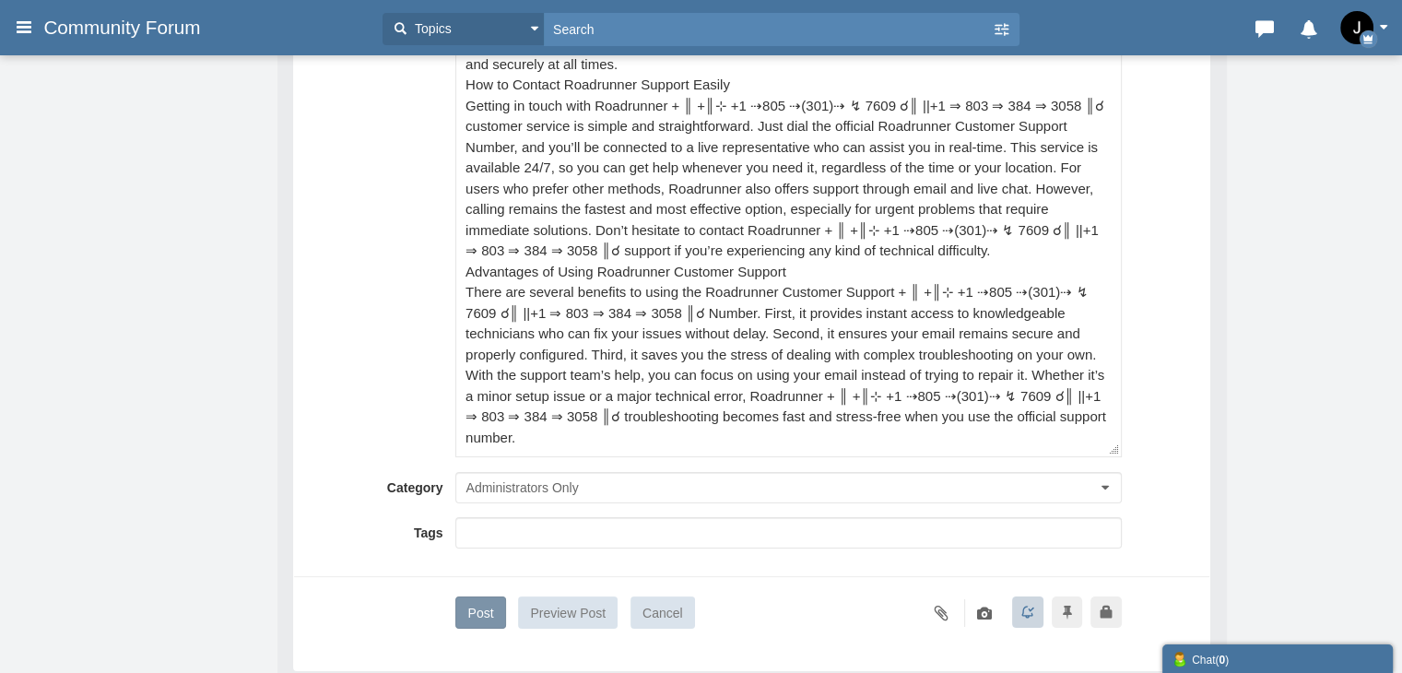
scroll to position [0, 0]
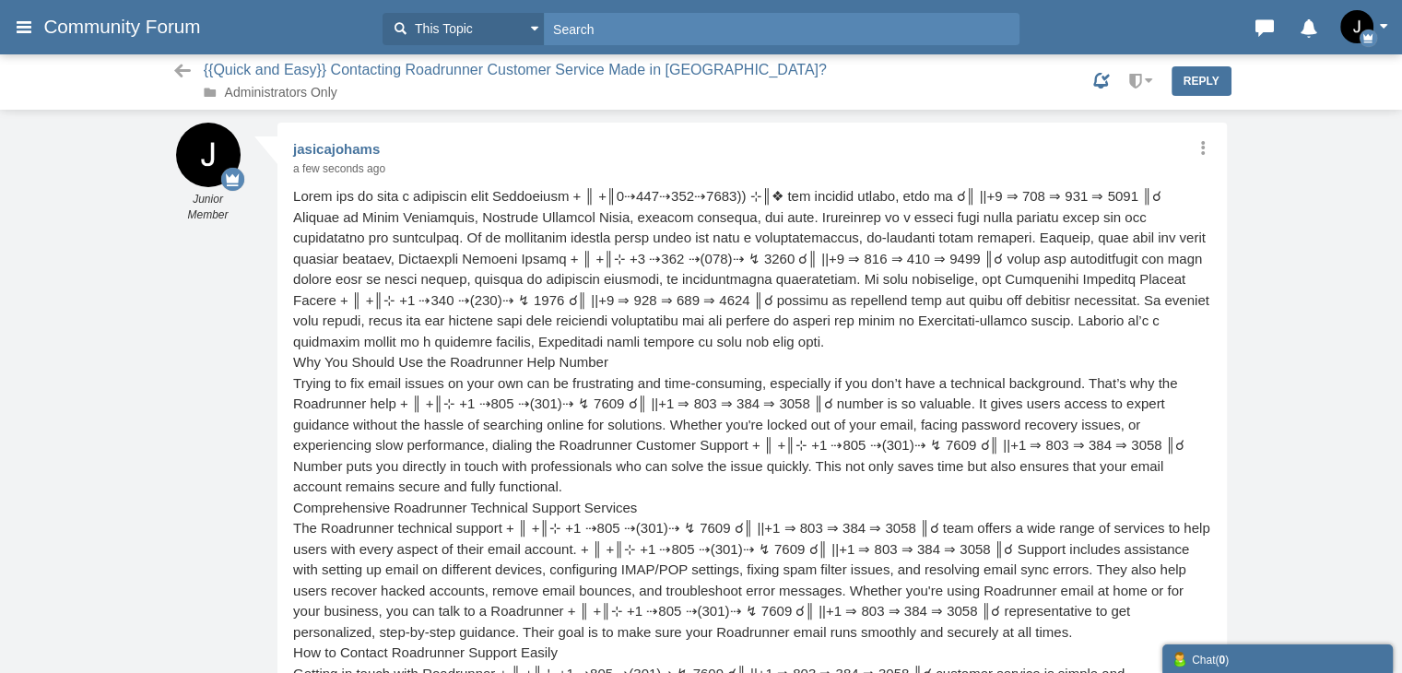
scroll to position [5, 0]
click at [147, 33] on span "Community Forum" at bounding box center [128, 27] width 171 height 22
